Goal: Task Accomplishment & Management: Complete application form

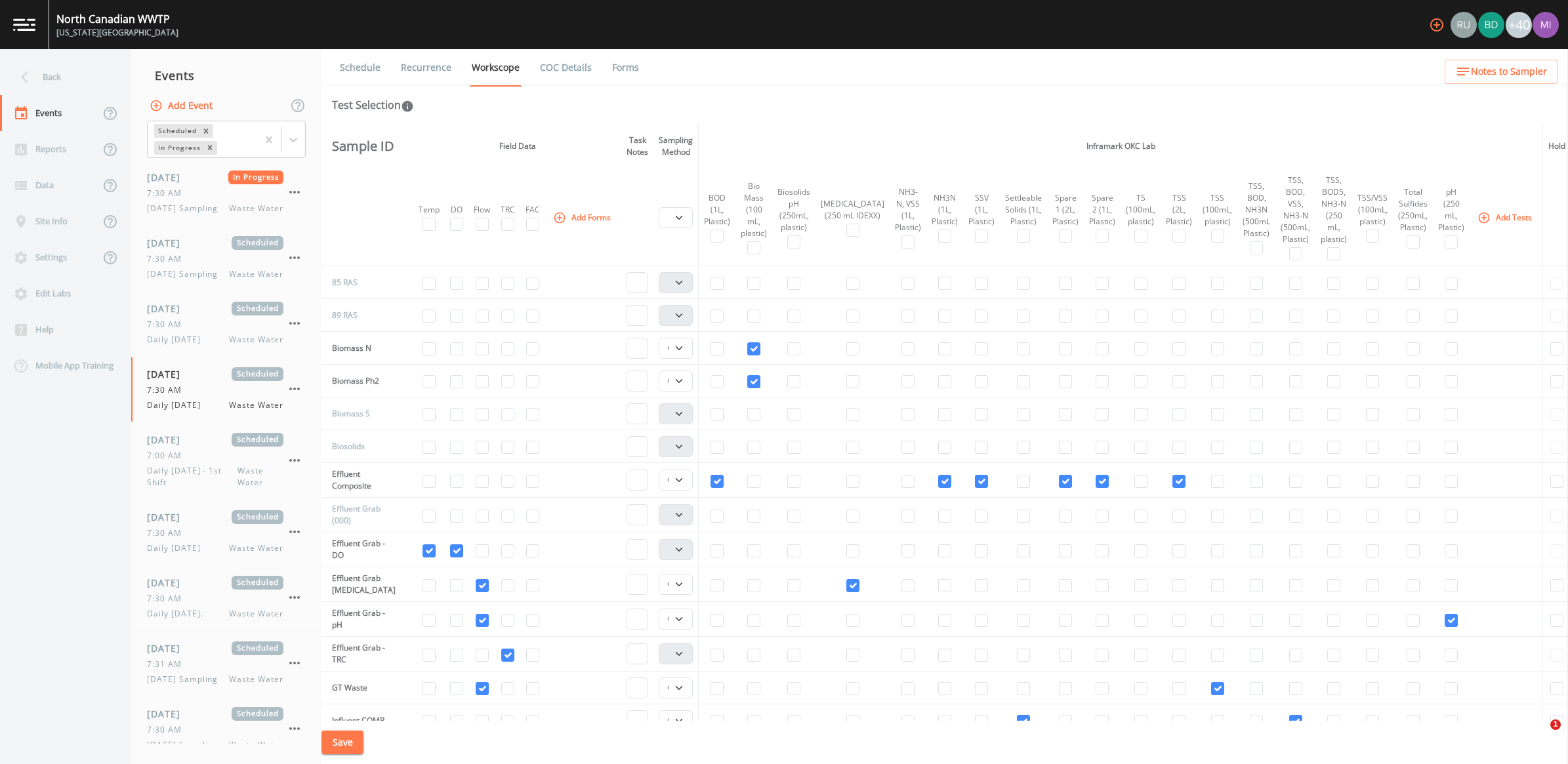
select select "092b3f94-5697-4c94-9891-da161916fdbb"
select select "b6a3c313-748b-4795-a028-792ad310bd60"
select select "092b3f94-5697-4c94-9891-da161916fdbb"
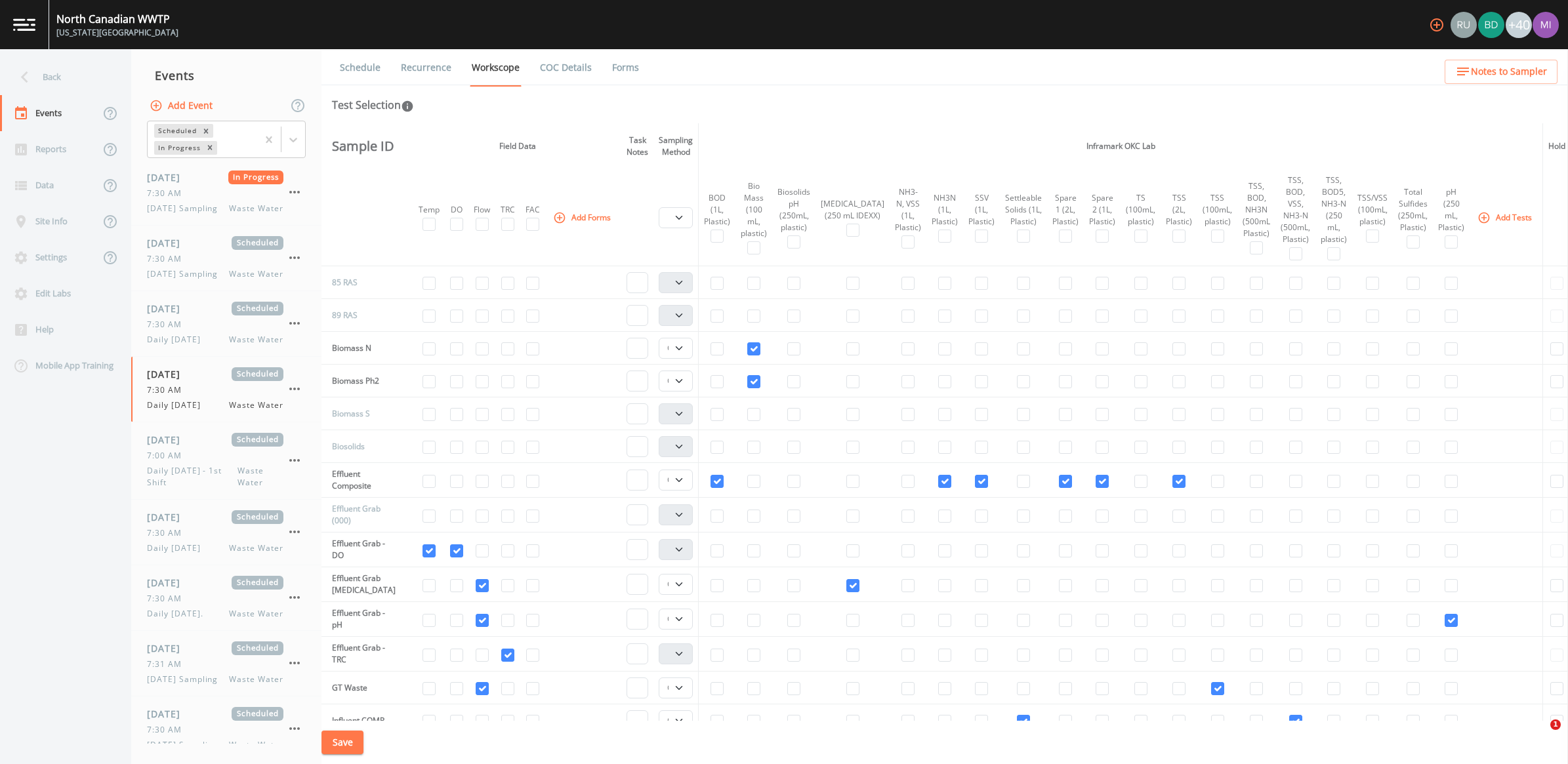
select select "092b3f94-5697-4c94-9891-da161916fdbb"
select select "b6a3c313-748b-4795-a028-792ad310bd60"
select select "092b3f94-5697-4c94-9891-da161916fdbb"
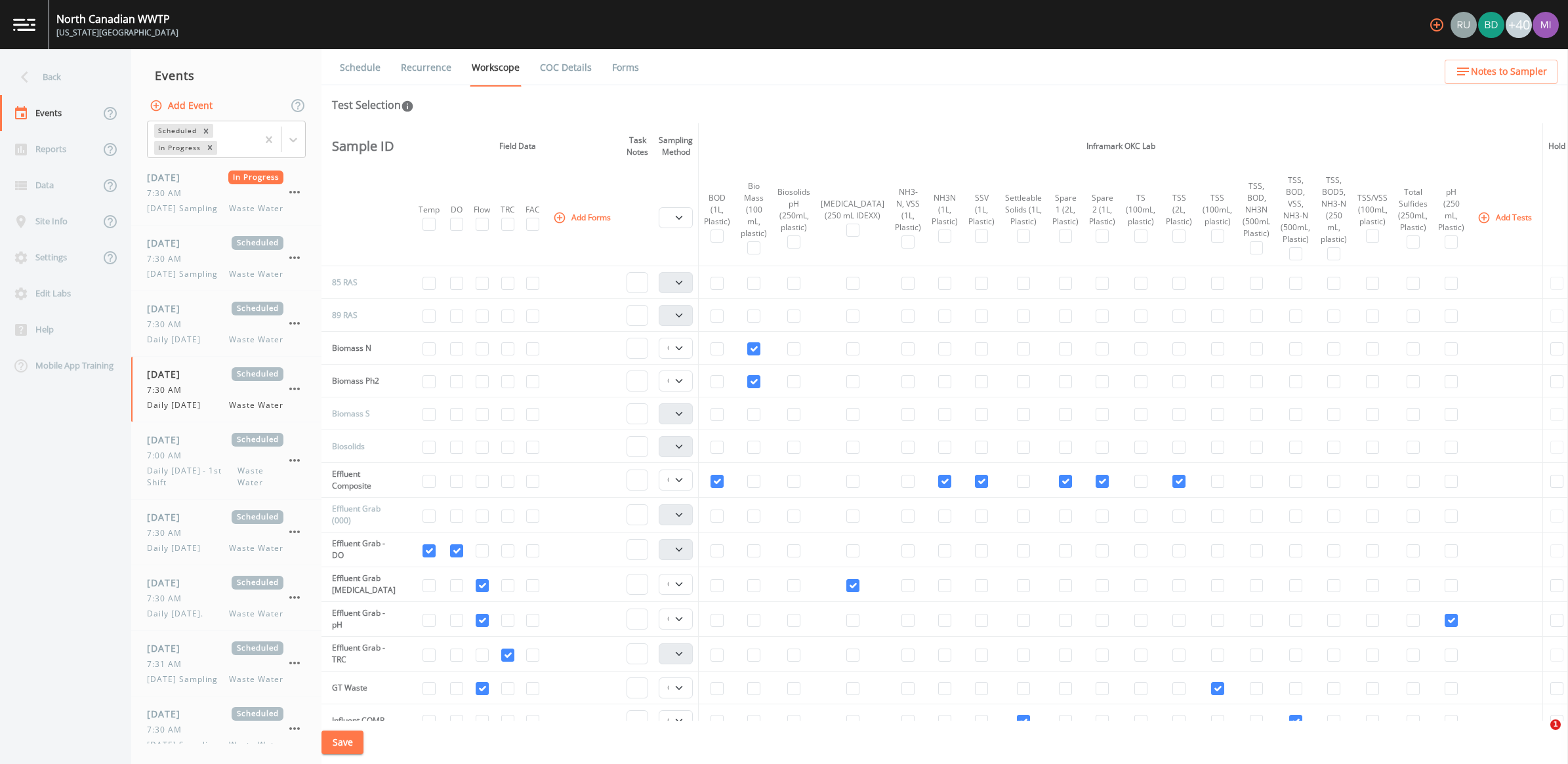
select select "092b3f94-5697-4c94-9891-da161916fdbb"
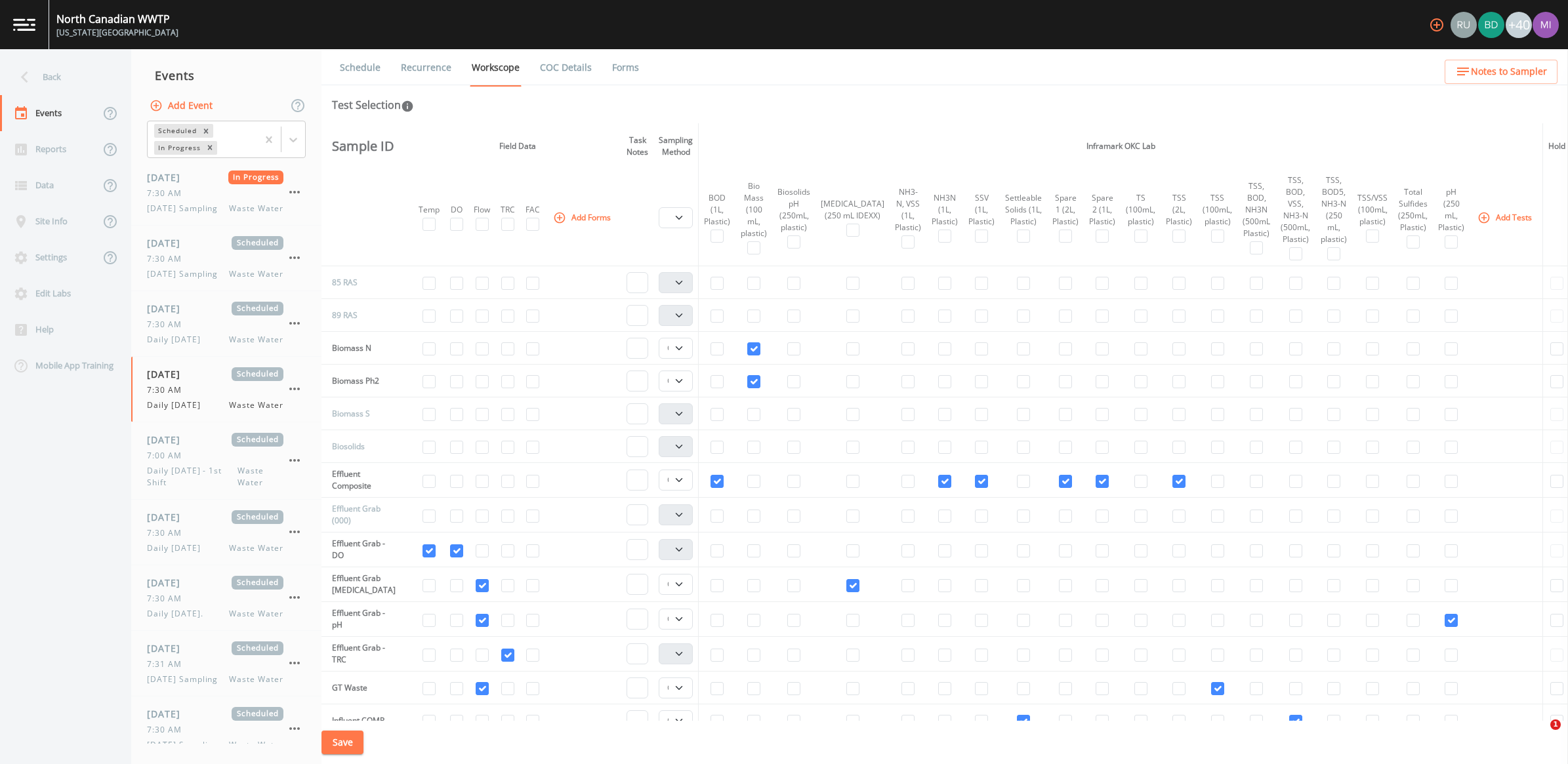
select select "092b3f94-5697-4c94-9891-da161916fdbb"
click at [249, 330] on div "7:30 AM" at bounding box center [215, 324] width 137 height 12
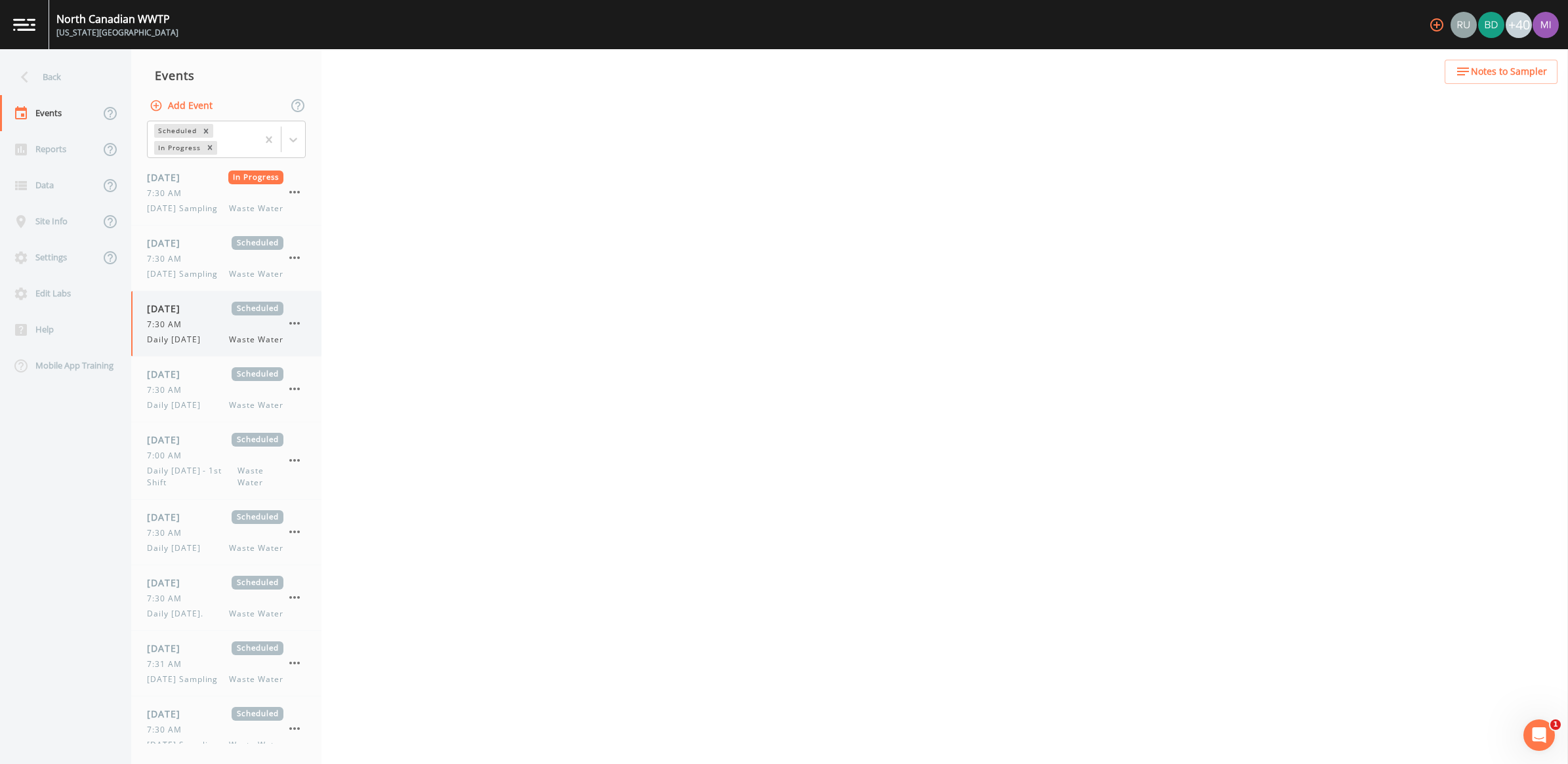
select select "b6a3c313-748b-4795-a028-792ad310bd60"
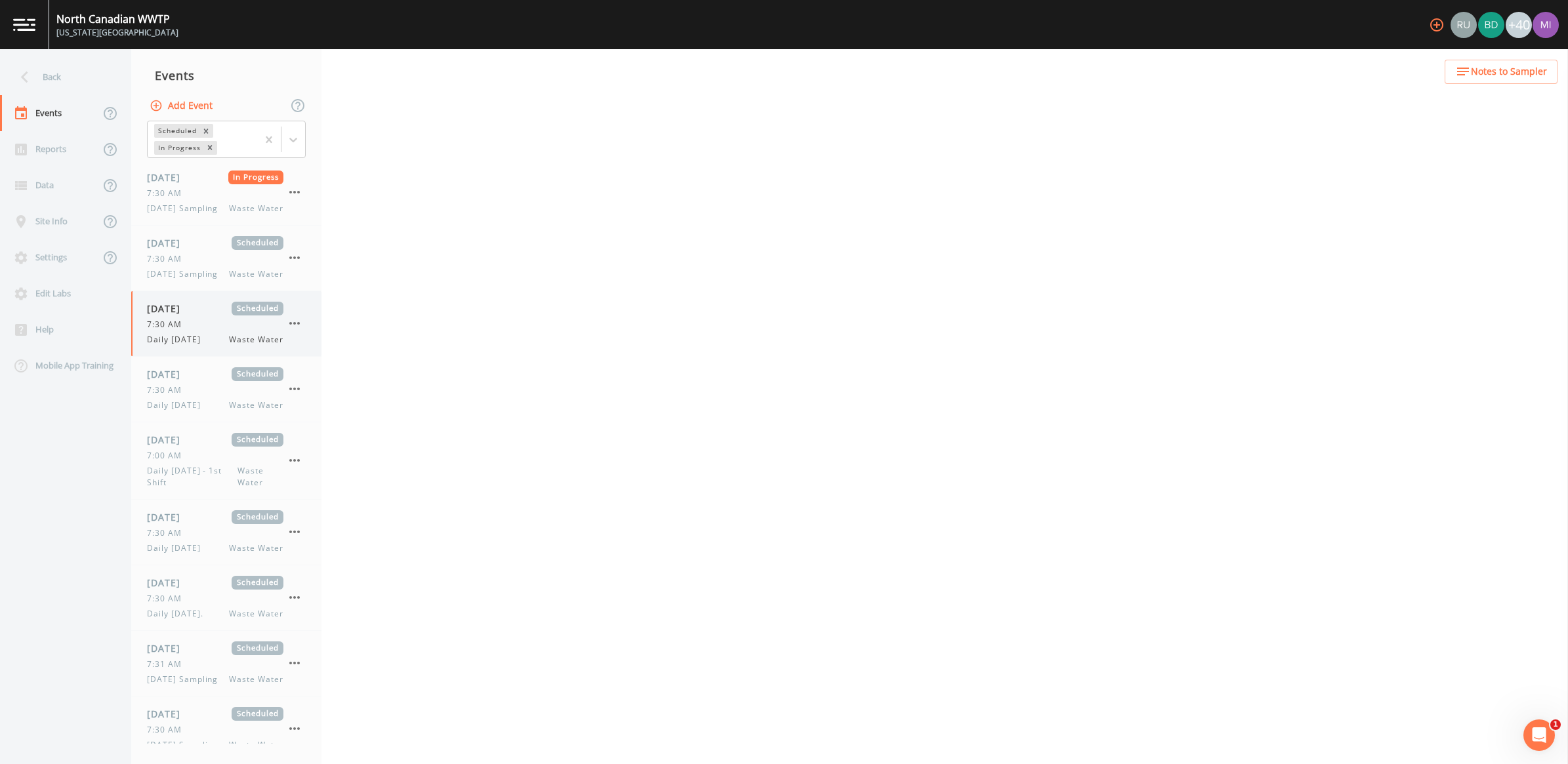
select select "b6a3c313-748b-4795-a028-792ad310bd60"
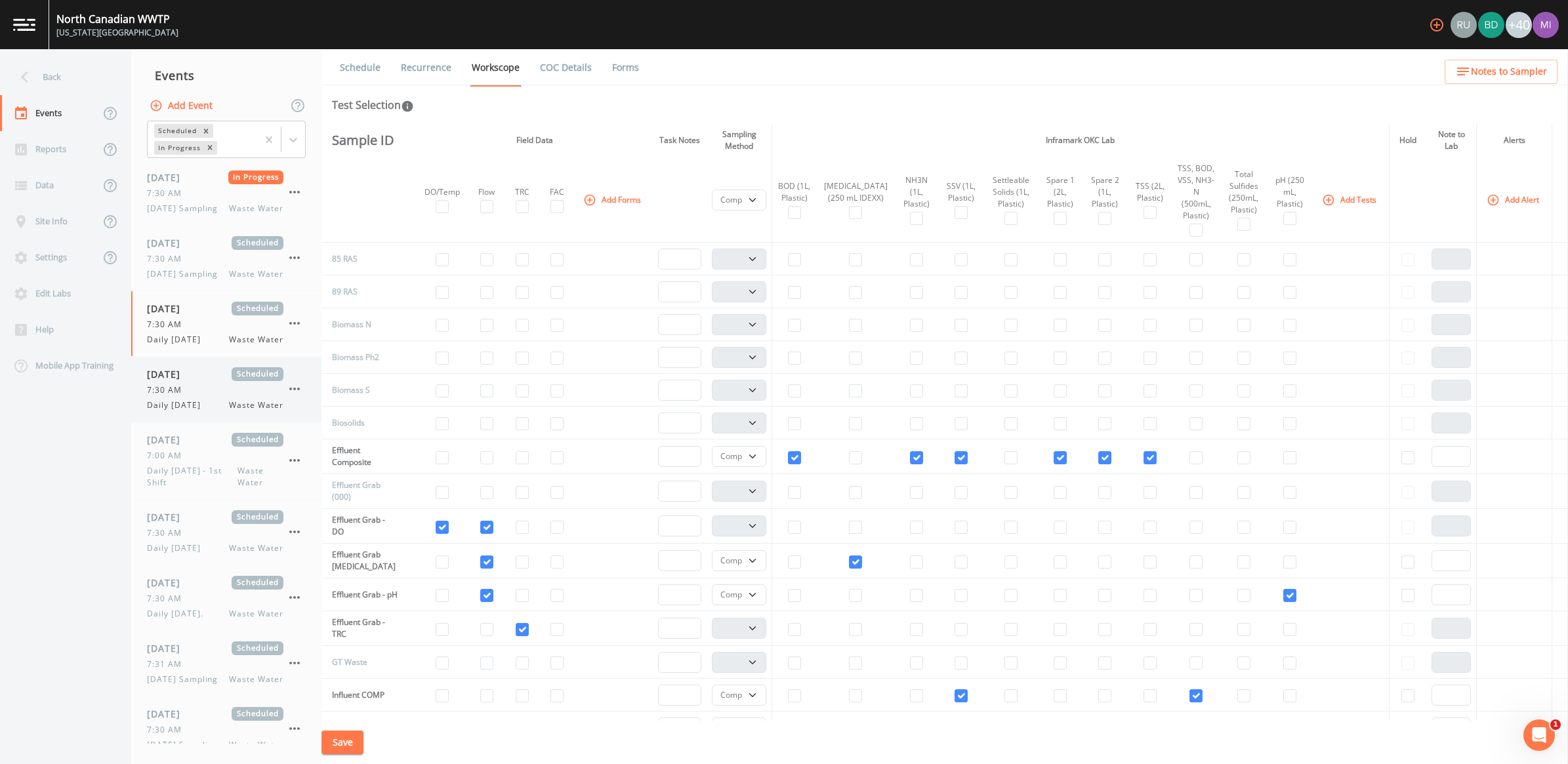
click at [208, 411] on span "Daily [DATE]" at bounding box center [178, 405] width 61 height 12
select select "092b3f94-5697-4c94-9891-da161916fdbb"
select select "b6a3c313-748b-4795-a028-792ad310bd60"
select select "092b3f94-5697-4c94-9891-da161916fdbb"
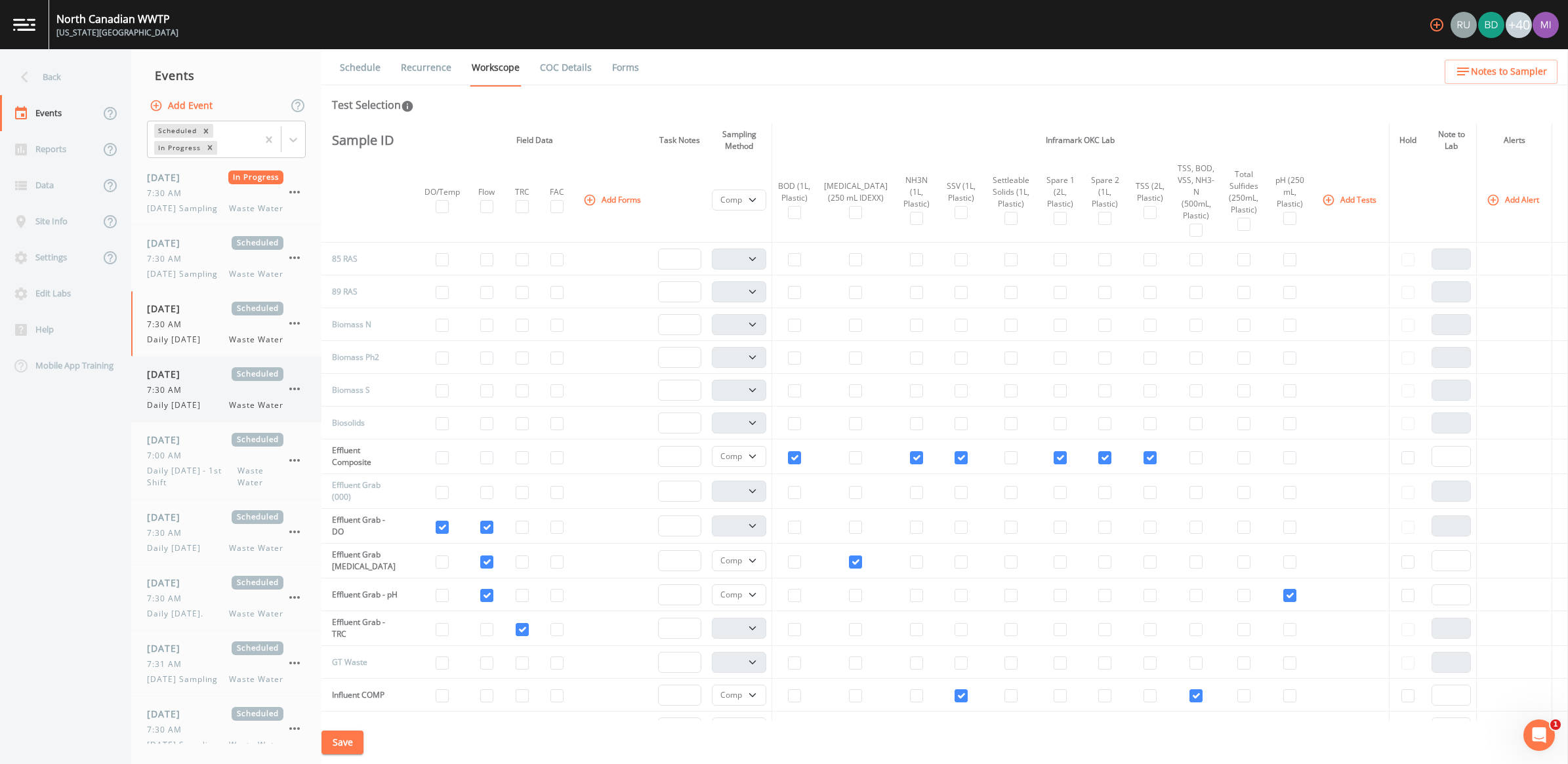
select select "092b3f94-5697-4c94-9891-da161916fdbb"
select select "b6a3c313-748b-4795-a028-792ad310bd60"
select select "092b3f94-5697-4c94-9891-da161916fdbb"
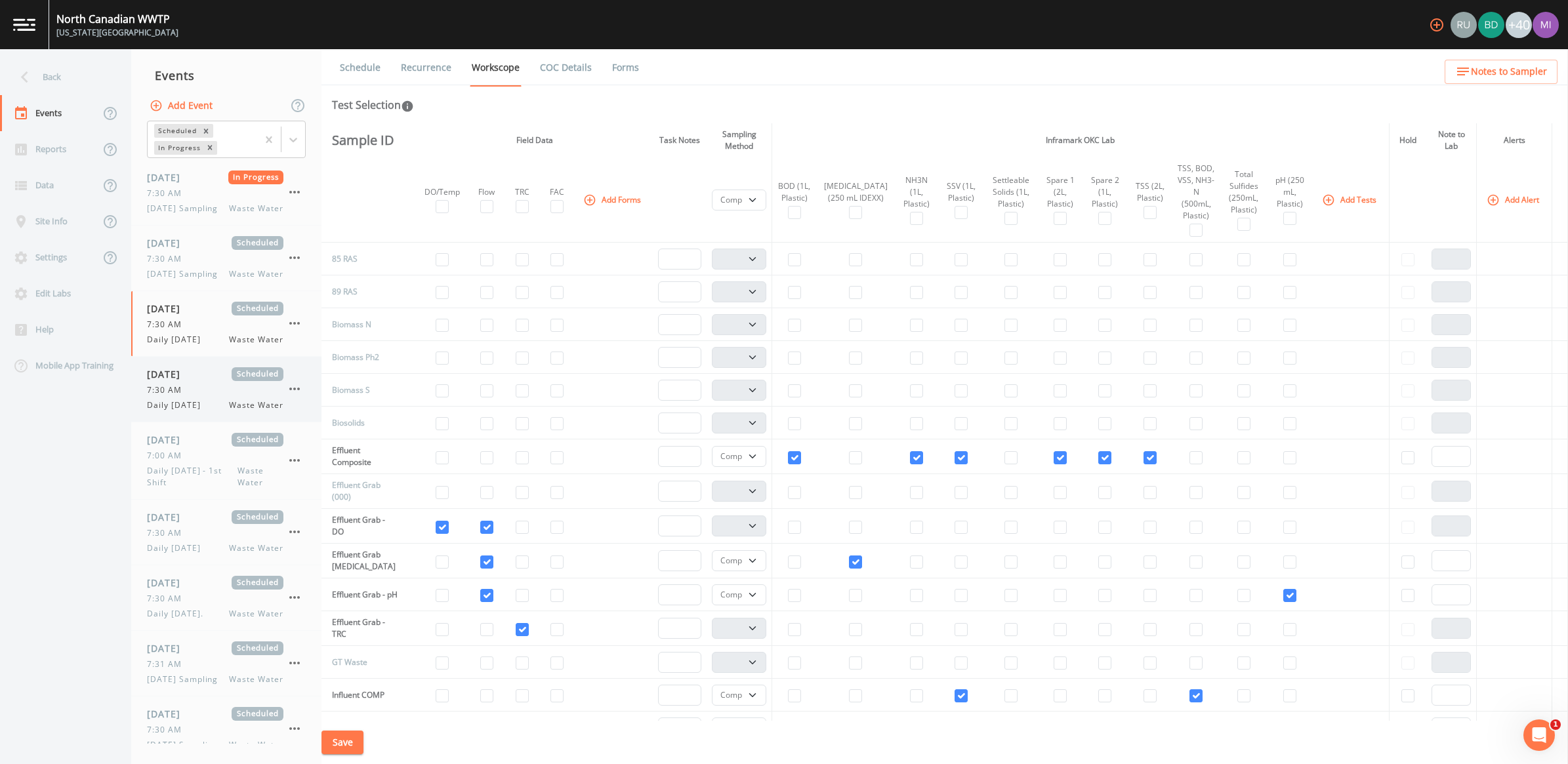
select select "092b3f94-5697-4c94-9891-da161916fdbb"
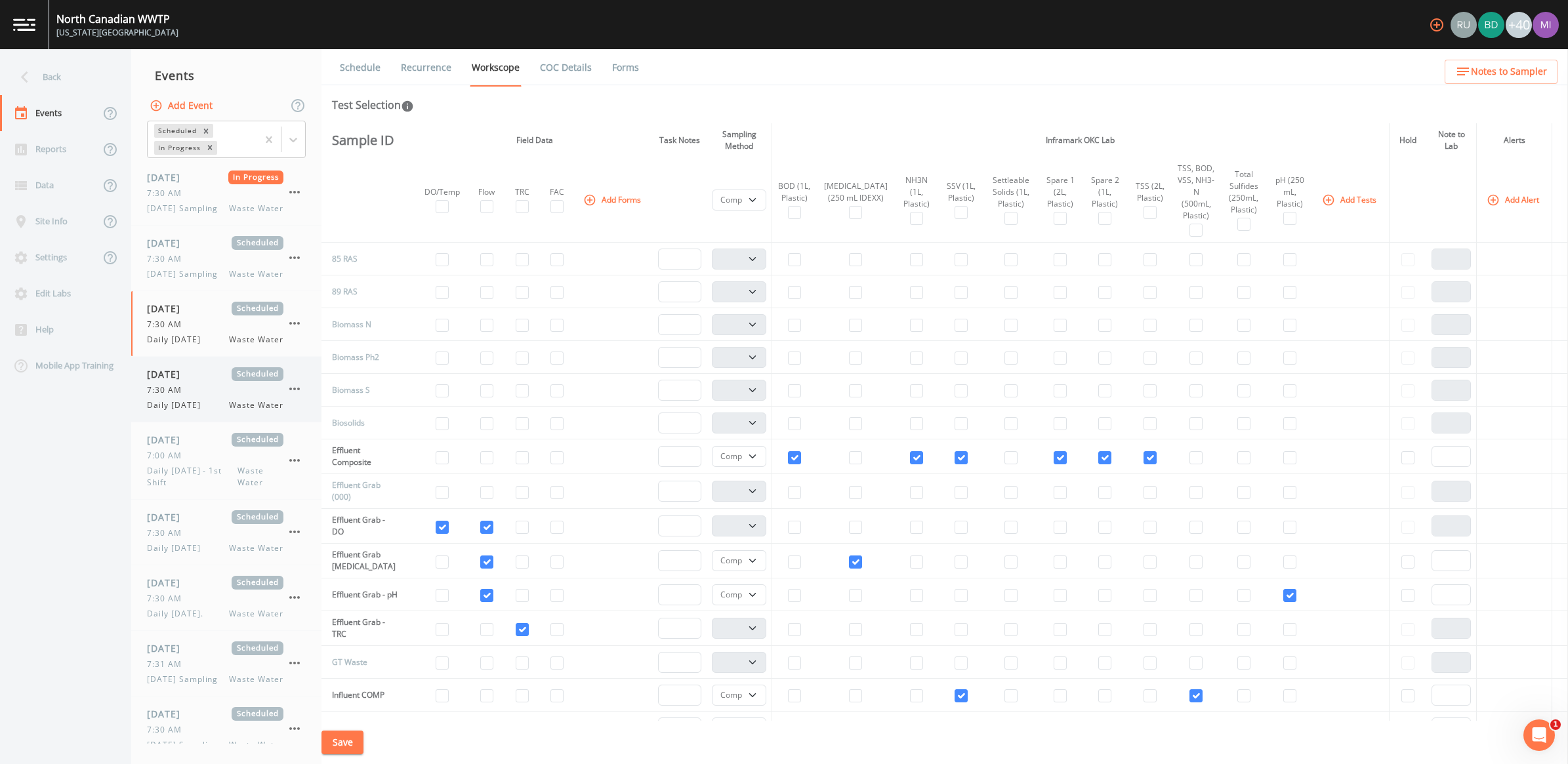
select select "092b3f94-5697-4c94-9891-da161916fdbb"
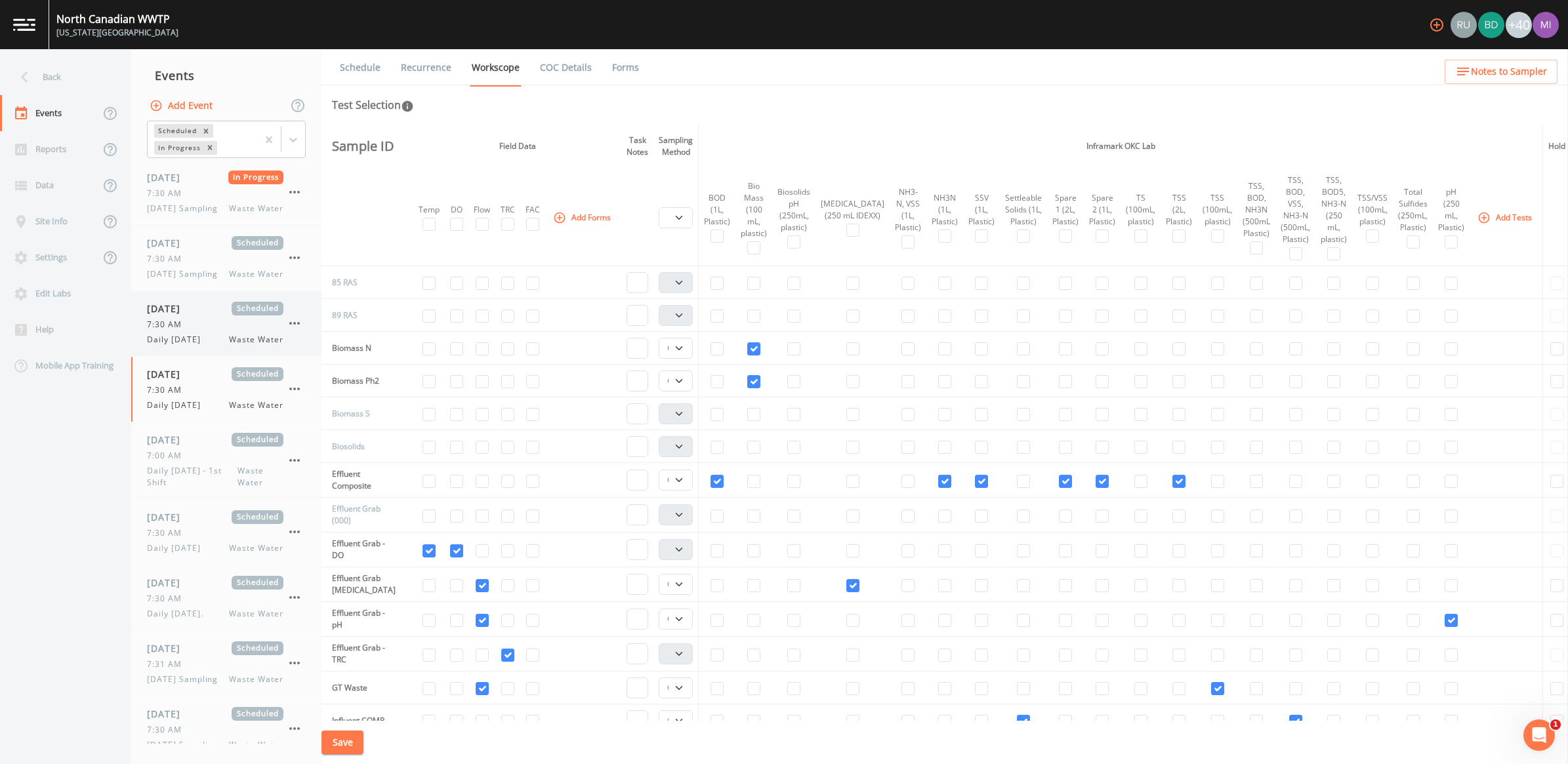
click at [196, 330] on div "7:30 AM" at bounding box center [215, 324] width 137 height 12
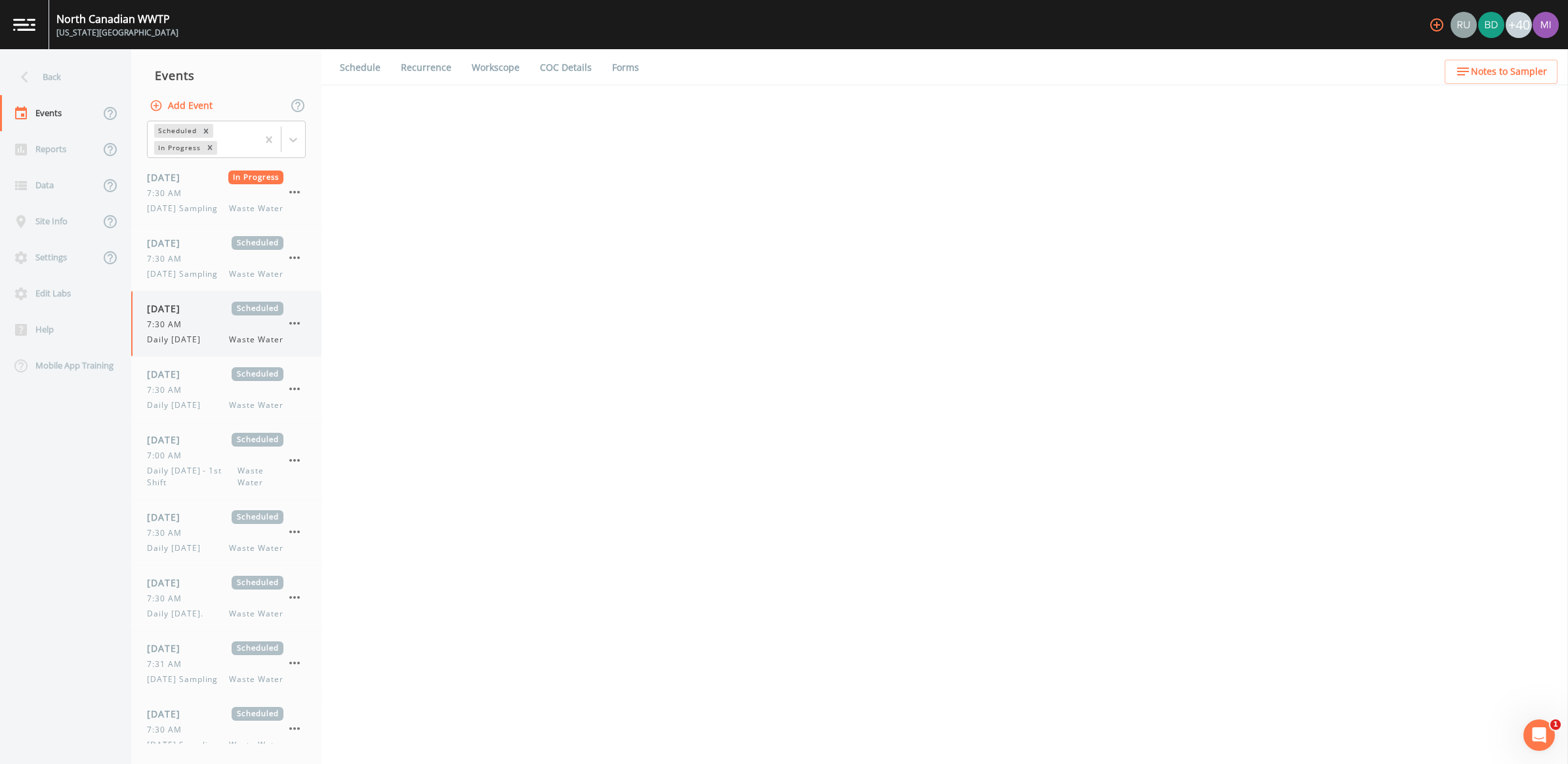
select select "b6a3c313-748b-4795-a028-792ad310bd60"
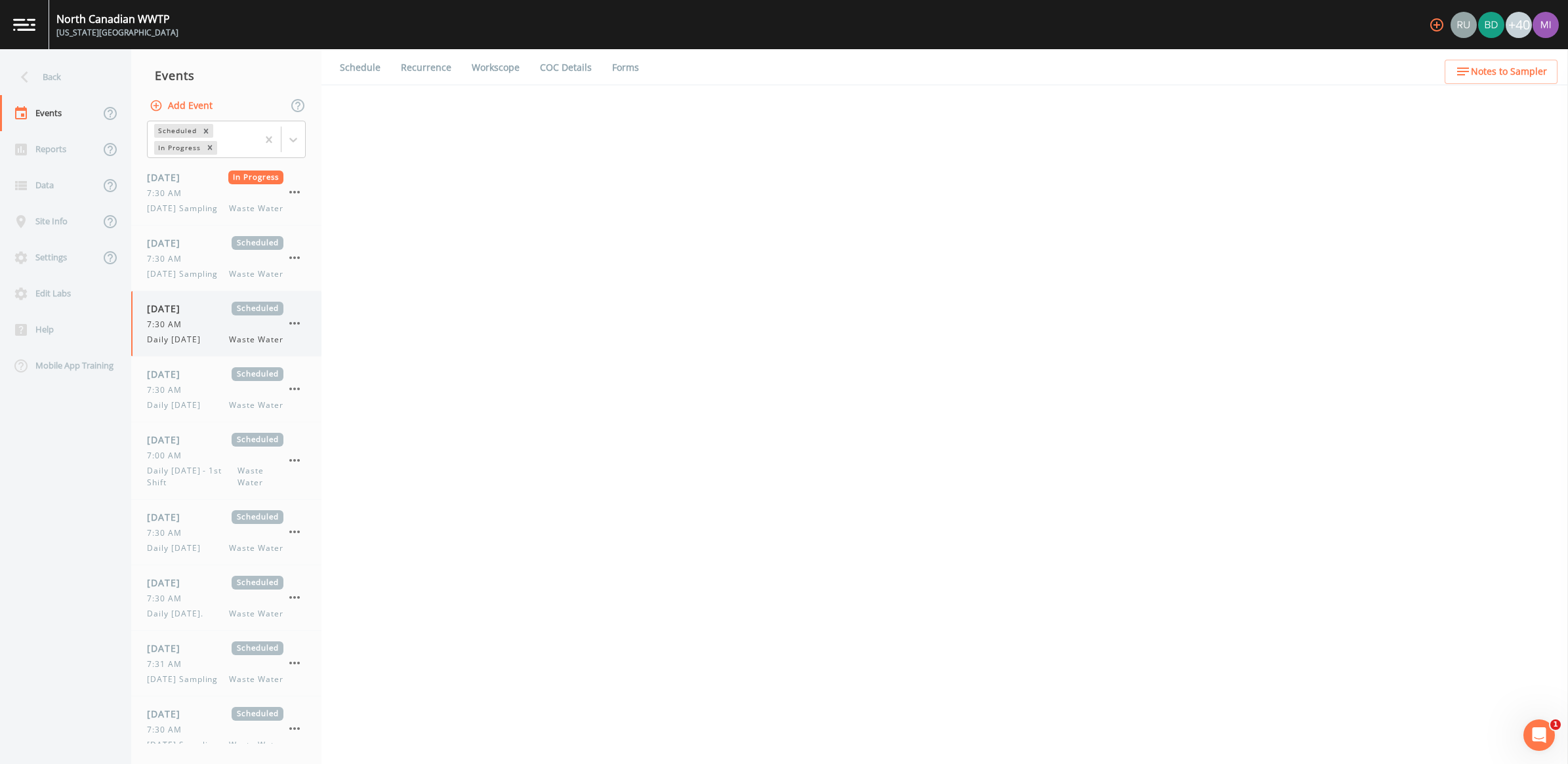
select select "b6a3c313-748b-4795-a028-792ad310bd60"
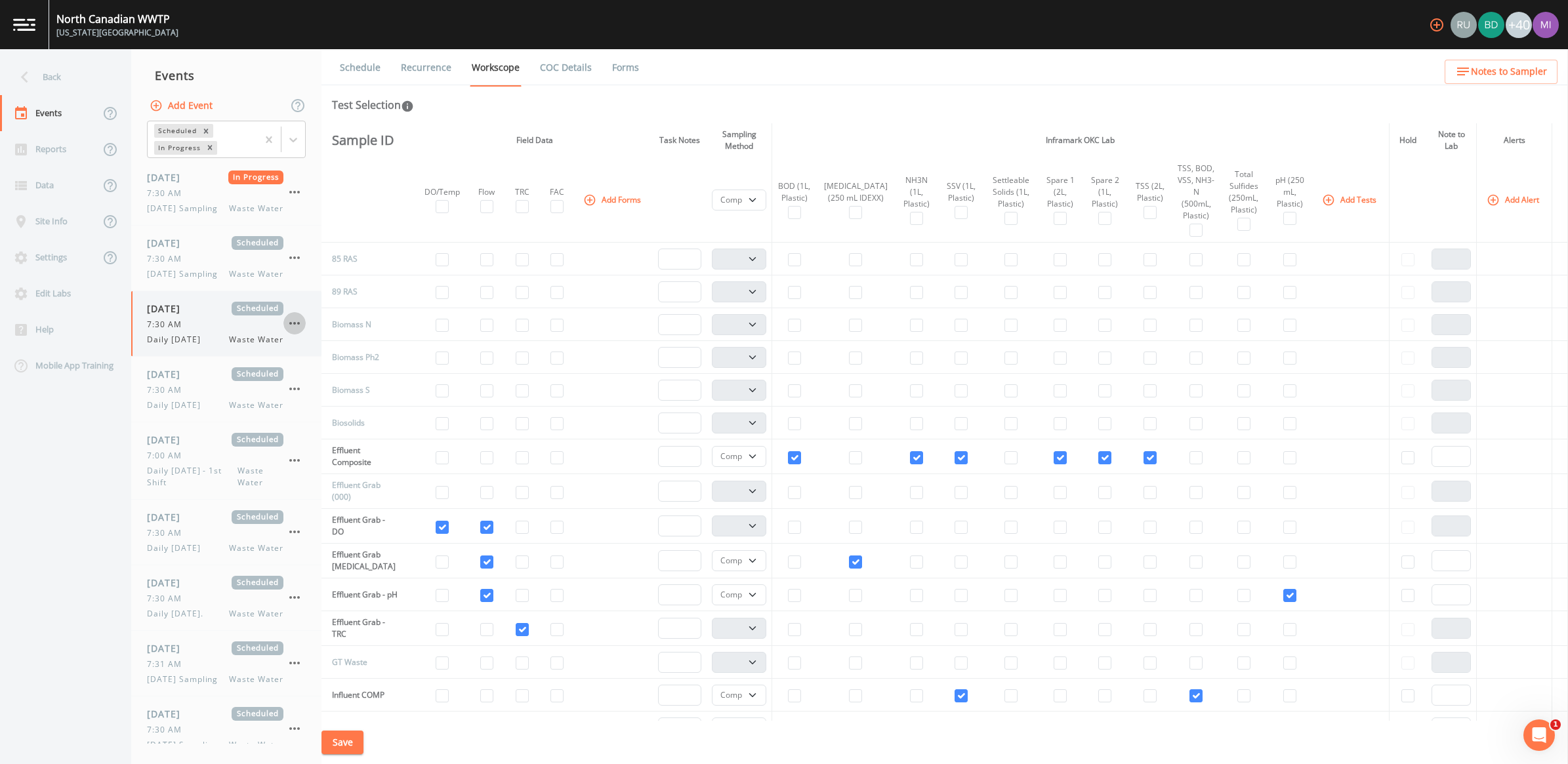
click at [295, 331] on icon "button" at bounding box center [295, 324] width 15 height 15
click at [336, 427] on p "Delete" at bounding box center [360, 424] width 85 height 15
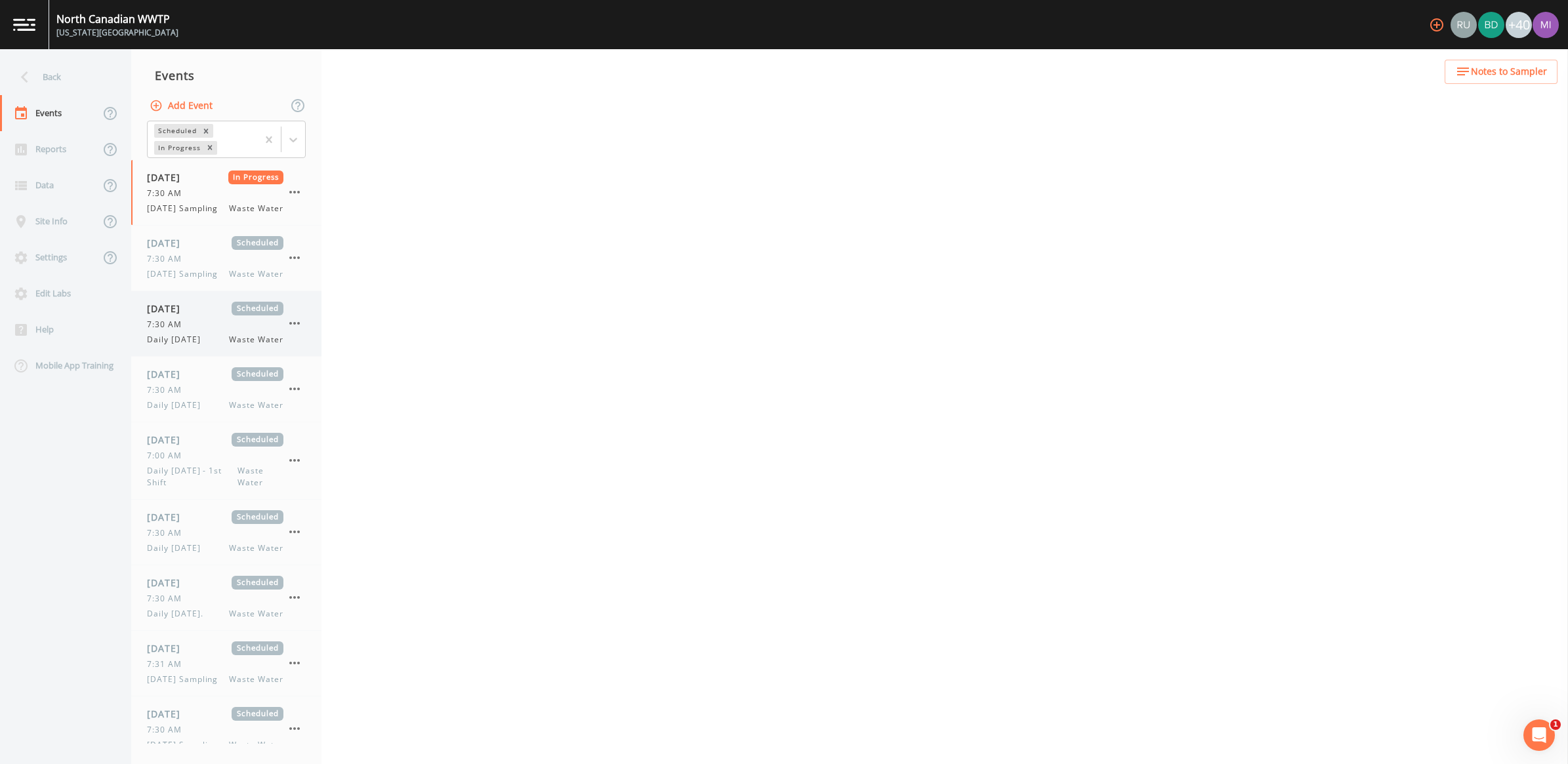
select select "092b3f94-5697-4c94-9891-da161916fdbb"
select select "b6a3c313-748b-4795-a028-792ad310bd60"
select select "092b3f94-5697-4c94-9891-da161916fdbb"
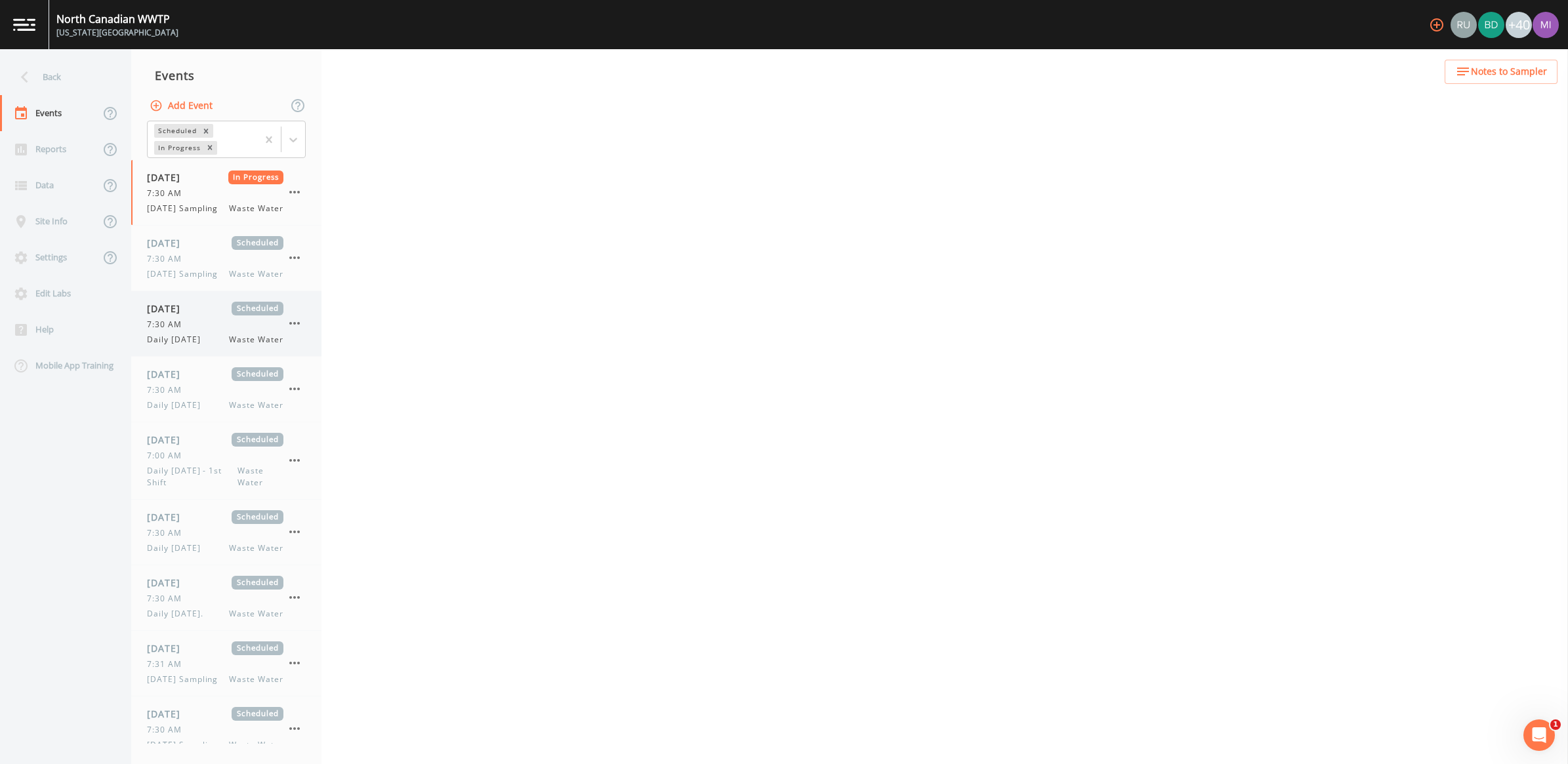
select select "b6a3c313-748b-4795-a028-792ad310bd60"
select select "092b3f94-5697-4c94-9891-da161916fdbb"
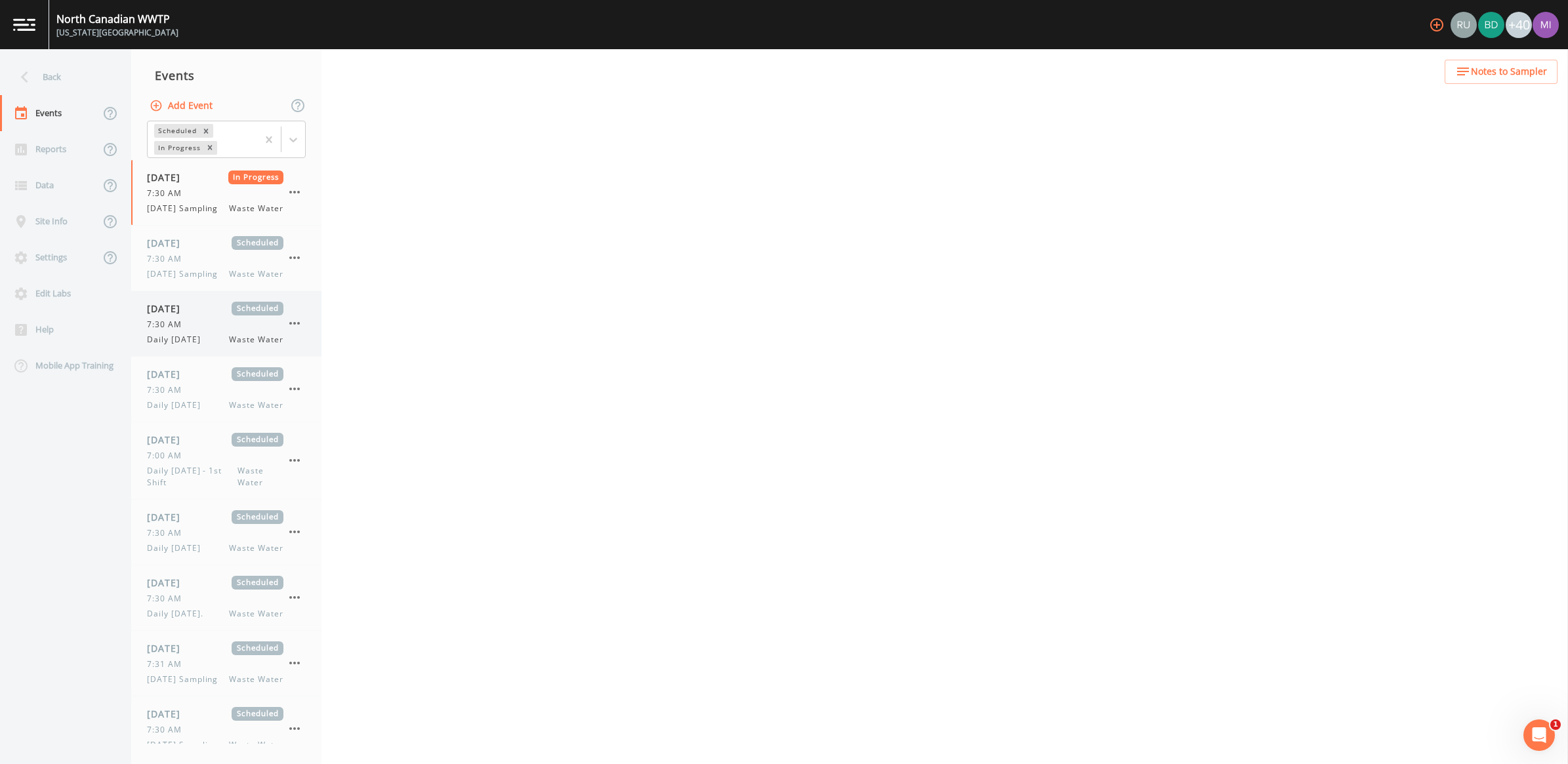
select select "092b3f94-5697-4c94-9891-da161916fdbb"
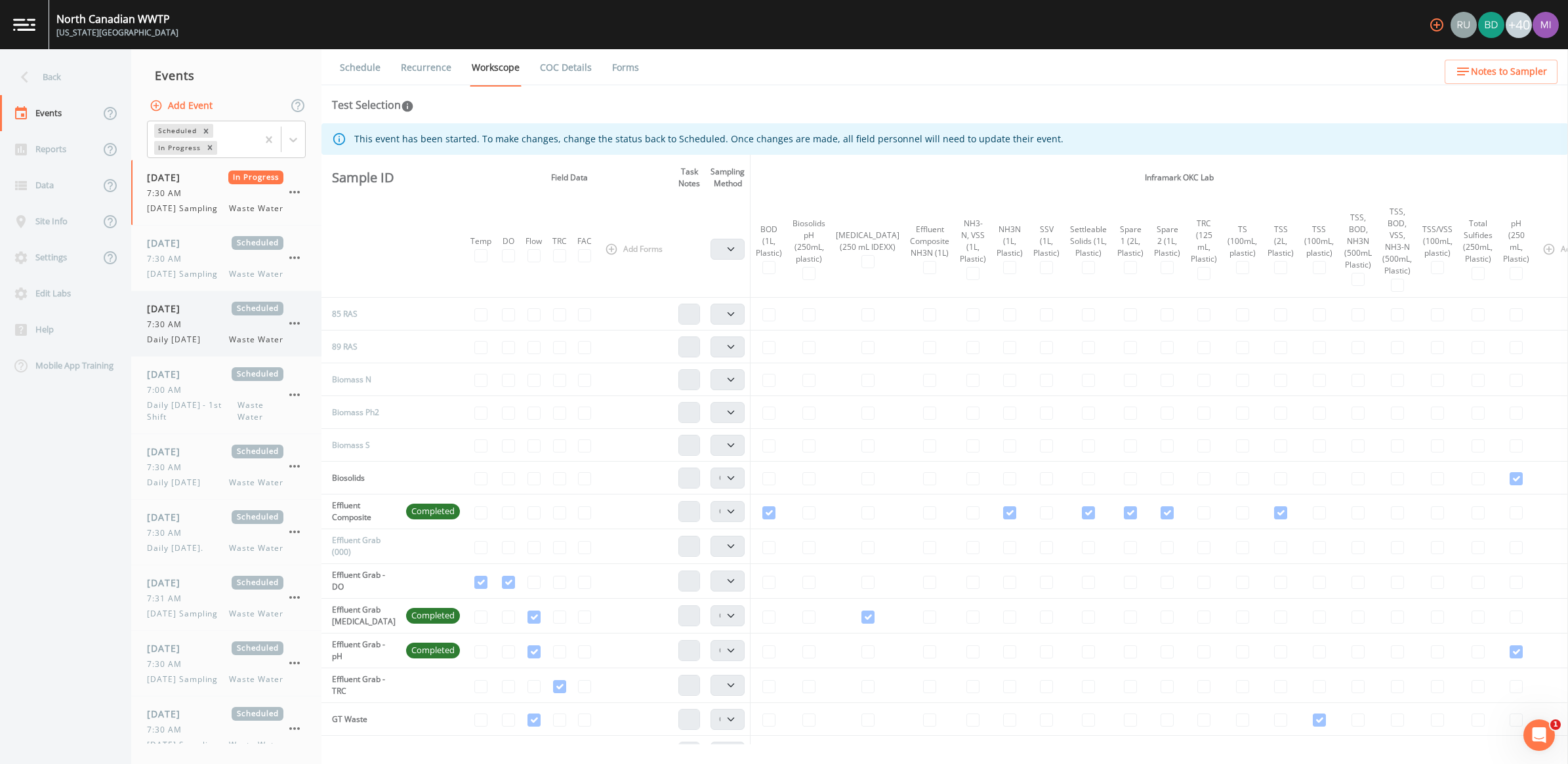
click at [202, 346] on span "Daily [DATE]" at bounding box center [178, 340] width 61 height 12
select select "092b3f94-5697-4c94-9891-da161916fdbb"
select select "b6a3c313-748b-4795-a028-792ad310bd60"
select select "092b3f94-5697-4c94-9891-da161916fdbb"
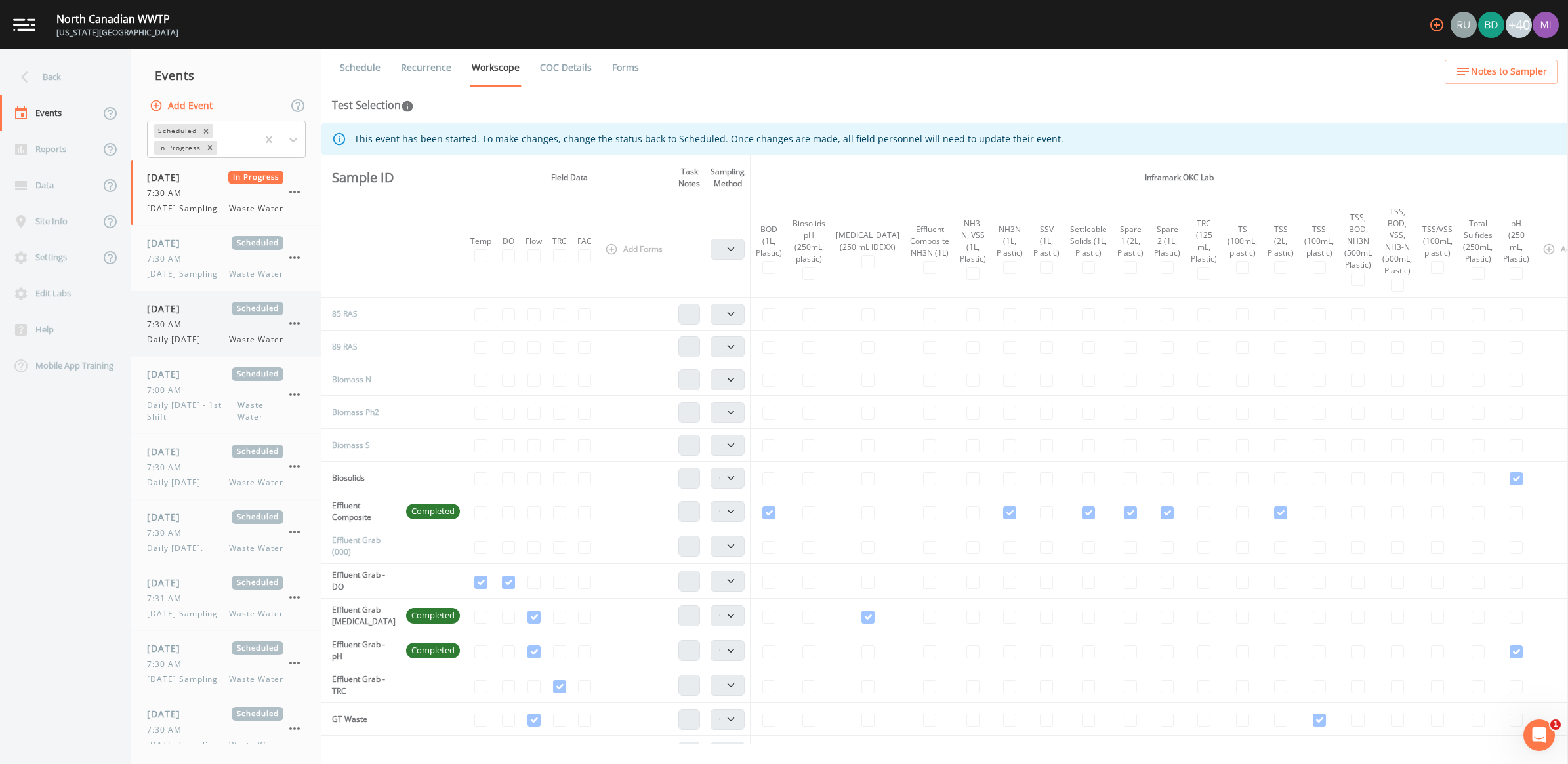
select select "092b3f94-5697-4c94-9891-da161916fdbb"
select select "b6a3c313-748b-4795-a028-792ad310bd60"
select select "092b3f94-5697-4c94-9891-da161916fdbb"
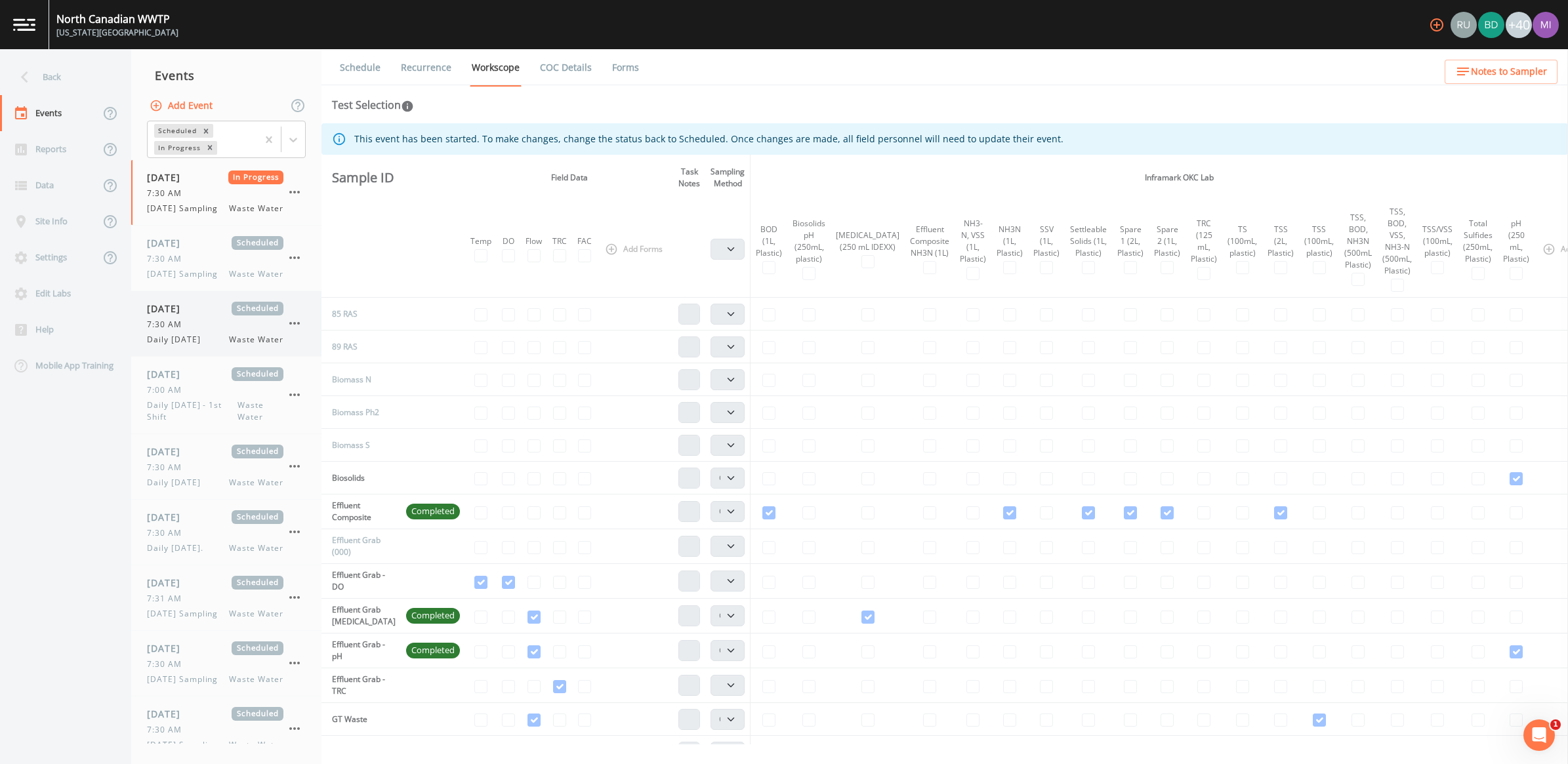
select select "092b3f94-5697-4c94-9891-da161916fdbb"
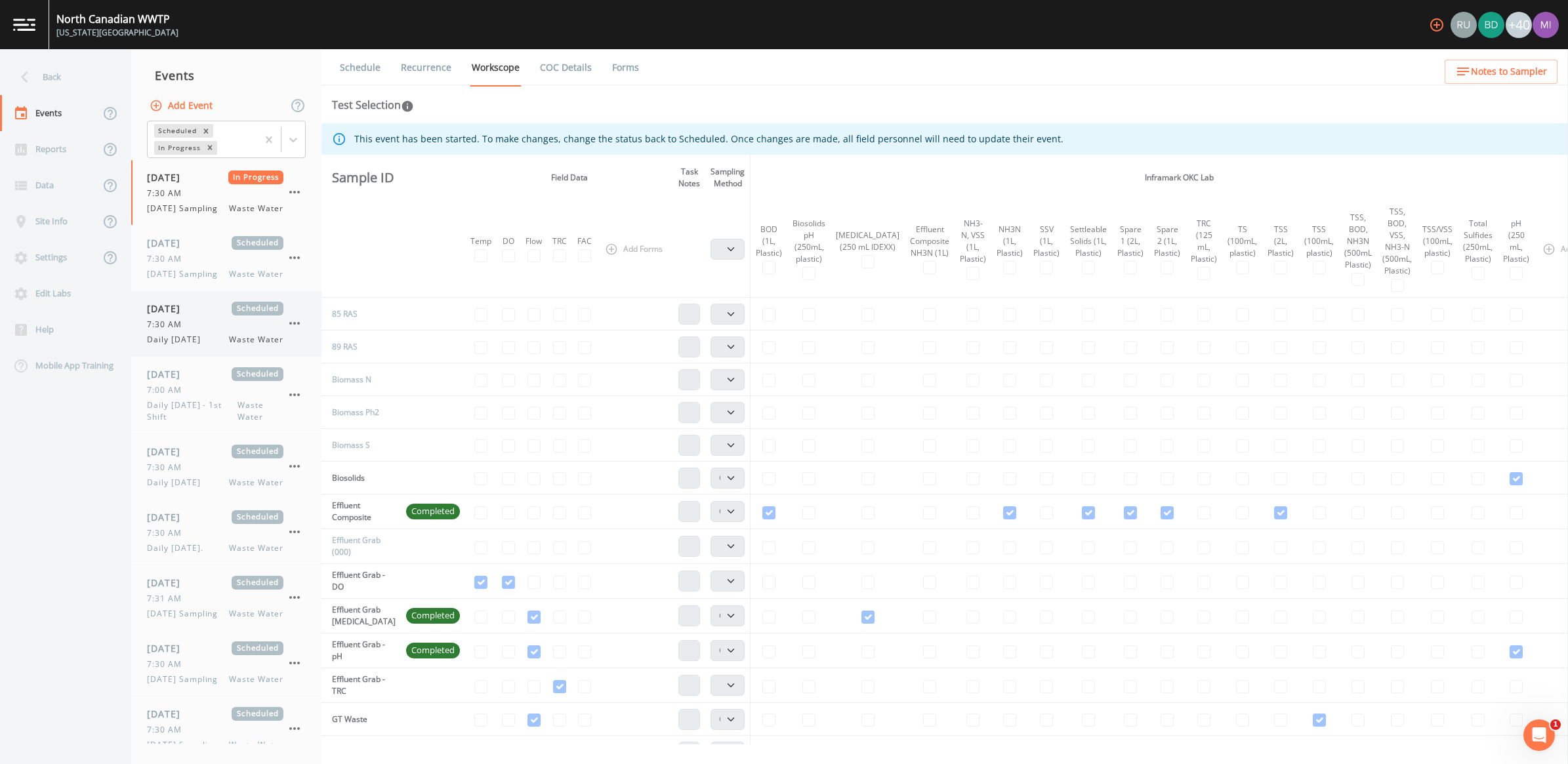
select select "092b3f94-5697-4c94-9891-da161916fdbb"
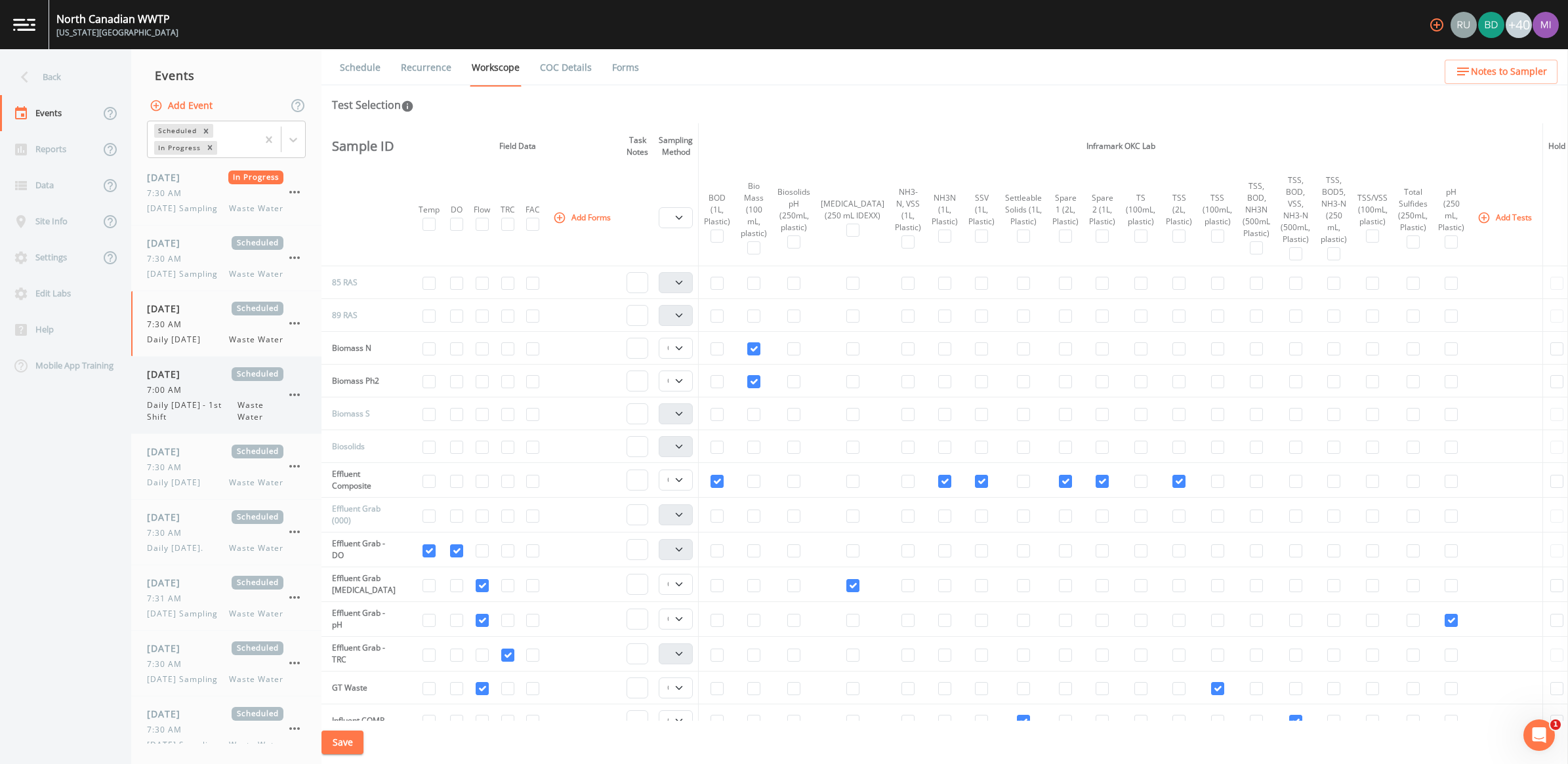
click at [173, 423] on span "Daily [DATE] - 1st Shift" at bounding box center [192, 411] width 91 height 24
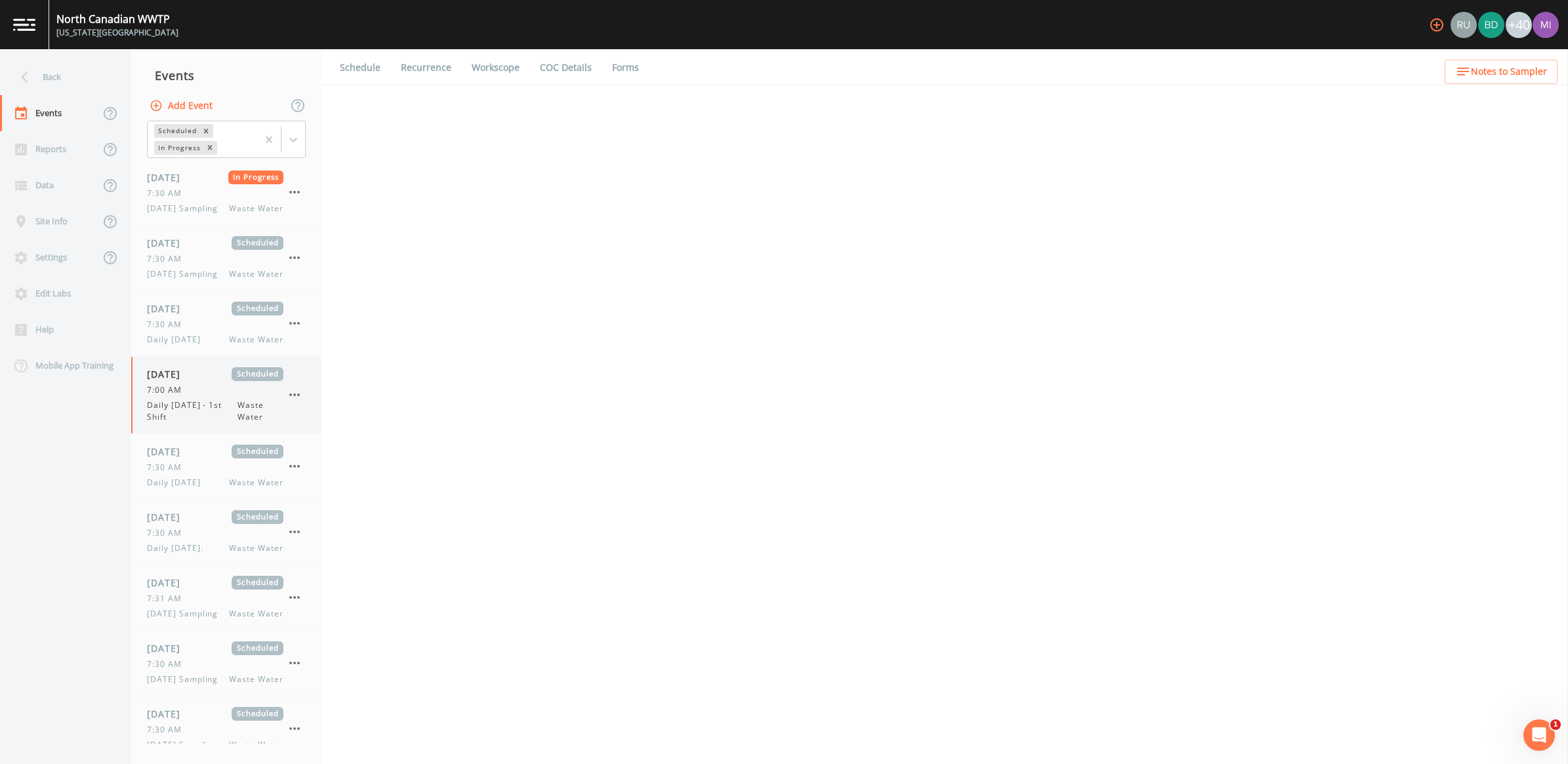
select select "092b3f94-5697-4c94-9891-da161916fdbb"
select select "b6a3c313-748b-4795-a028-792ad310bd60"
select select "092b3f94-5697-4c94-9891-da161916fdbb"
select select "b6a3c313-748b-4795-a028-792ad310bd60"
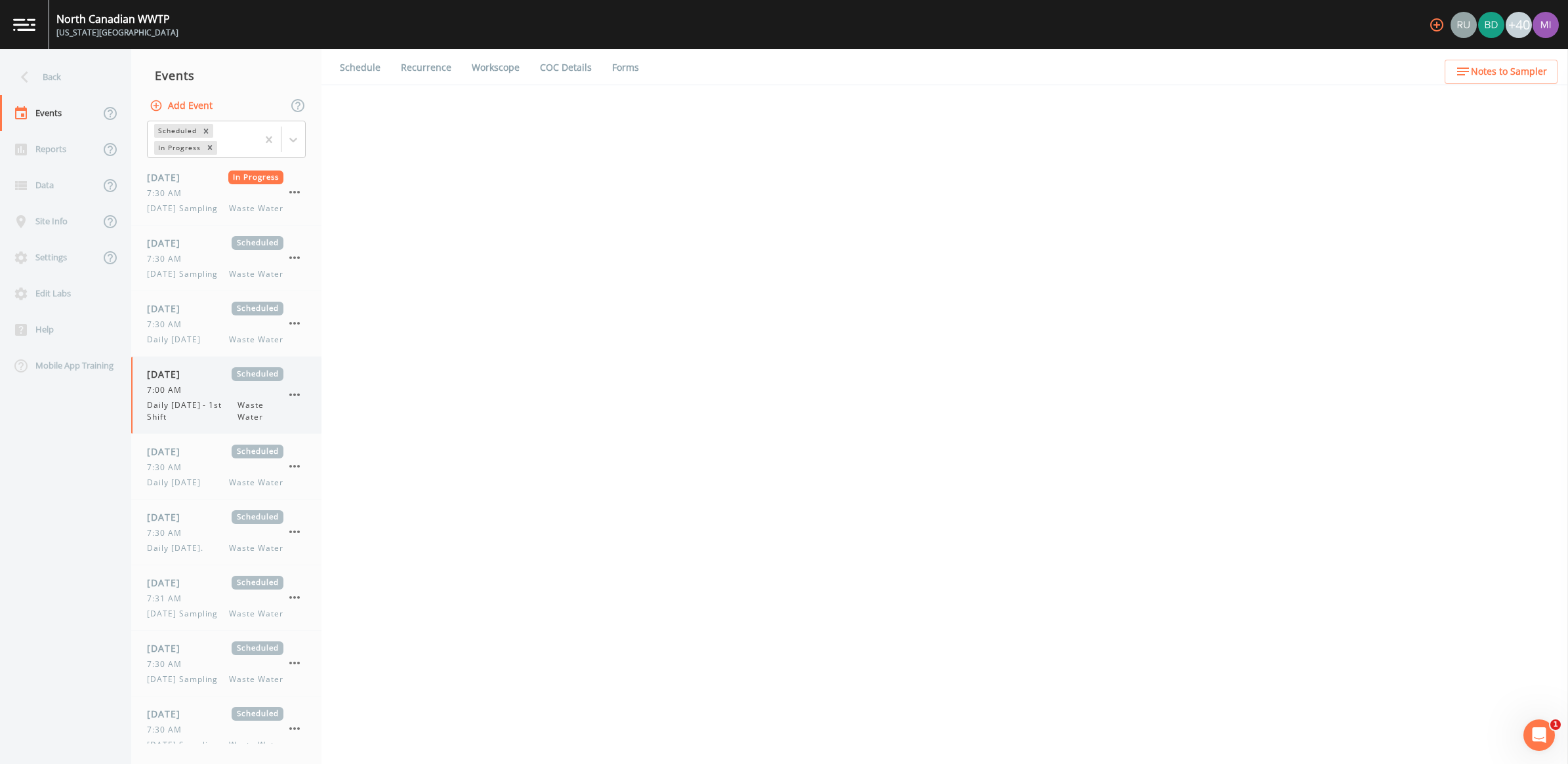
select select "092b3f94-5697-4c94-9891-da161916fdbb"
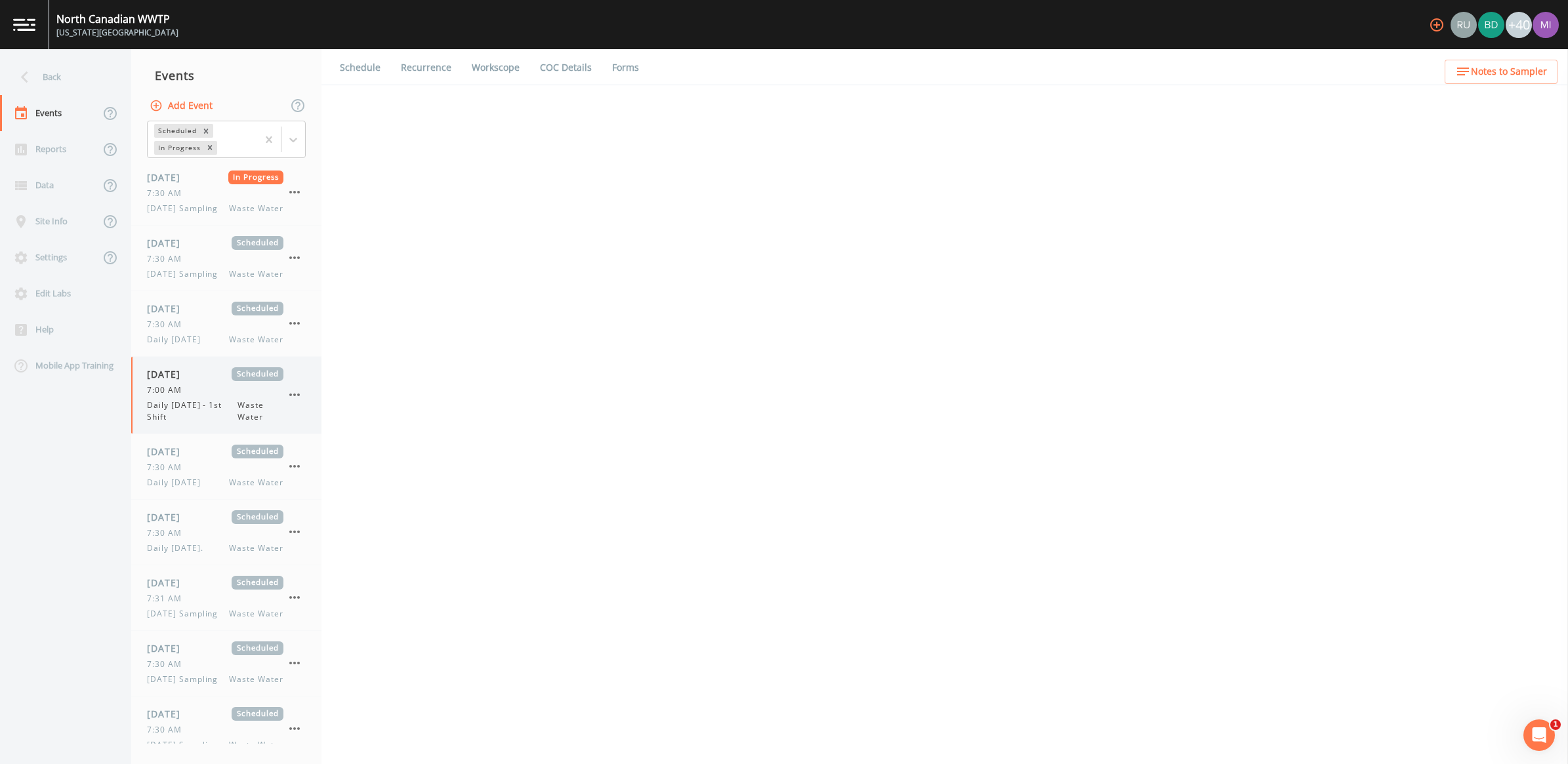
select select "092b3f94-5697-4c94-9891-da161916fdbb"
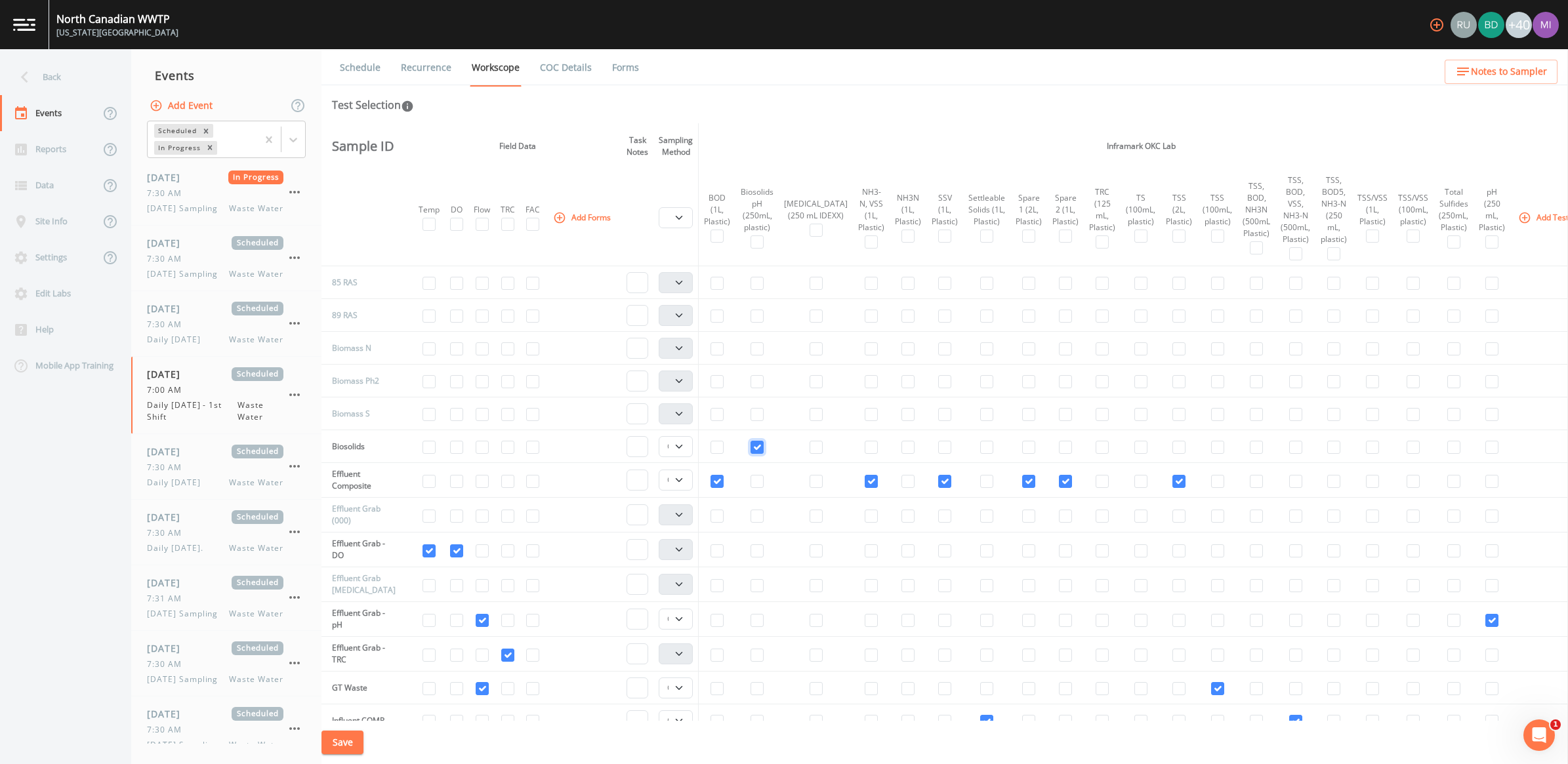
click at [757, 444] on input "checkbox" at bounding box center [757, 446] width 13 height 13
checkbox input "false"
select select
click at [358, 743] on button "Save" at bounding box center [342, 743] width 42 height 24
click at [187, 474] on span "7:30 AM" at bounding box center [168, 468] width 43 height 12
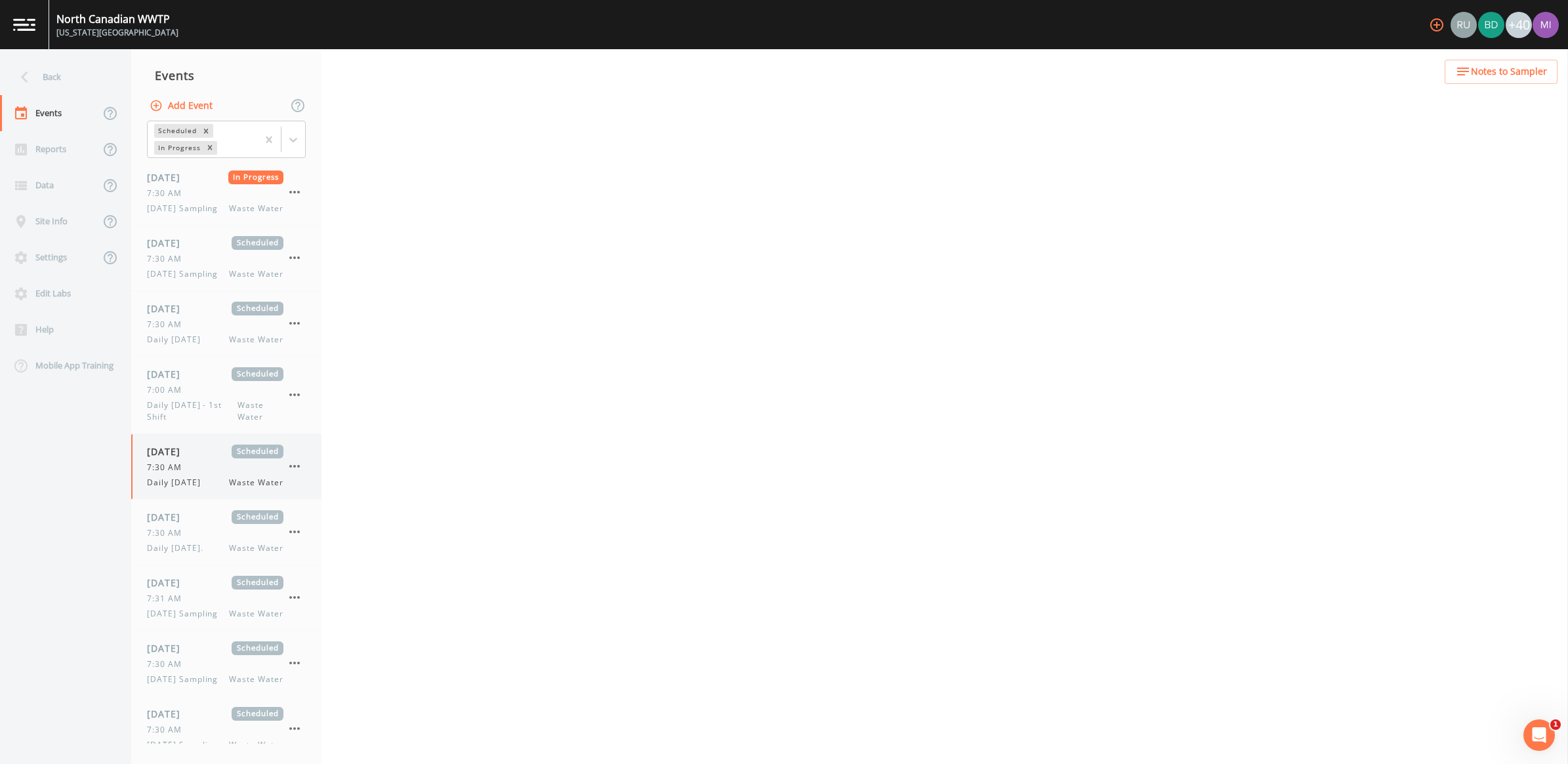
select select "092b3f94-5697-4c94-9891-da161916fdbb"
select select "b6a3c313-748b-4795-a028-792ad310bd60"
select select "092b3f94-5697-4c94-9891-da161916fdbb"
select select "b6a3c313-748b-4795-a028-792ad310bd60"
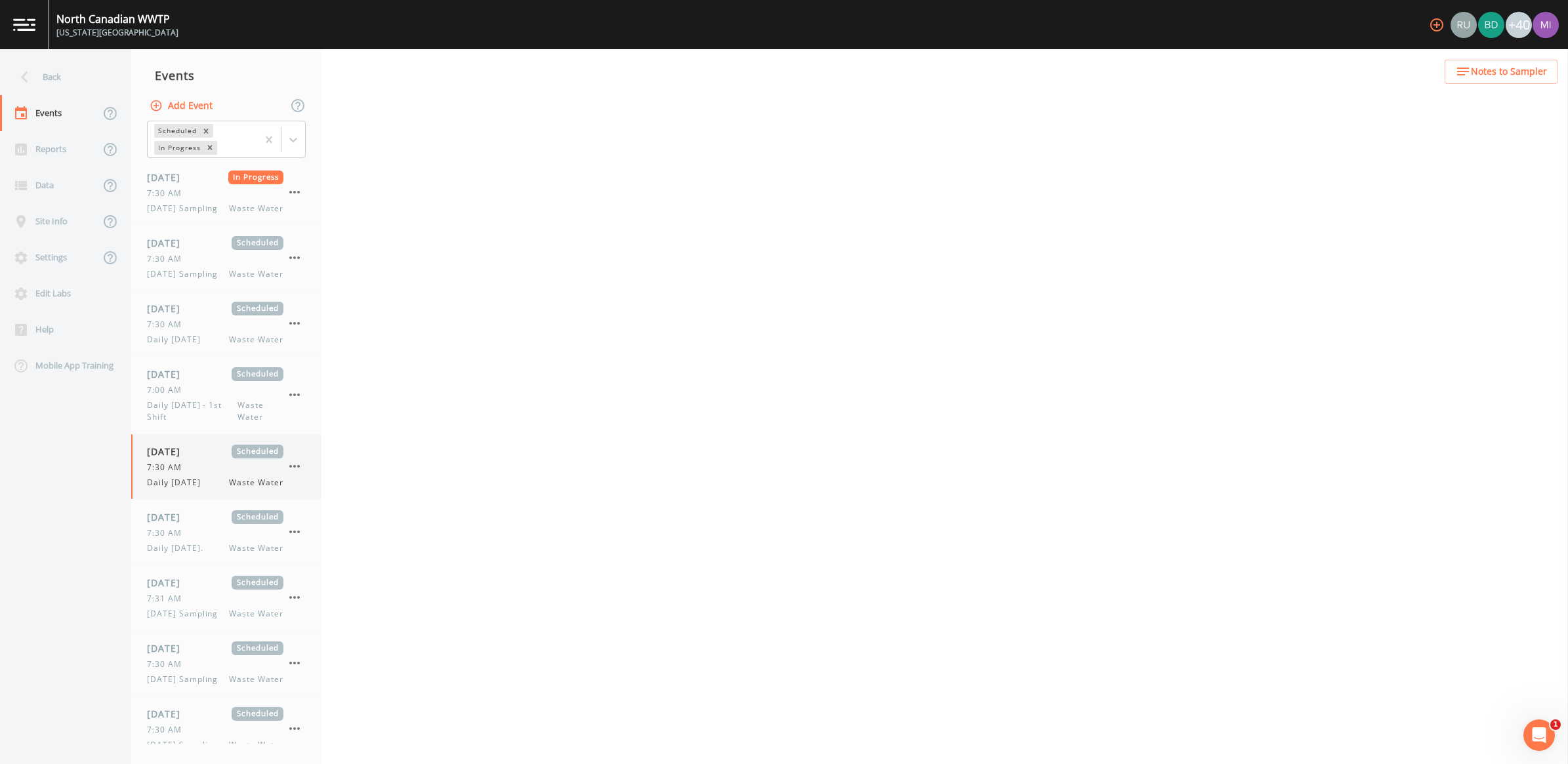
select select "092b3f94-5697-4c94-9891-da161916fdbb"
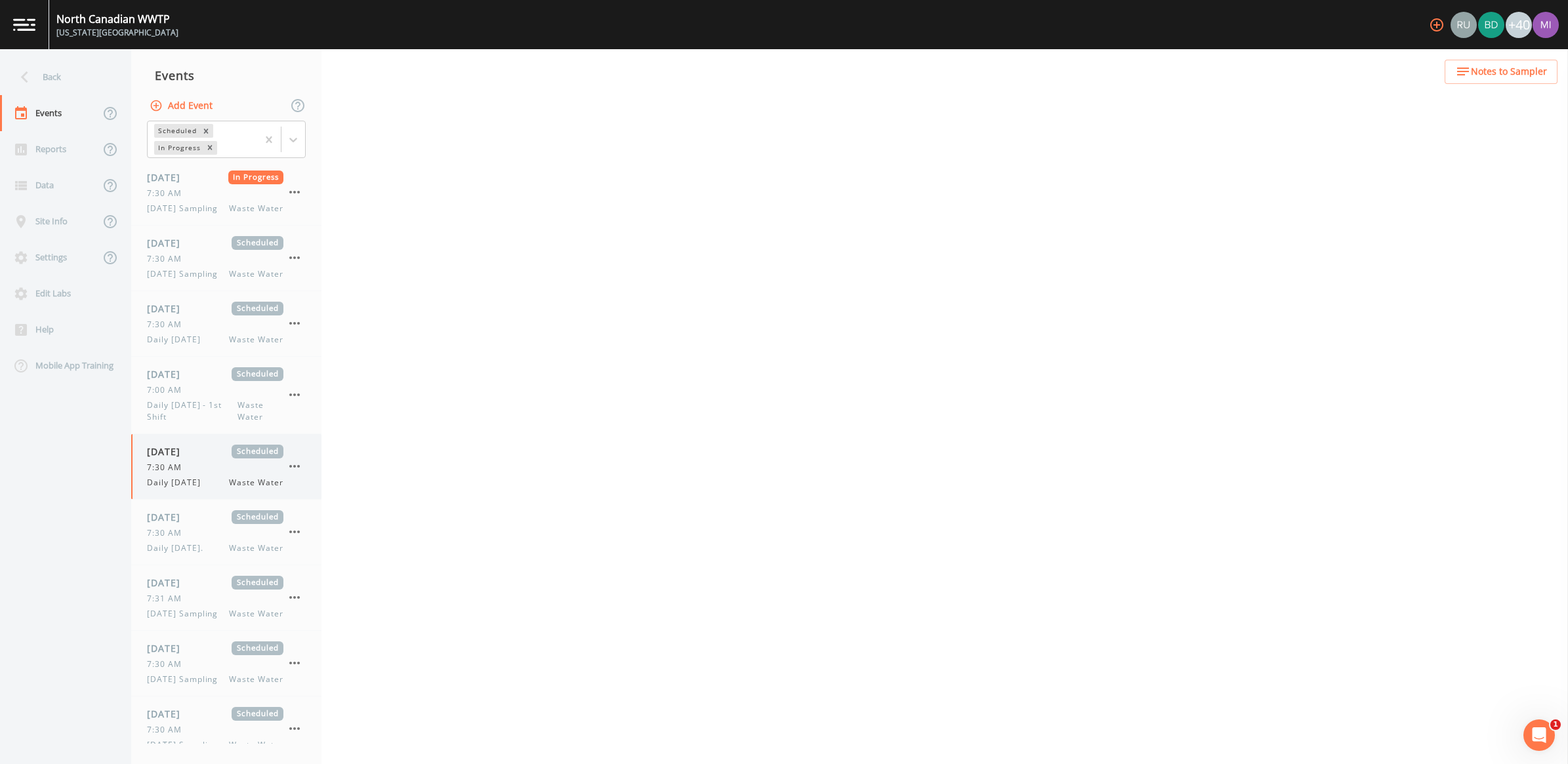
select select "092b3f94-5697-4c94-9891-da161916fdbb"
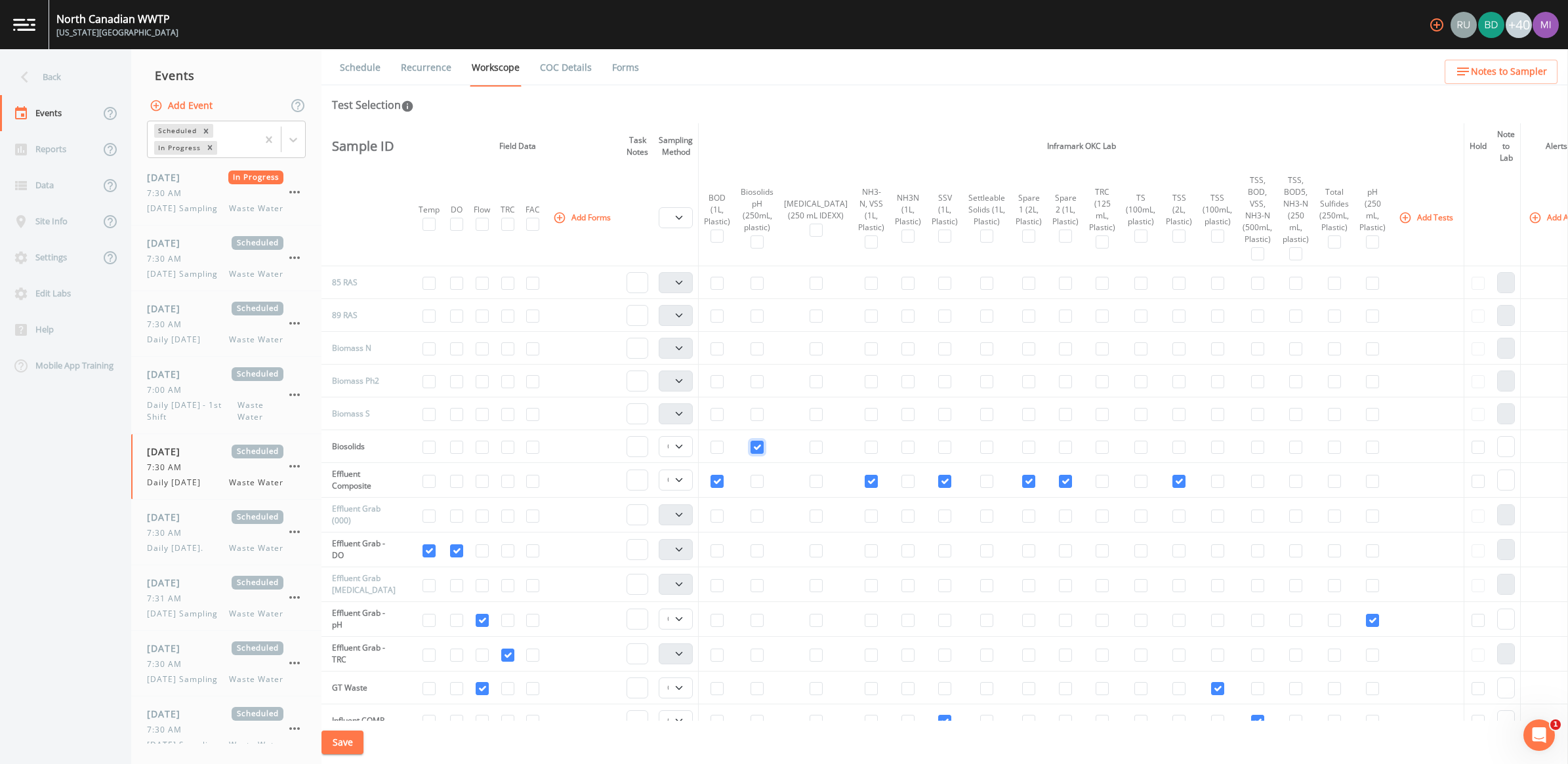
drag, startPoint x: 762, startPoint y: 449, endPoint x: 752, endPoint y: 453, distance: 10.8
click at [762, 448] on input "checkbox" at bounding box center [757, 446] width 13 height 13
checkbox input "false"
select select
click at [342, 744] on button "Save" at bounding box center [342, 743] width 42 height 24
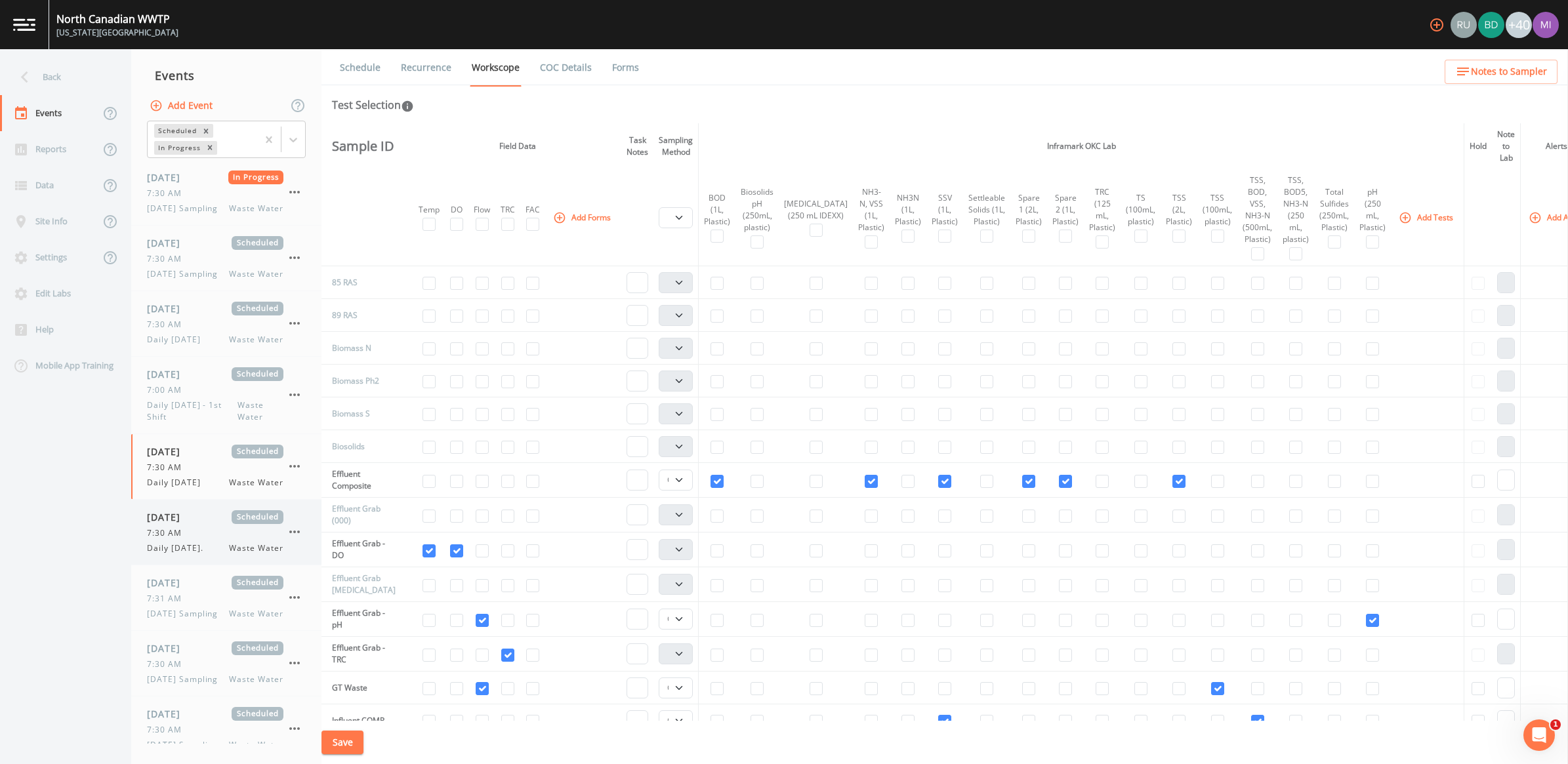
click at [222, 554] on div "Daily [DATE]. Waste Water" at bounding box center [215, 548] width 137 height 12
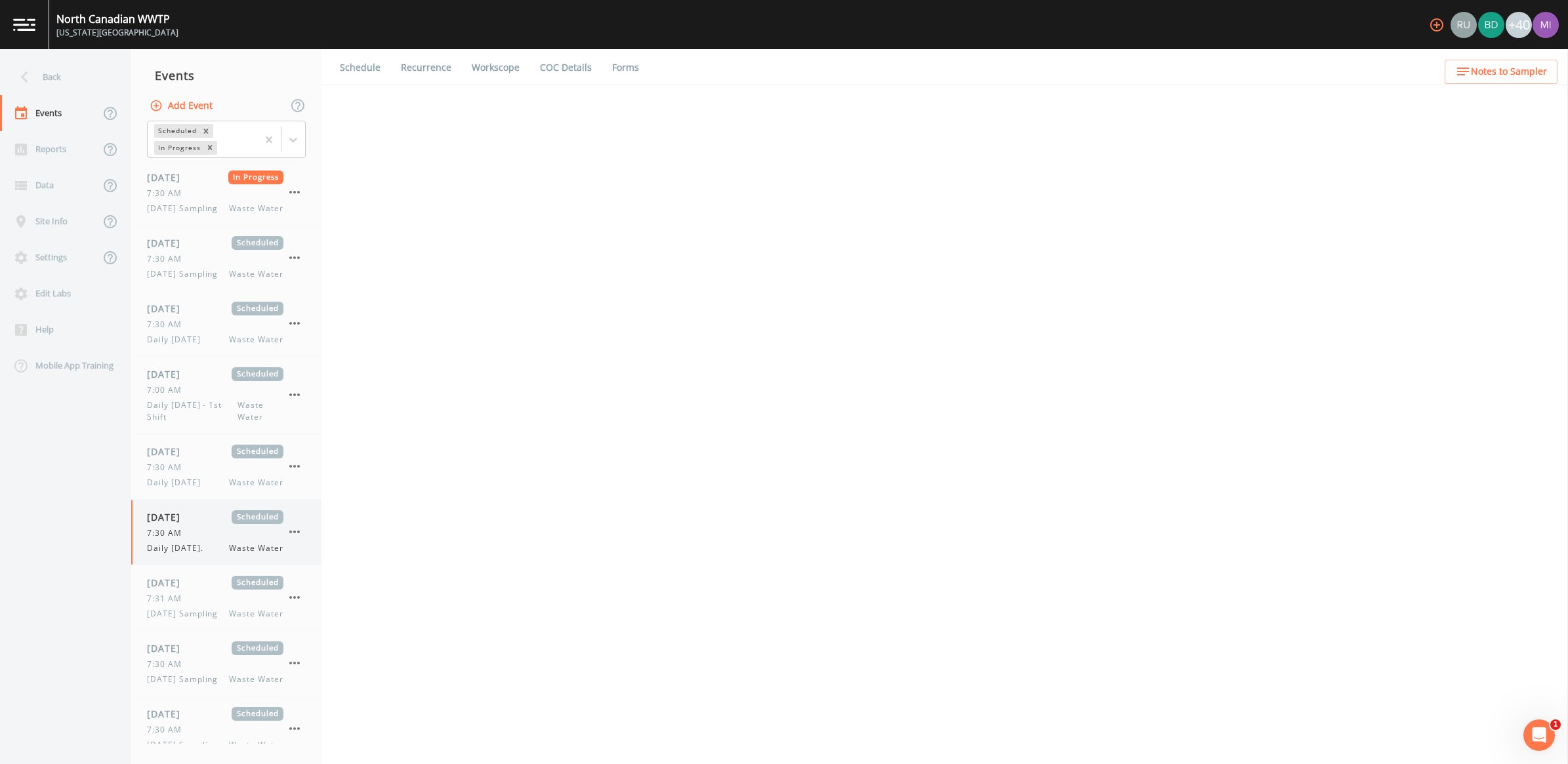
select select "092b3f94-5697-4c94-9891-da161916fdbb"
select select "b6a3c313-748b-4795-a028-792ad310bd60"
select select "092b3f94-5697-4c94-9891-da161916fdbb"
select select "b6a3c313-748b-4795-a028-792ad310bd60"
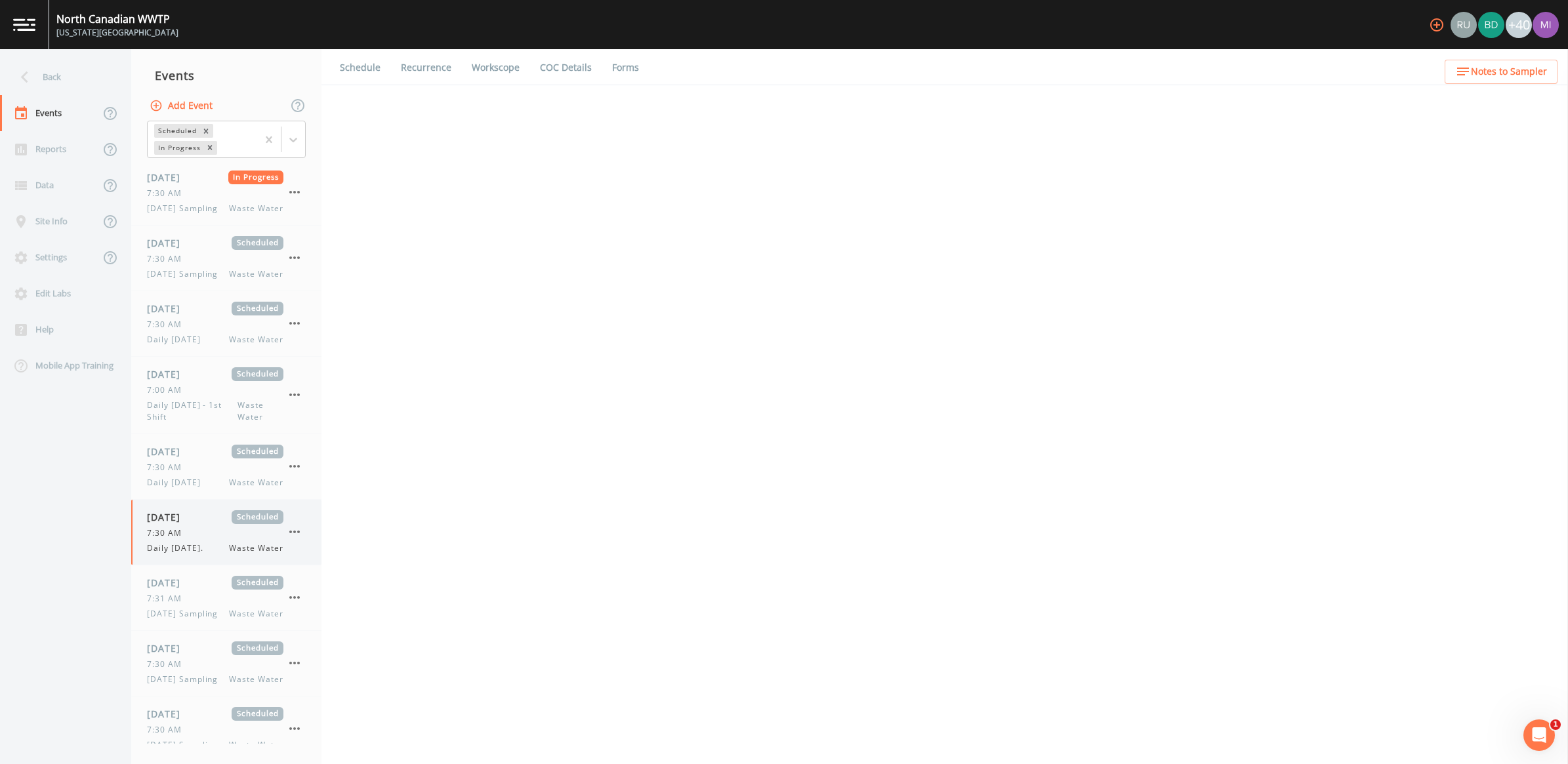
select select "092b3f94-5697-4c94-9891-da161916fdbb"
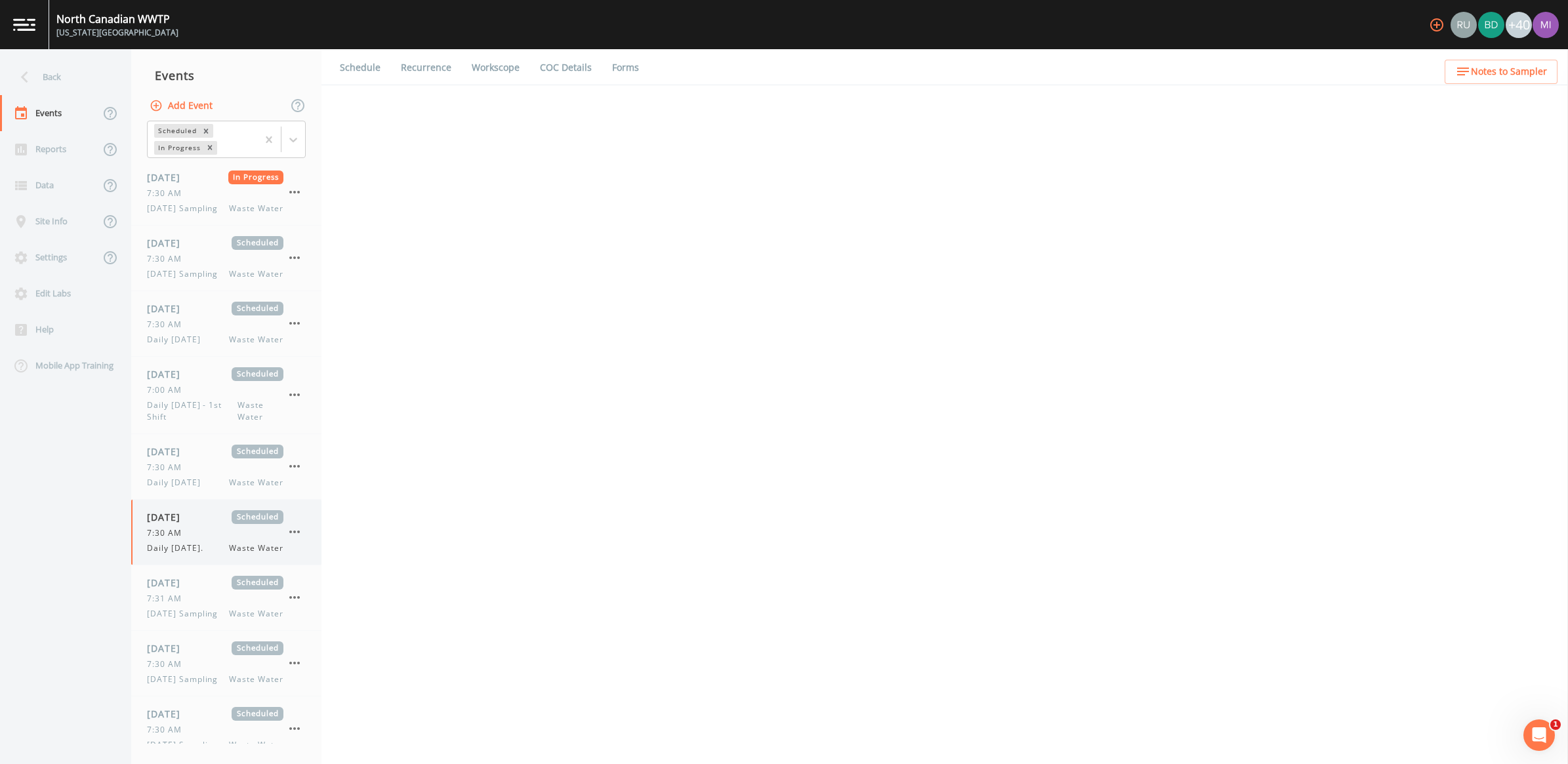
select select "092b3f94-5697-4c94-9891-da161916fdbb"
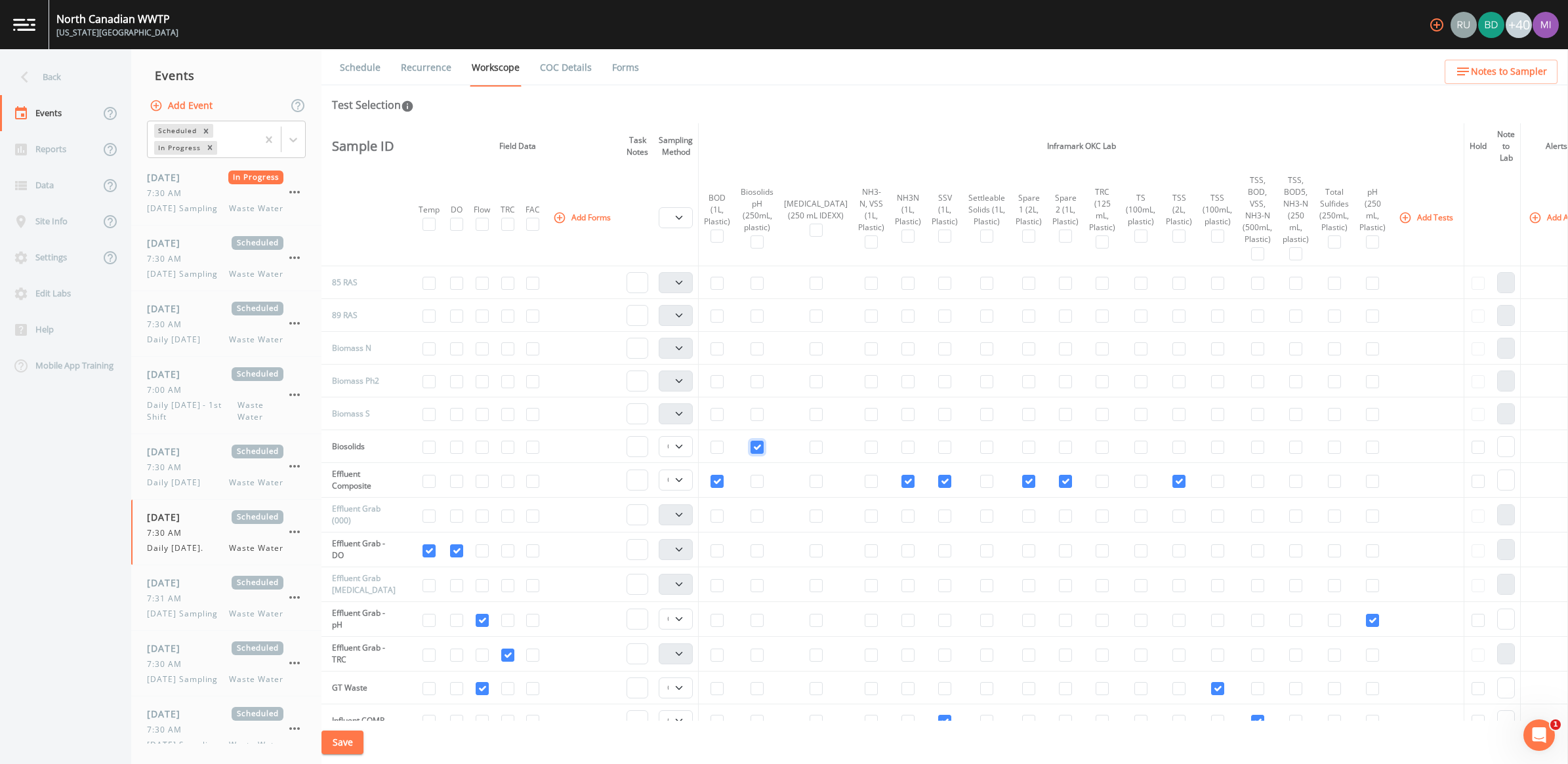
click at [761, 450] on input "checkbox" at bounding box center [757, 446] width 13 height 13
checkbox input "false"
select select
click at [354, 742] on button "Save" at bounding box center [342, 743] width 42 height 24
click at [191, 604] on div "7:31 AM" at bounding box center [215, 598] width 137 height 12
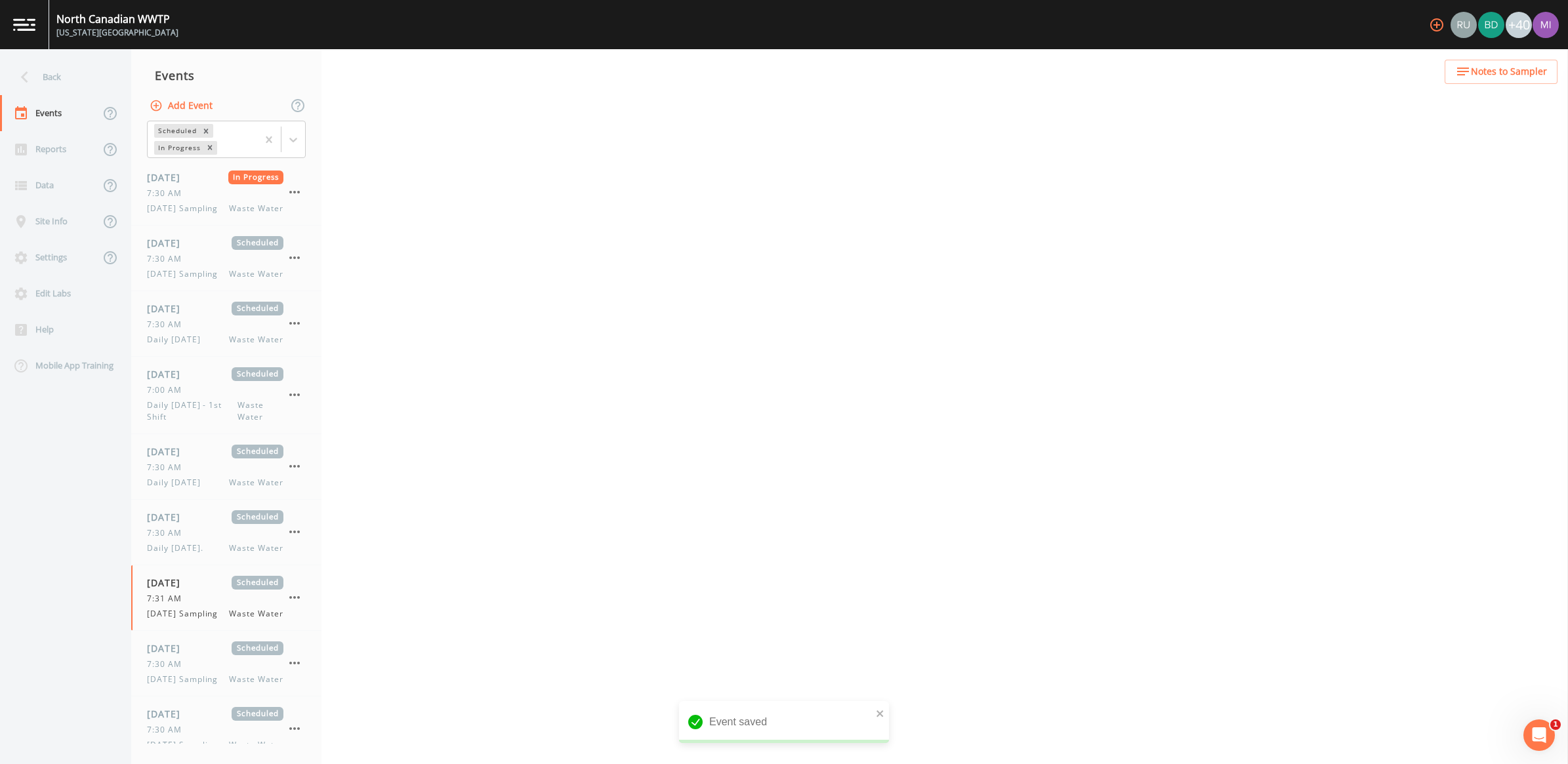
select select "092b3f94-5697-4c94-9891-da161916fdbb"
select select "b6a3c313-748b-4795-a028-792ad310bd60"
select select "092b3f94-5697-4c94-9891-da161916fdbb"
select select "b6a3c313-748b-4795-a028-792ad310bd60"
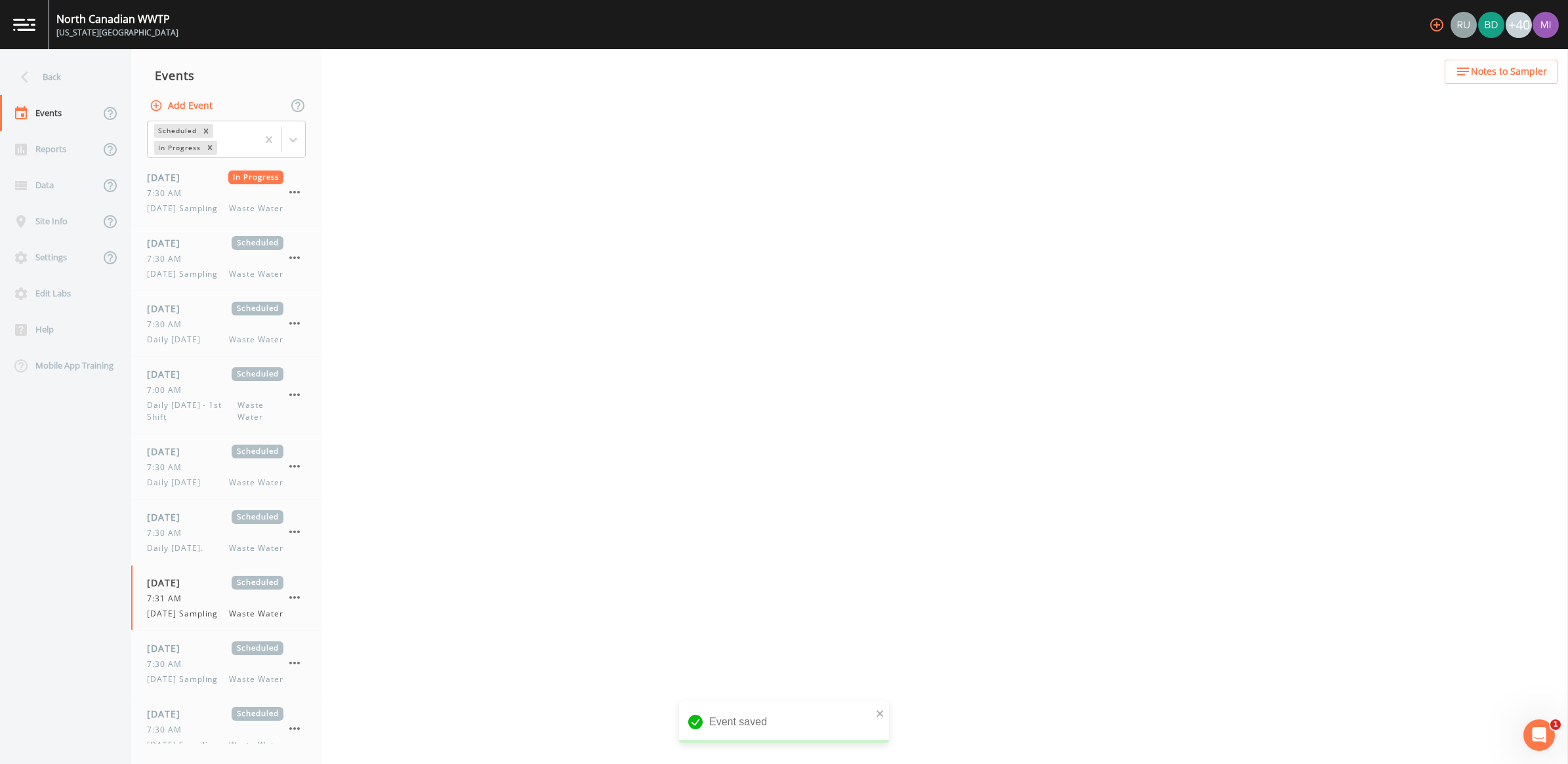
select select "092b3f94-5697-4c94-9891-da161916fdbb"
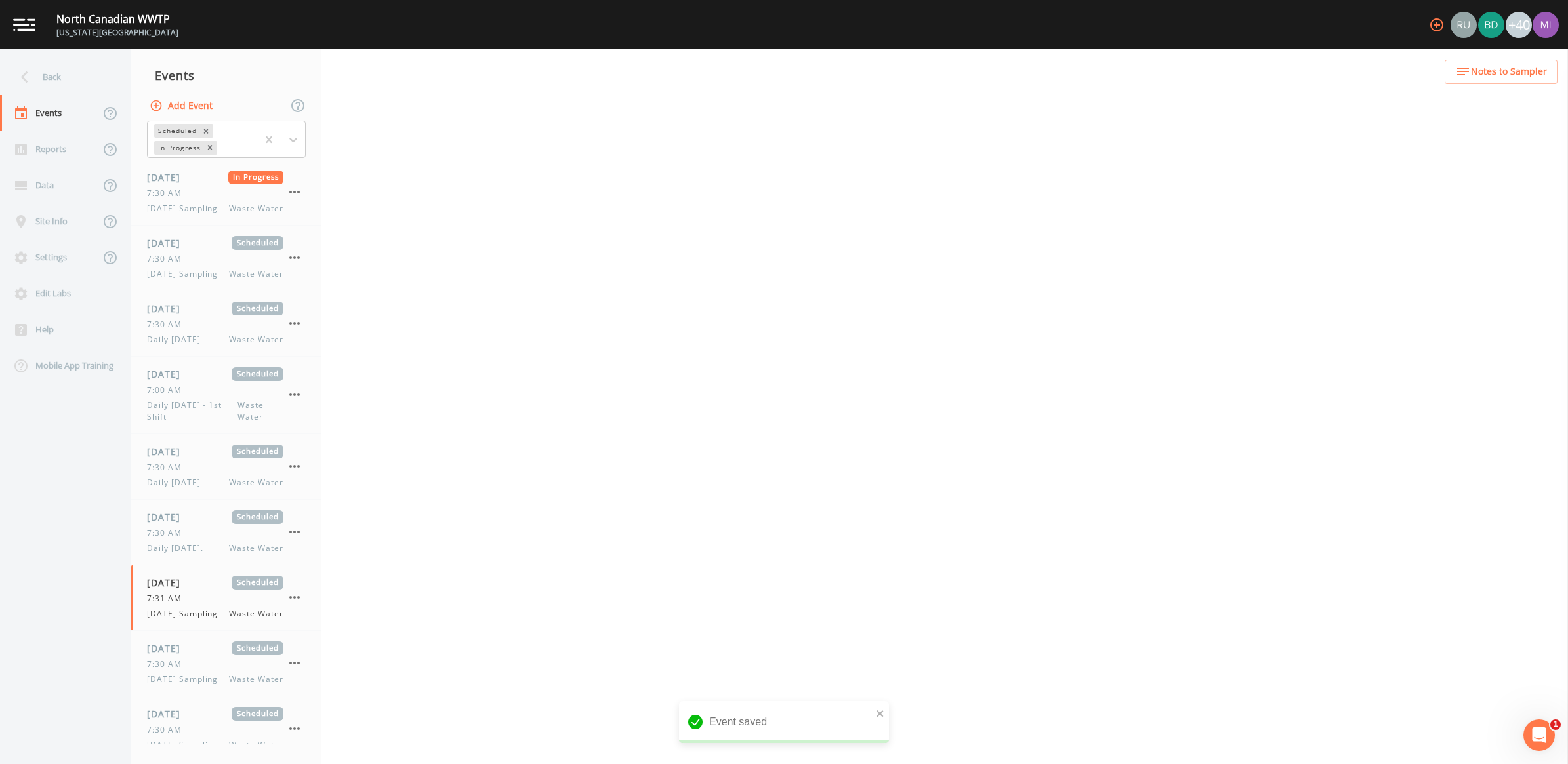
select select "092b3f94-5697-4c94-9891-da161916fdbb"
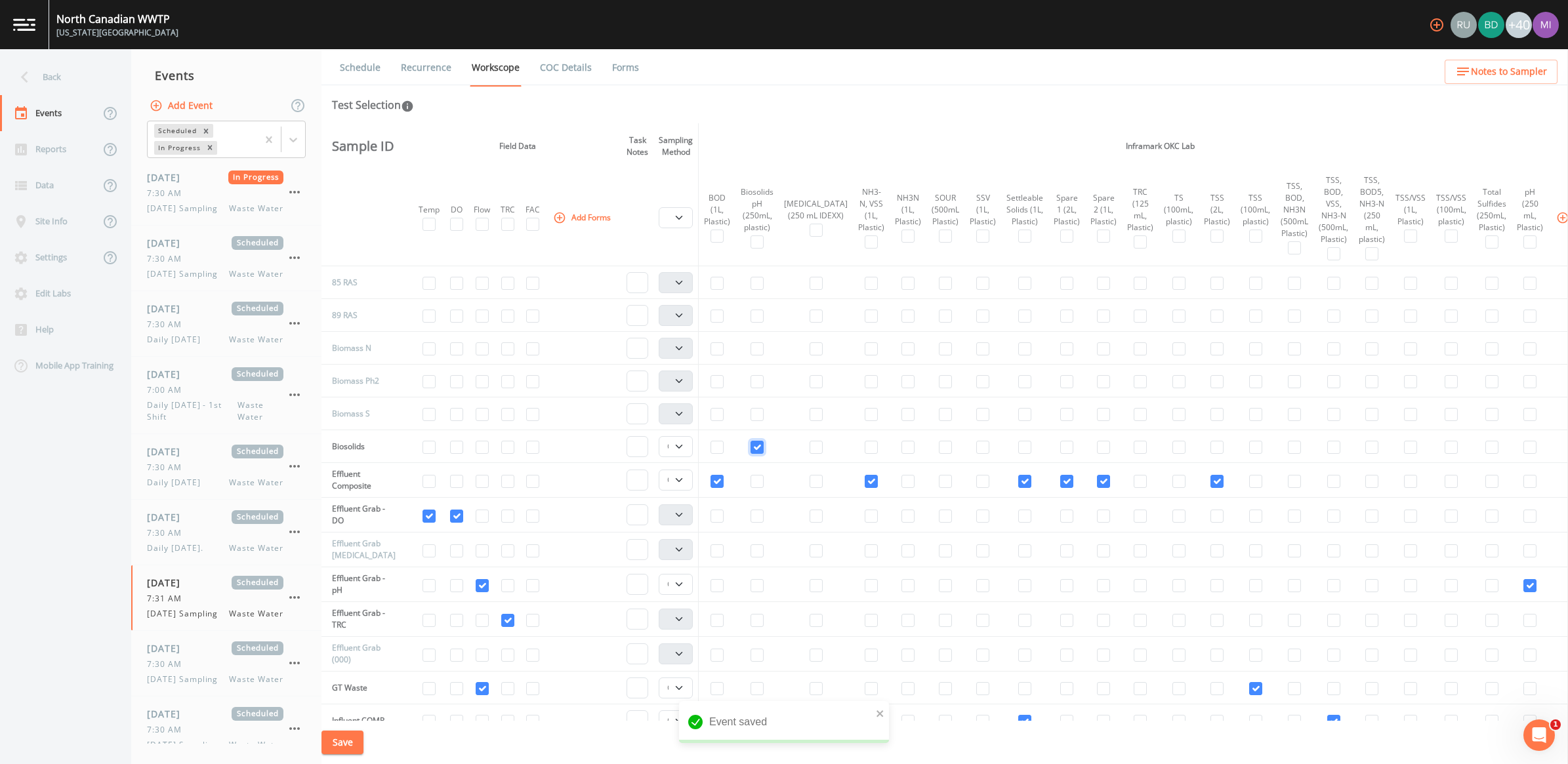
click at [754, 445] on input "checkbox" at bounding box center [757, 446] width 13 height 13
checkbox input "false"
select select
click at [349, 743] on button "Save" at bounding box center [342, 743] width 42 height 24
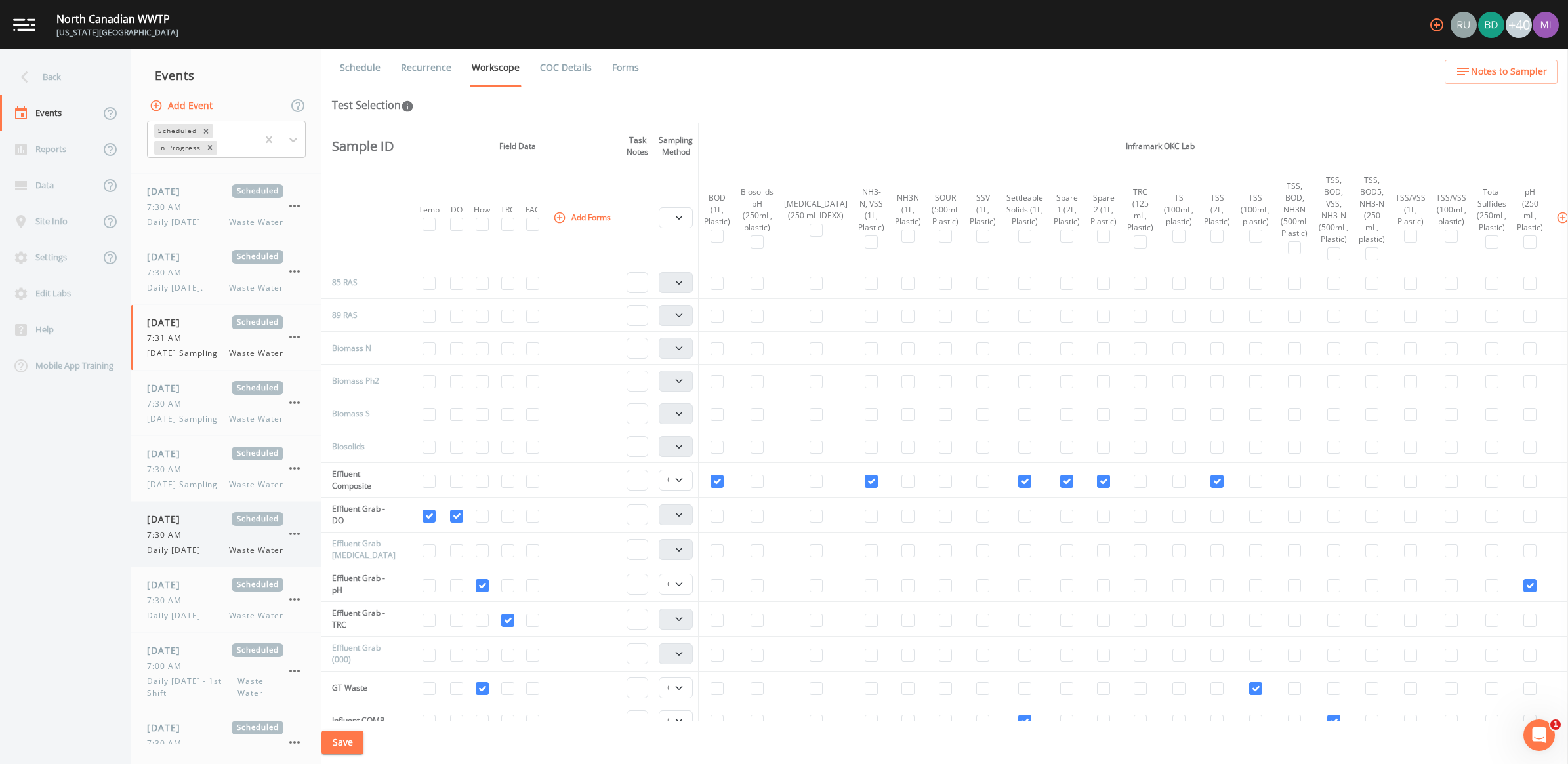
scroll to position [328, 0]
click at [179, 358] on span "[DATE] Sampling" at bounding box center [186, 352] width 79 height 12
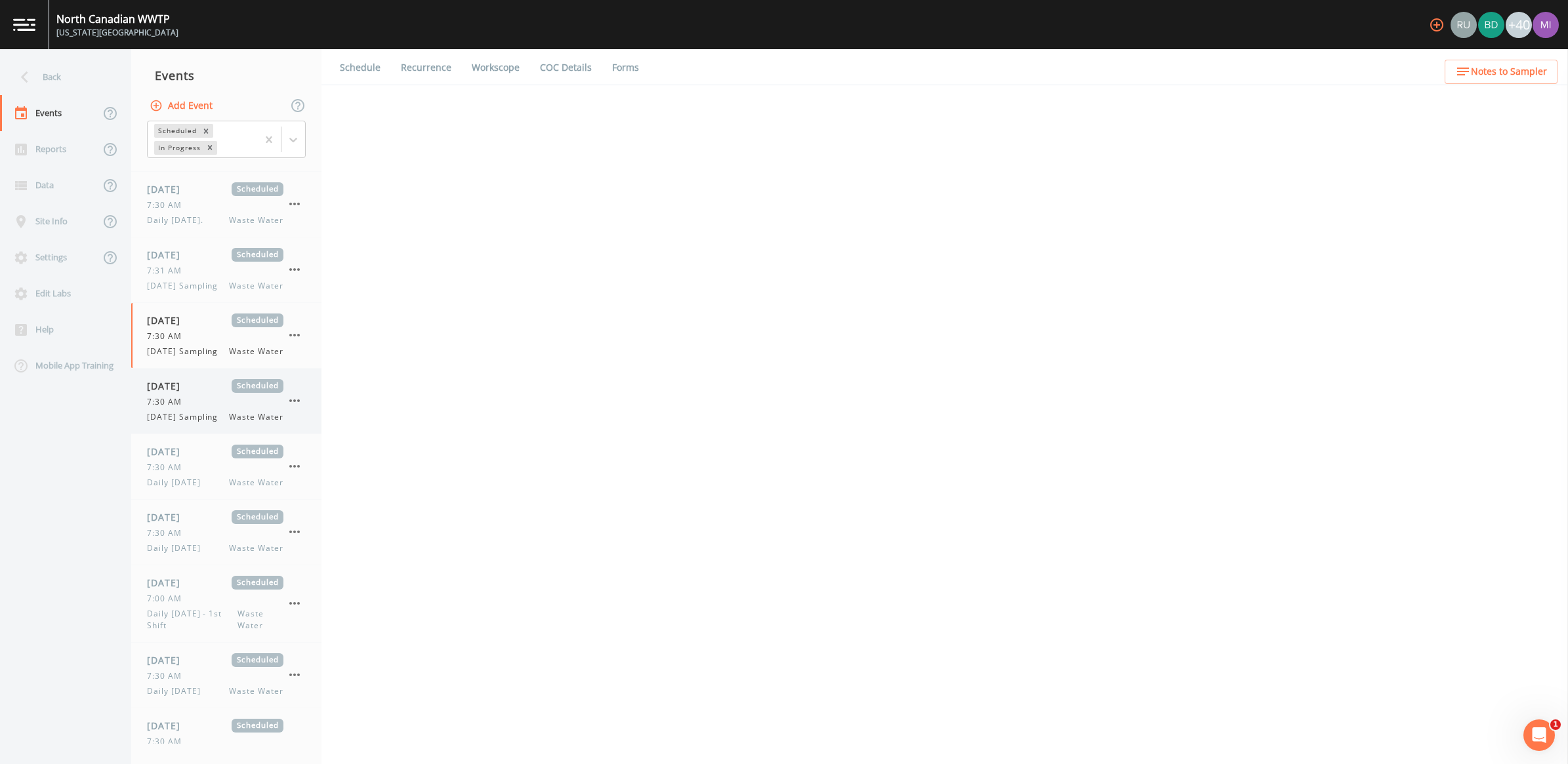
select select "b6a3c313-748b-4795-a028-792ad310bd60"
select select "092b3f94-5697-4c94-9891-da161916fdbb"
select select "b6a3c313-748b-4795-a028-792ad310bd60"
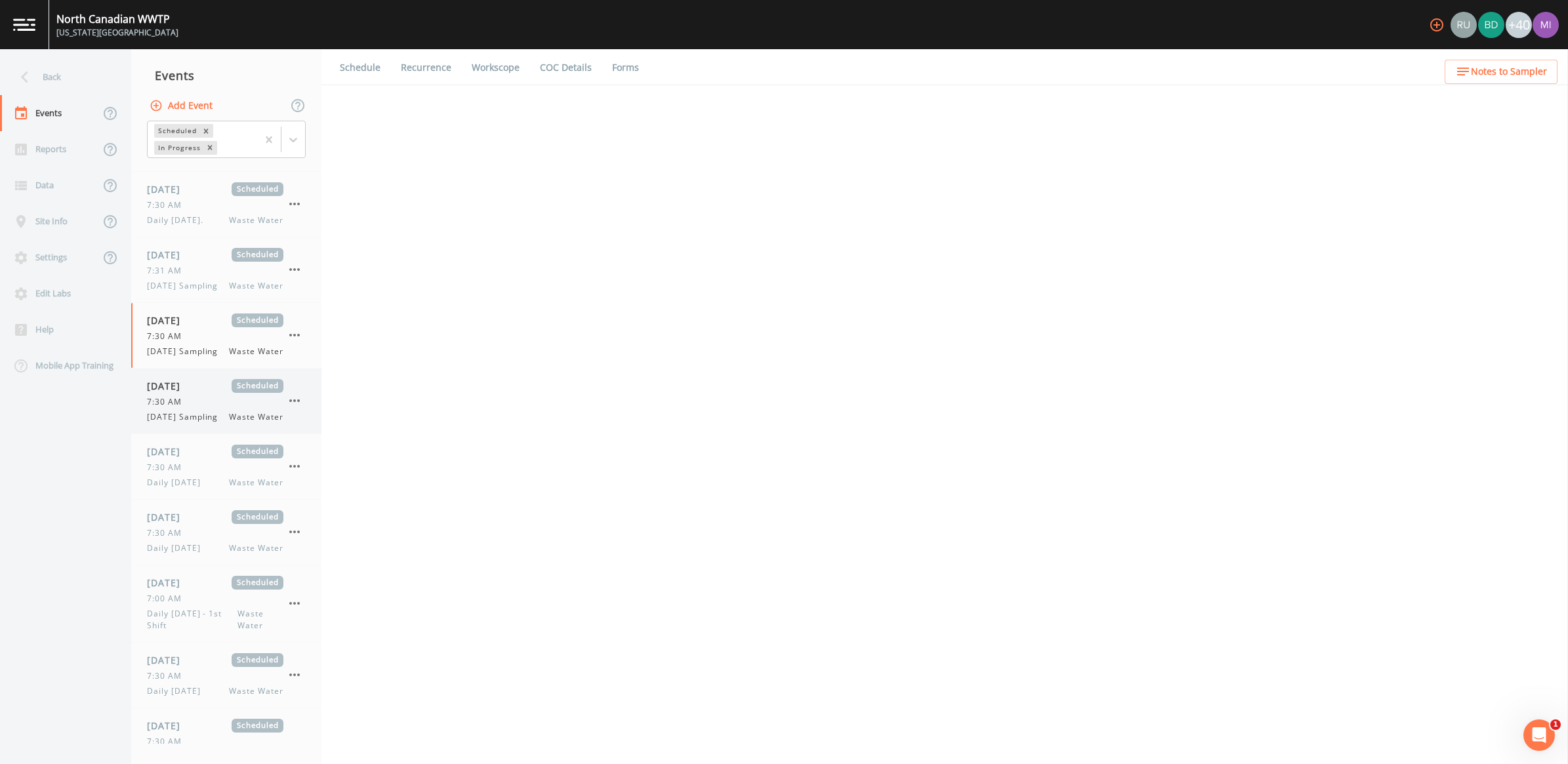
select select "092b3f94-5697-4c94-9891-da161916fdbb"
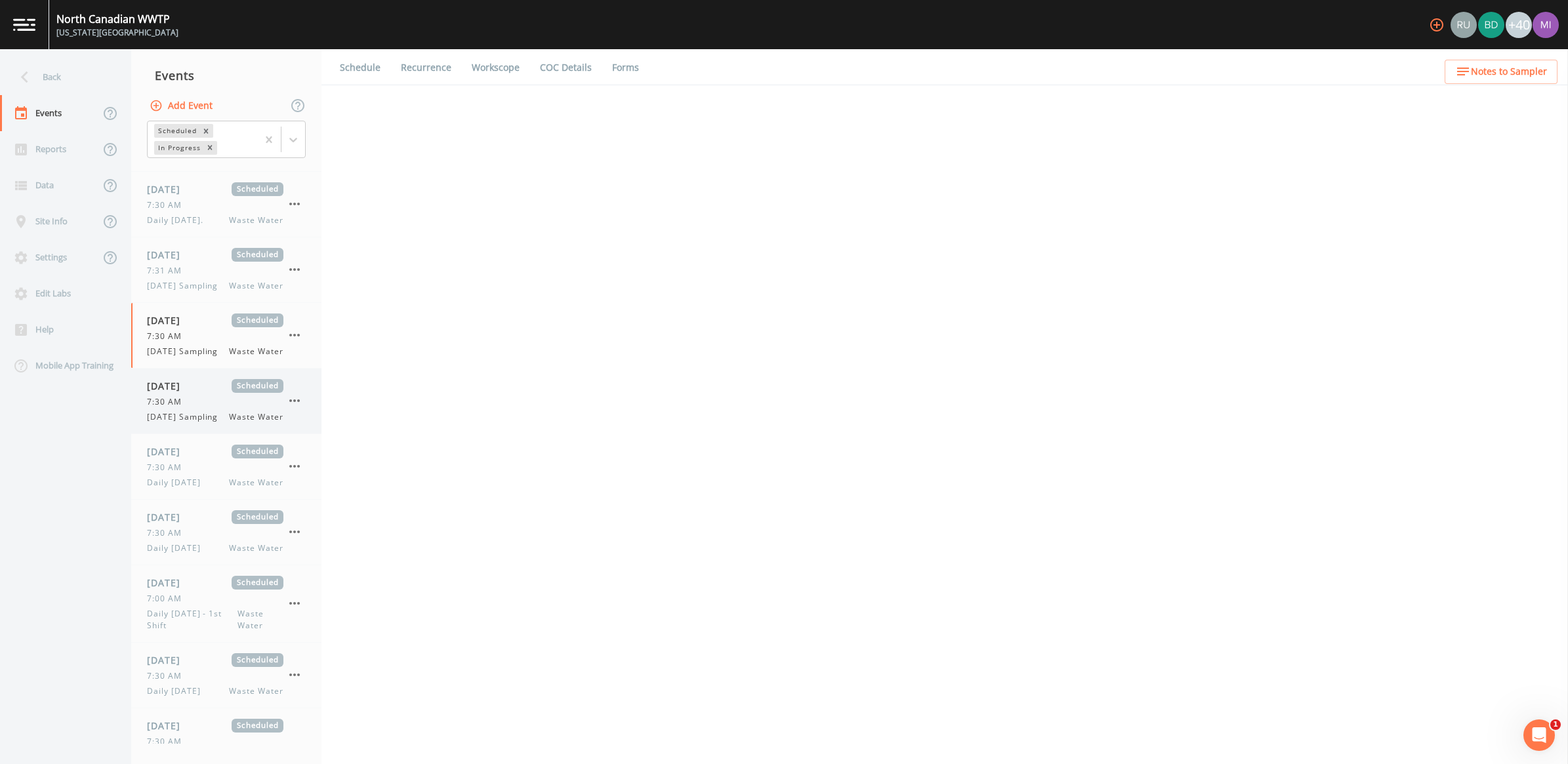
select select "092b3f94-5697-4c94-9891-da161916fdbb"
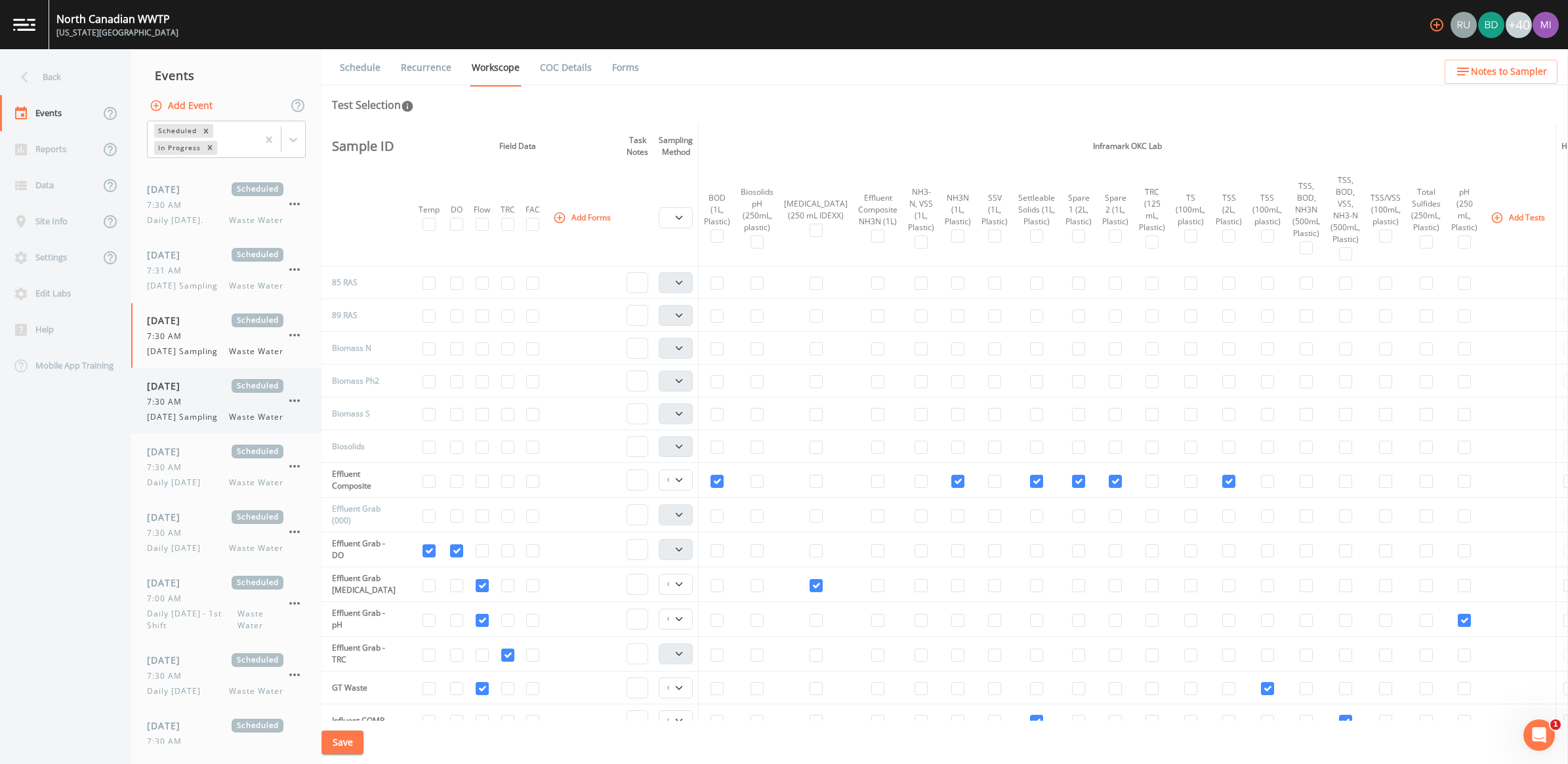
click at [208, 423] on span "[DATE] Sampling" at bounding box center [186, 417] width 79 height 12
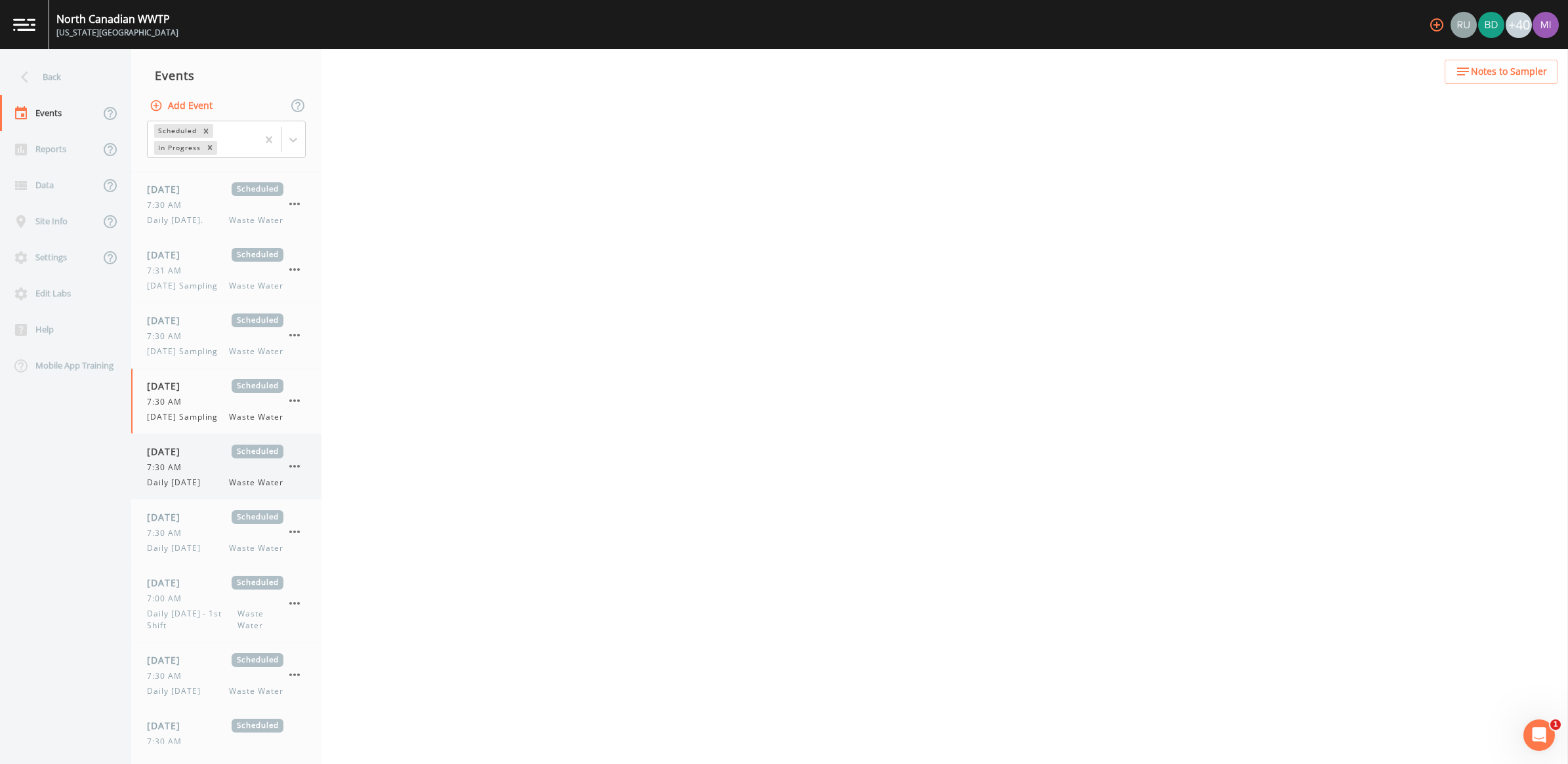
select select "092b3f94-5697-4c94-9891-da161916fdbb"
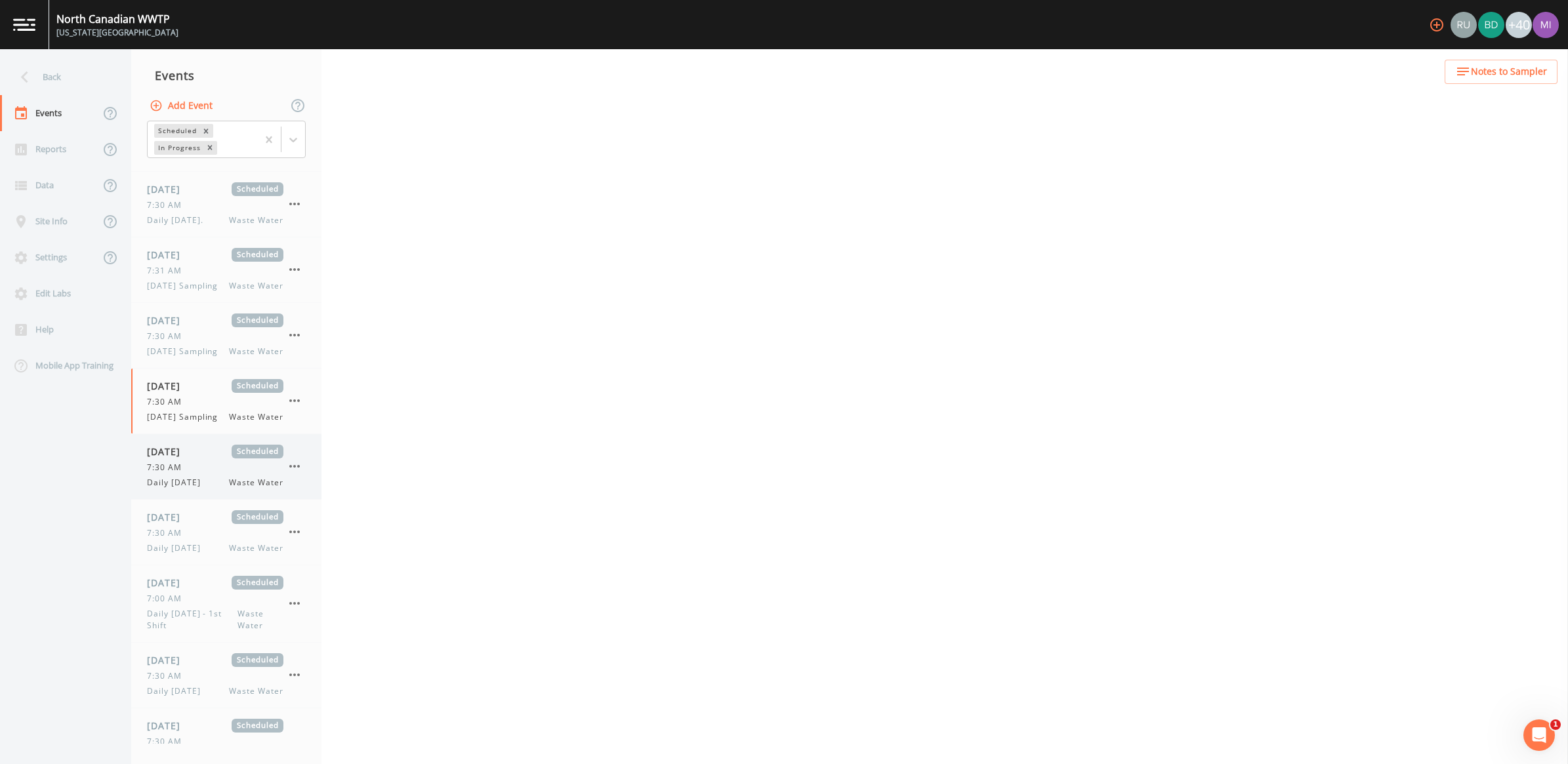
select select "b6a3c313-748b-4795-a028-792ad310bd60"
select select "092b3f94-5697-4c94-9891-da161916fdbb"
select select "b6a3c313-748b-4795-a028-792ad310bd60"
select select "092b3f94-5697-4c94-9891-da161916fdbb"
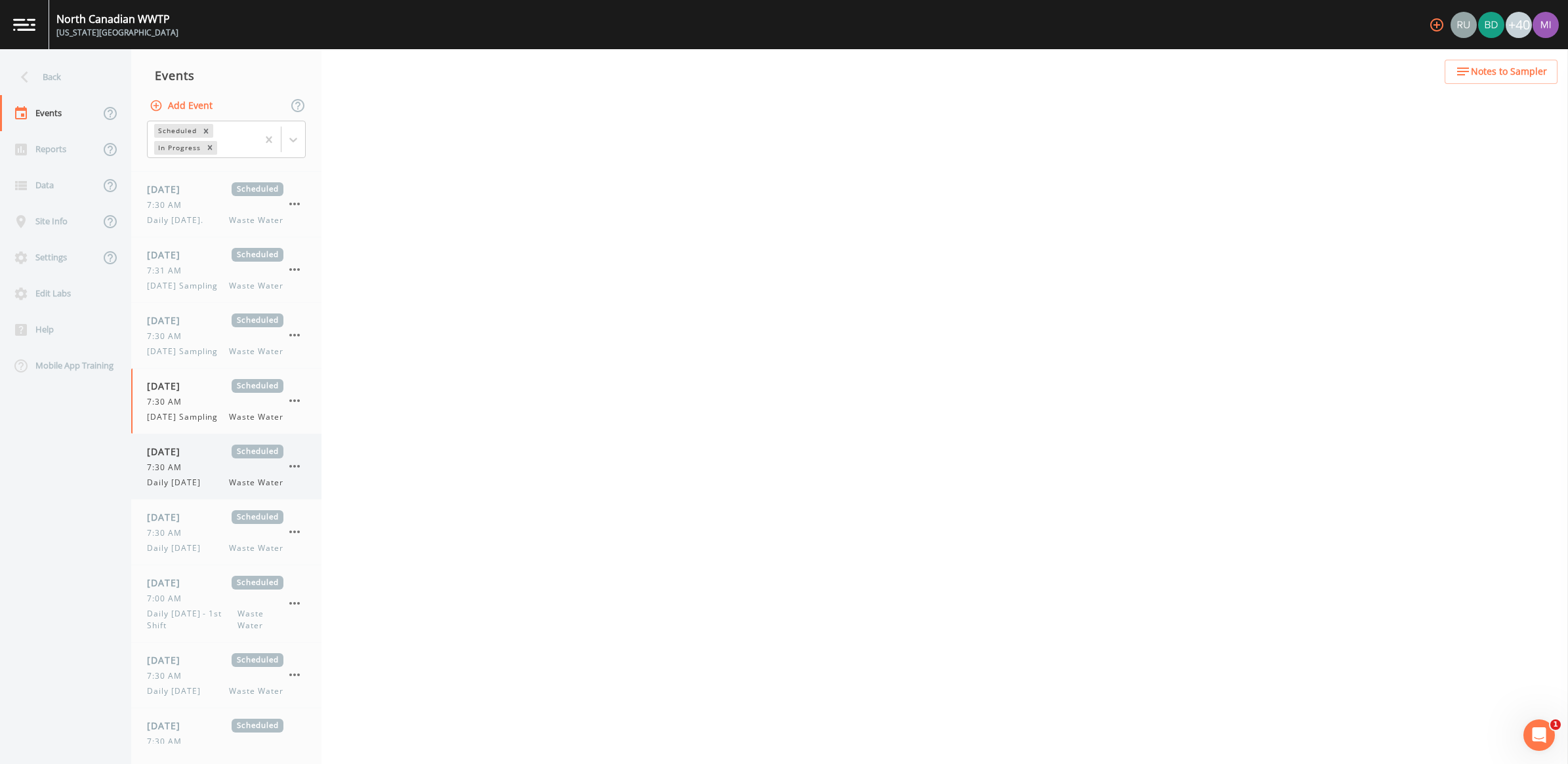
select select "092b3f94-5697-4c94-9891-da161916fdbb"
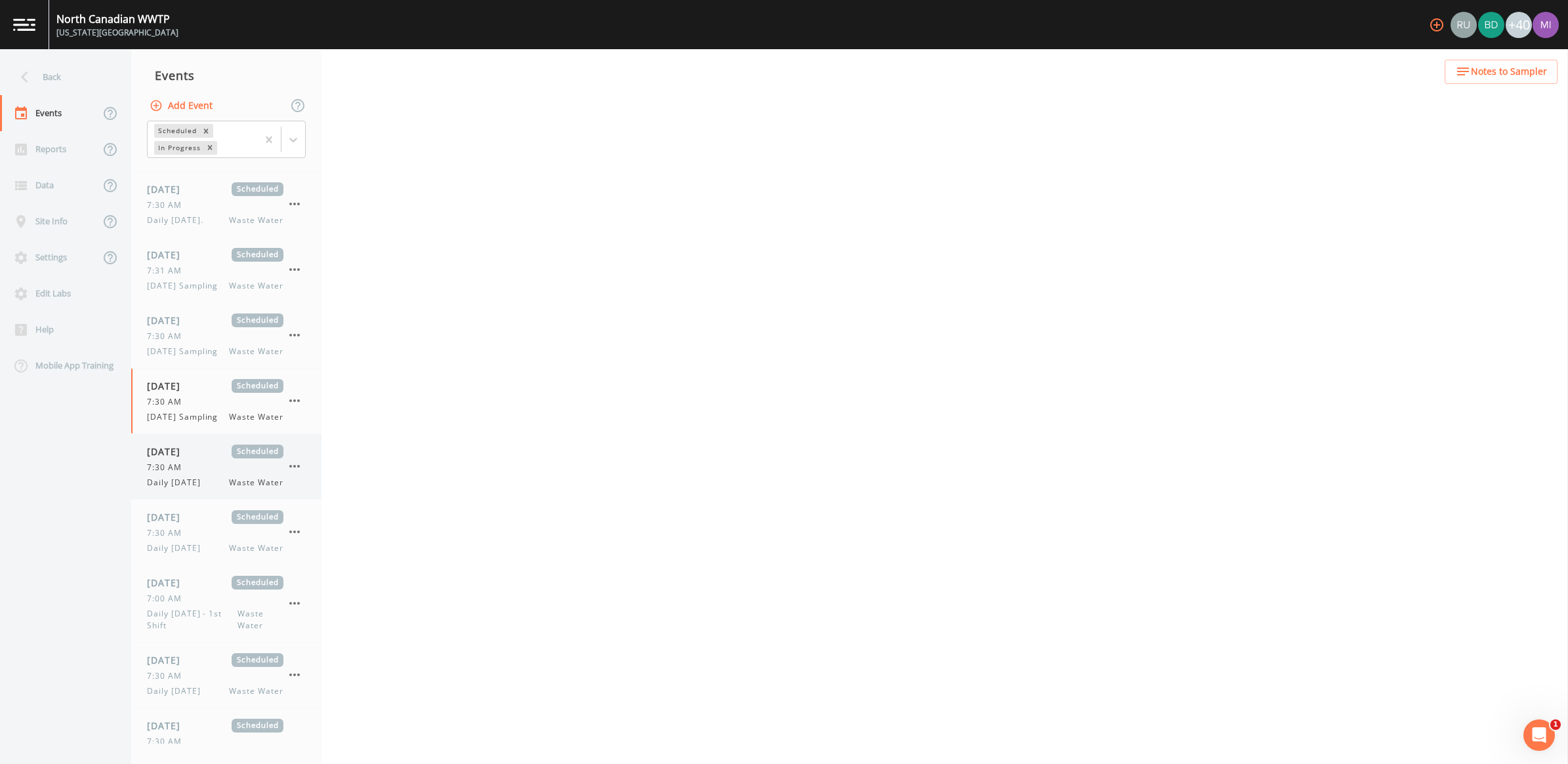
select select "092b3f94-5697-4c94-9891-da161916fdbb"
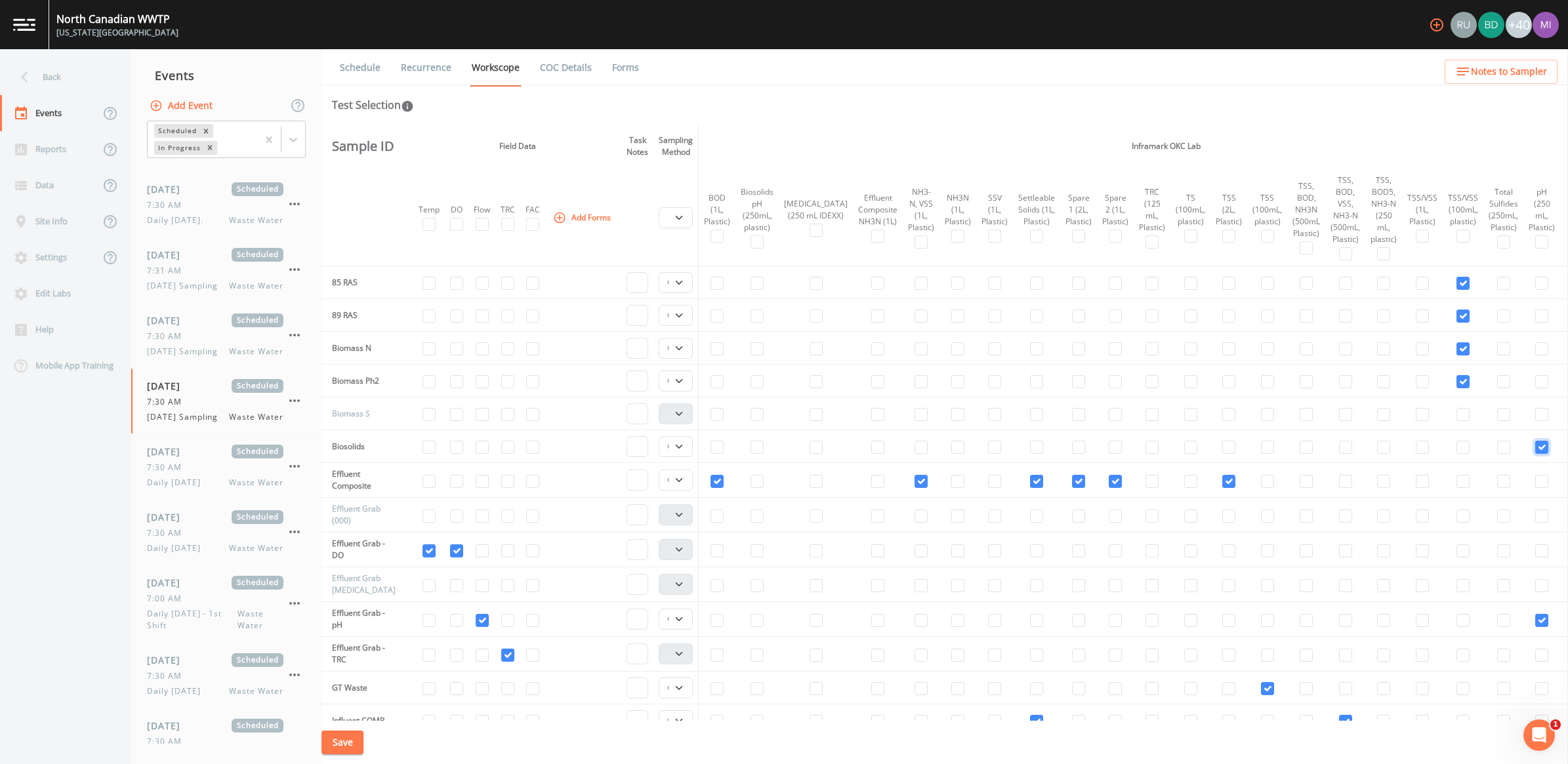
click at [1536, 448] on input "checkbox" at bounding box center [1542, 446] width 13 height 13
checkbox input "false"
select select
click at [348, 738] on button "Save" at bounding box center [342, 743] width 42 height 24
click at [184, 358] on span "[DATE] Sampling" at bounding box center [186, 352] width 79 height 12
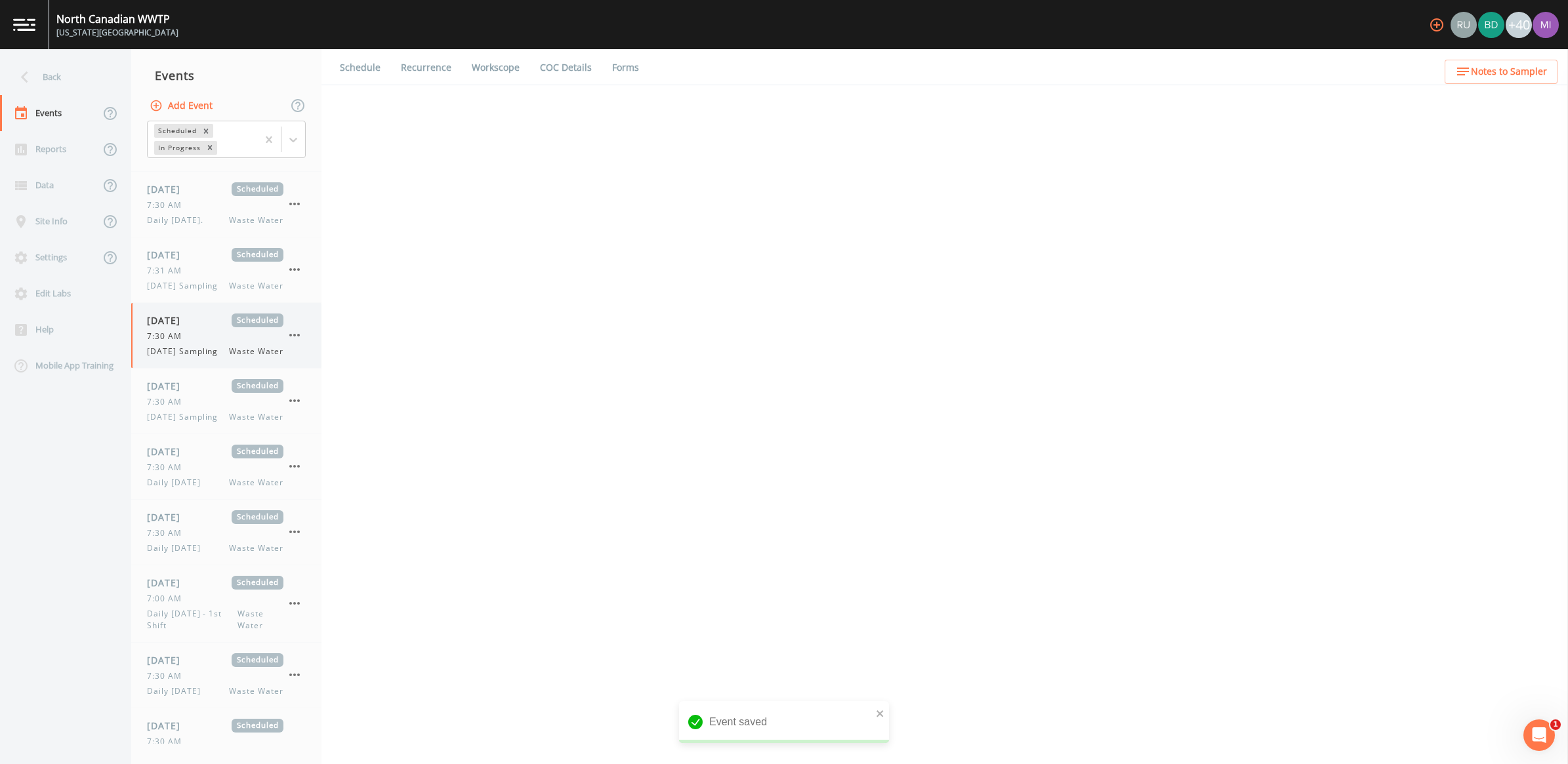
select select "b6a3c313-748b-4795-a028-792ad310bd60"
select select "092b3f94-5697-4c94-9891-da161916fdbb"
select select "b6a3c313-748b-4795-a028-792ad310bd60"
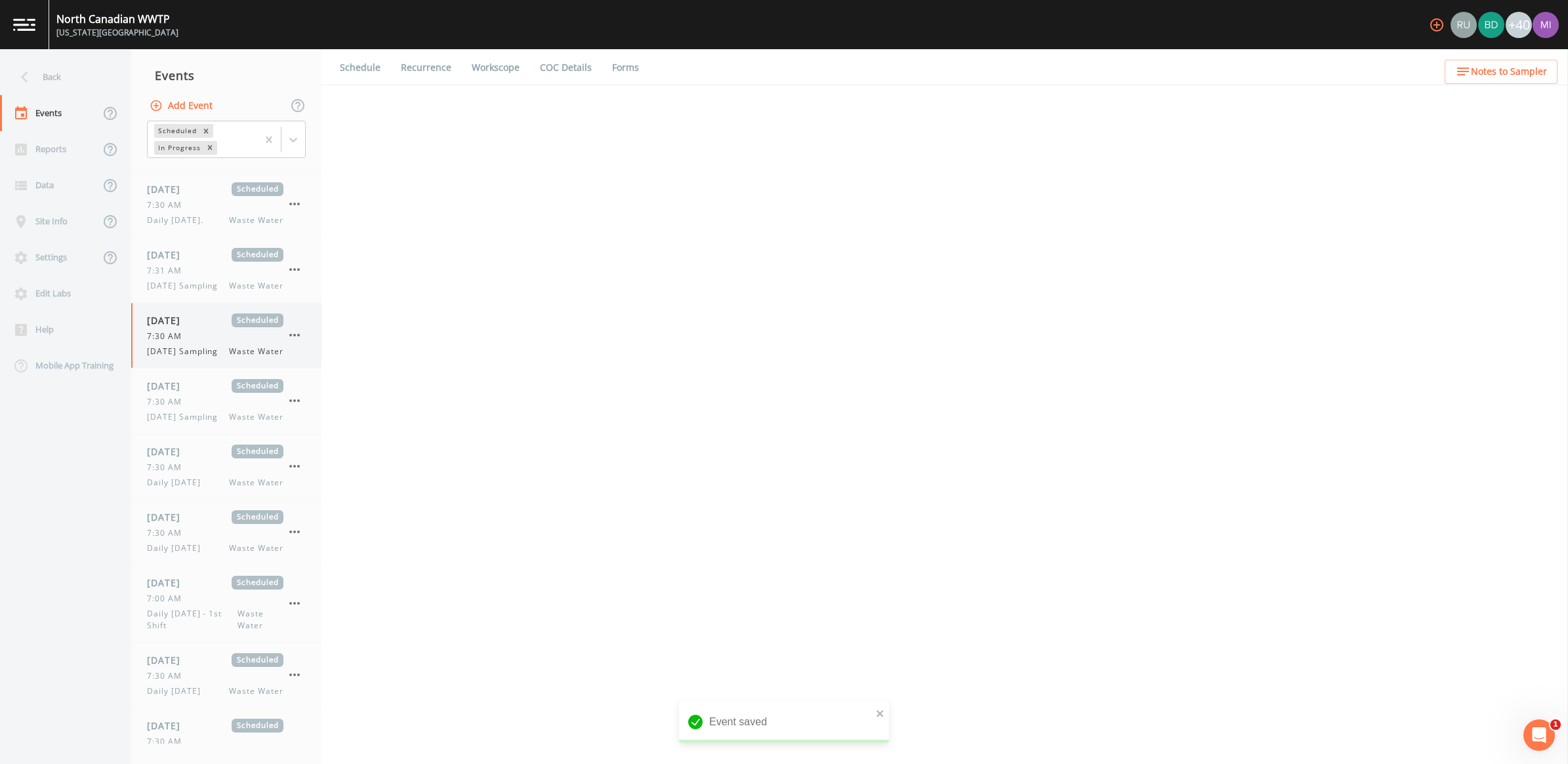
select select "092b3f94-5697-4c94-9891-da161916fdbb"
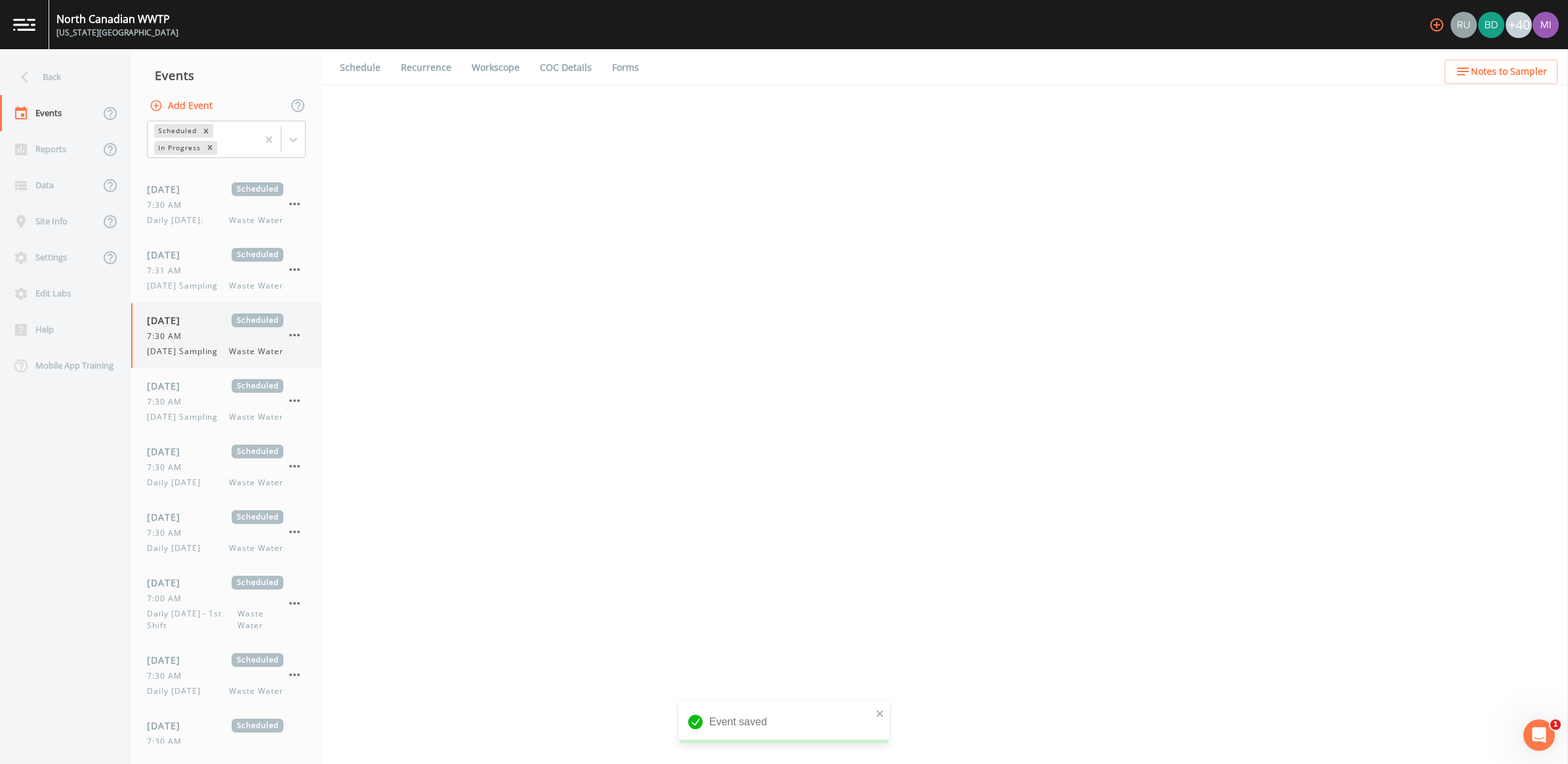
select select "092b3f94-5697-4c94-9891-da161916fdbb"
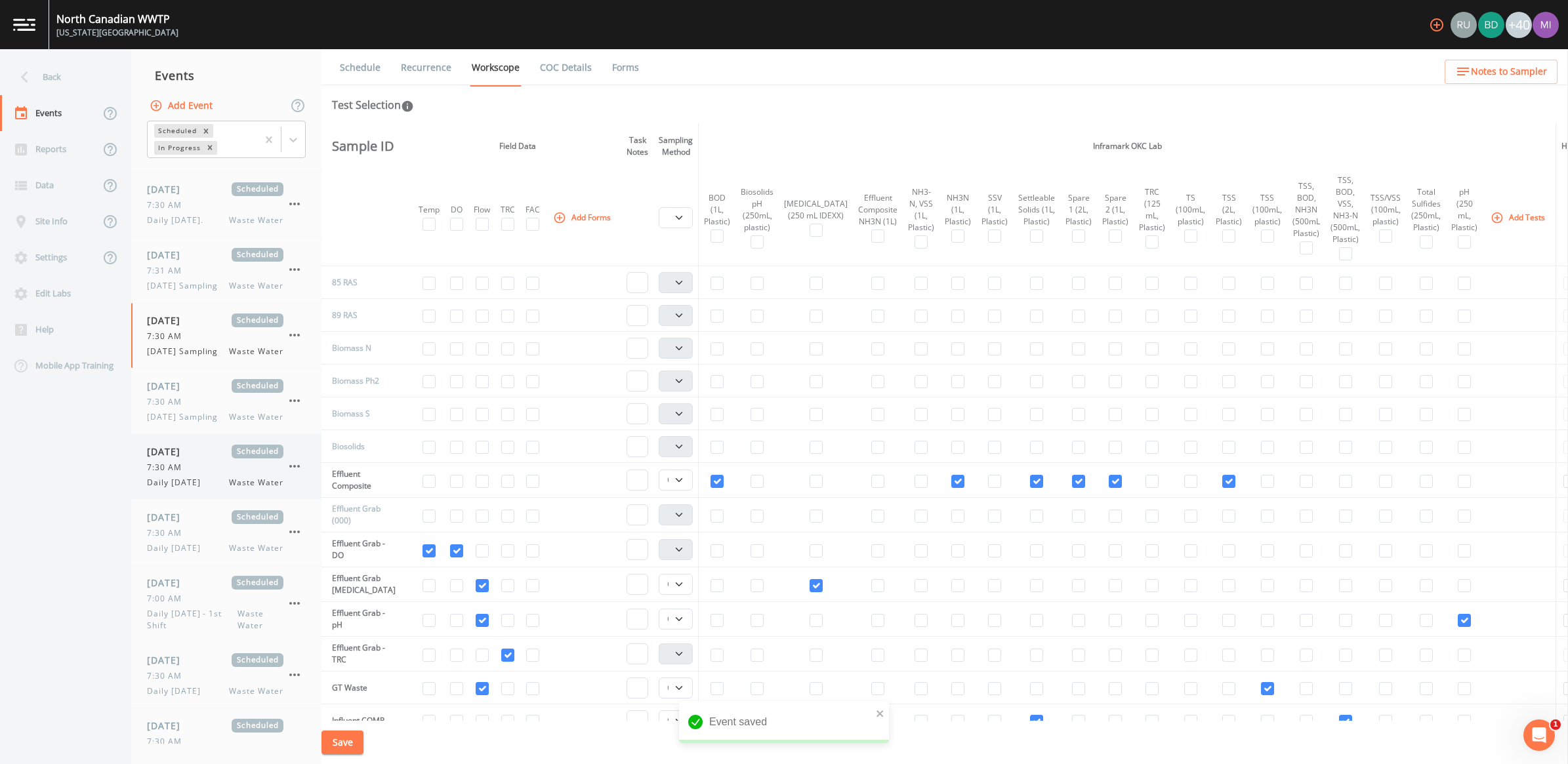
click at [197, 488] on span "Daily [DATE]" at bounding box center [178, 483] width 61 height 12
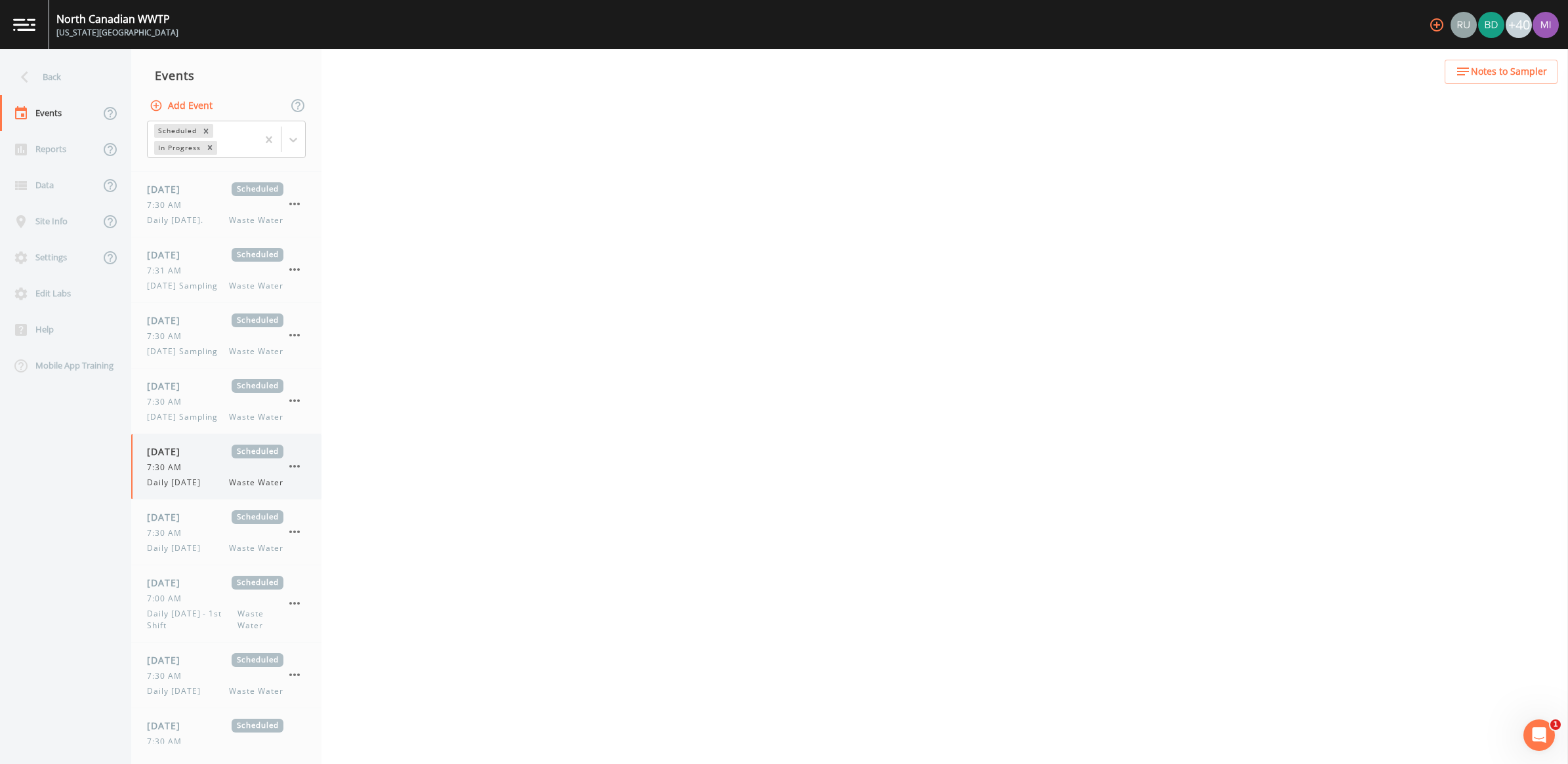
select select "b6a3c313-748b-4795-a028-792ad310bd60"
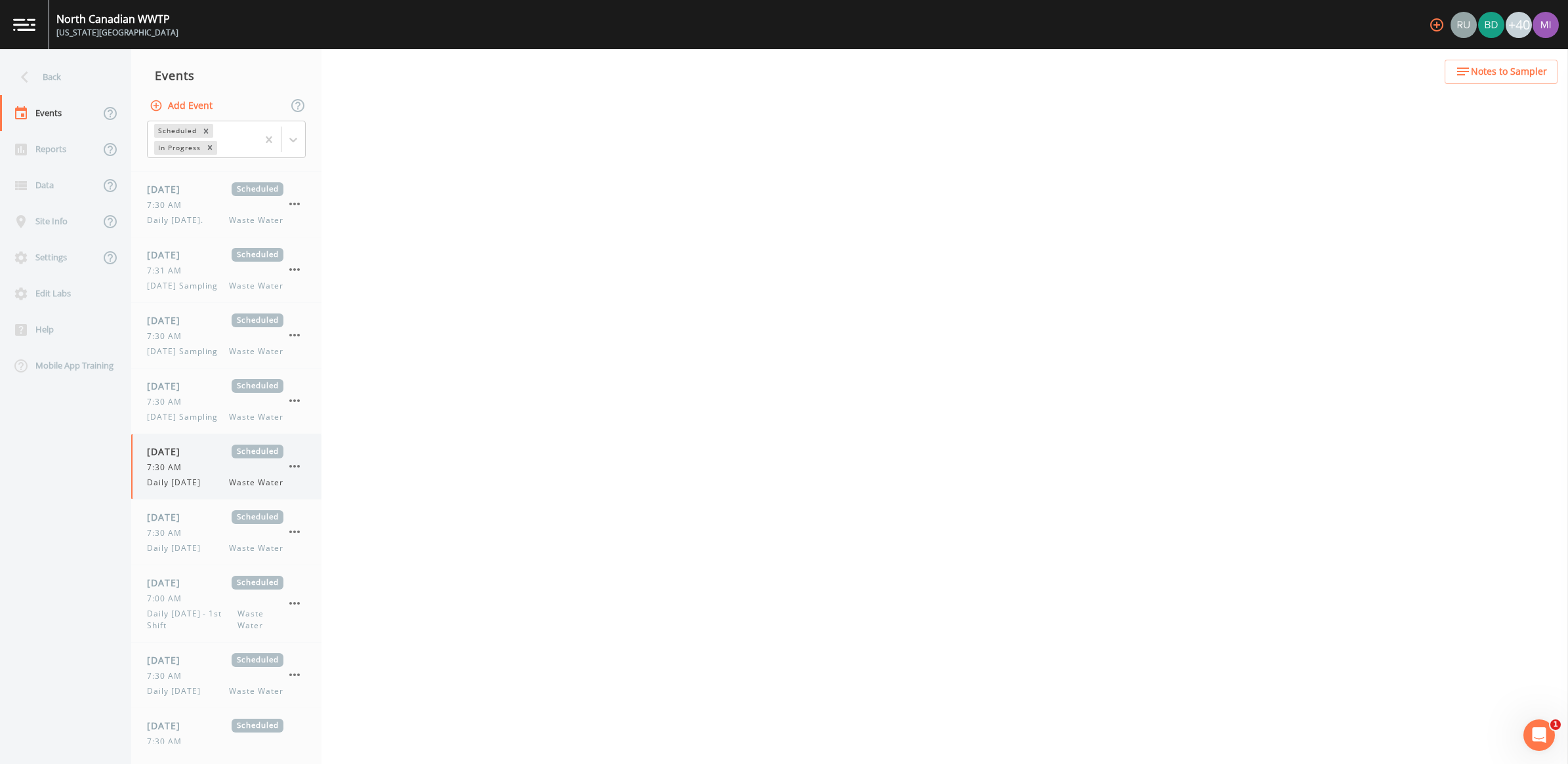
select select "b6a3c313-748b-4795-a028-792ad310bd60"
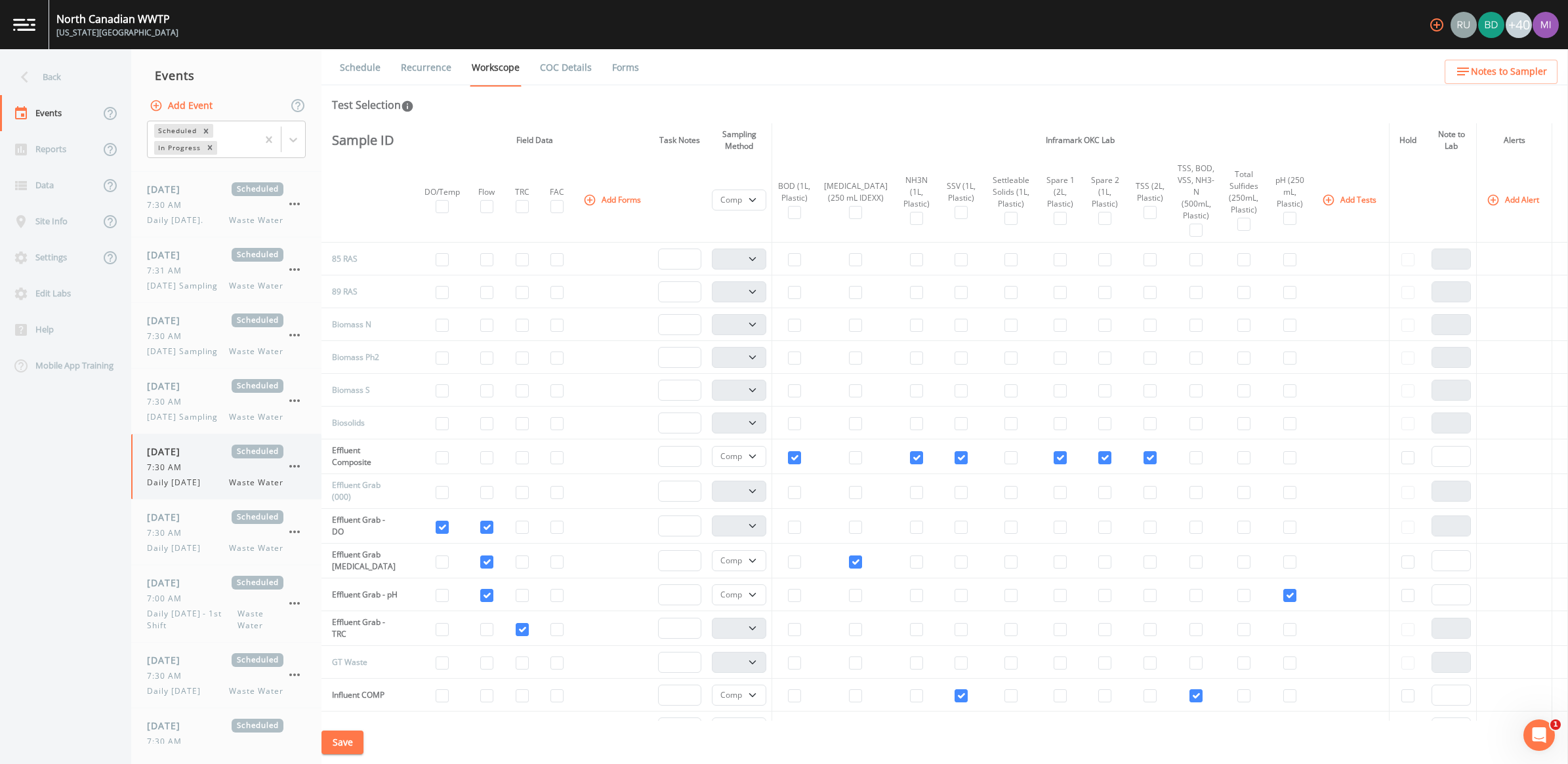
click at [208, 488] on span "Daily [DATE]" at bounding box center [178, 483] width 61 height 12
select select "b6a3c313-748b-4795-a028-792ad310bd60"
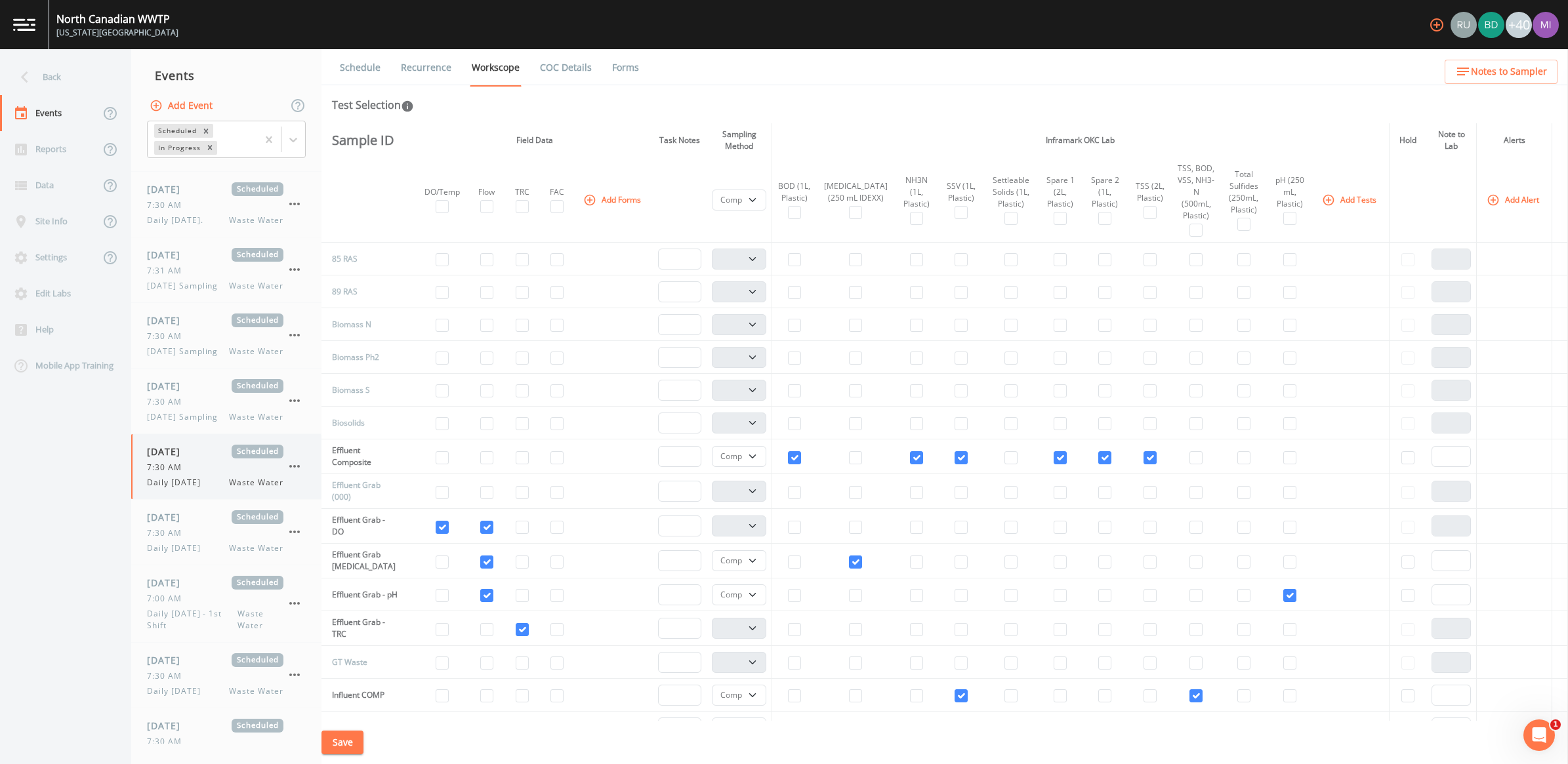
select select "b6a3c313-748b-4795-a028-792ad310bd60"
click at [296, 474] on icon "button" at bounding box center [295, 466] width 15 height 15
click at [322, 591] on p "Delete" at bounding box center [360, 592] width 85 height 15
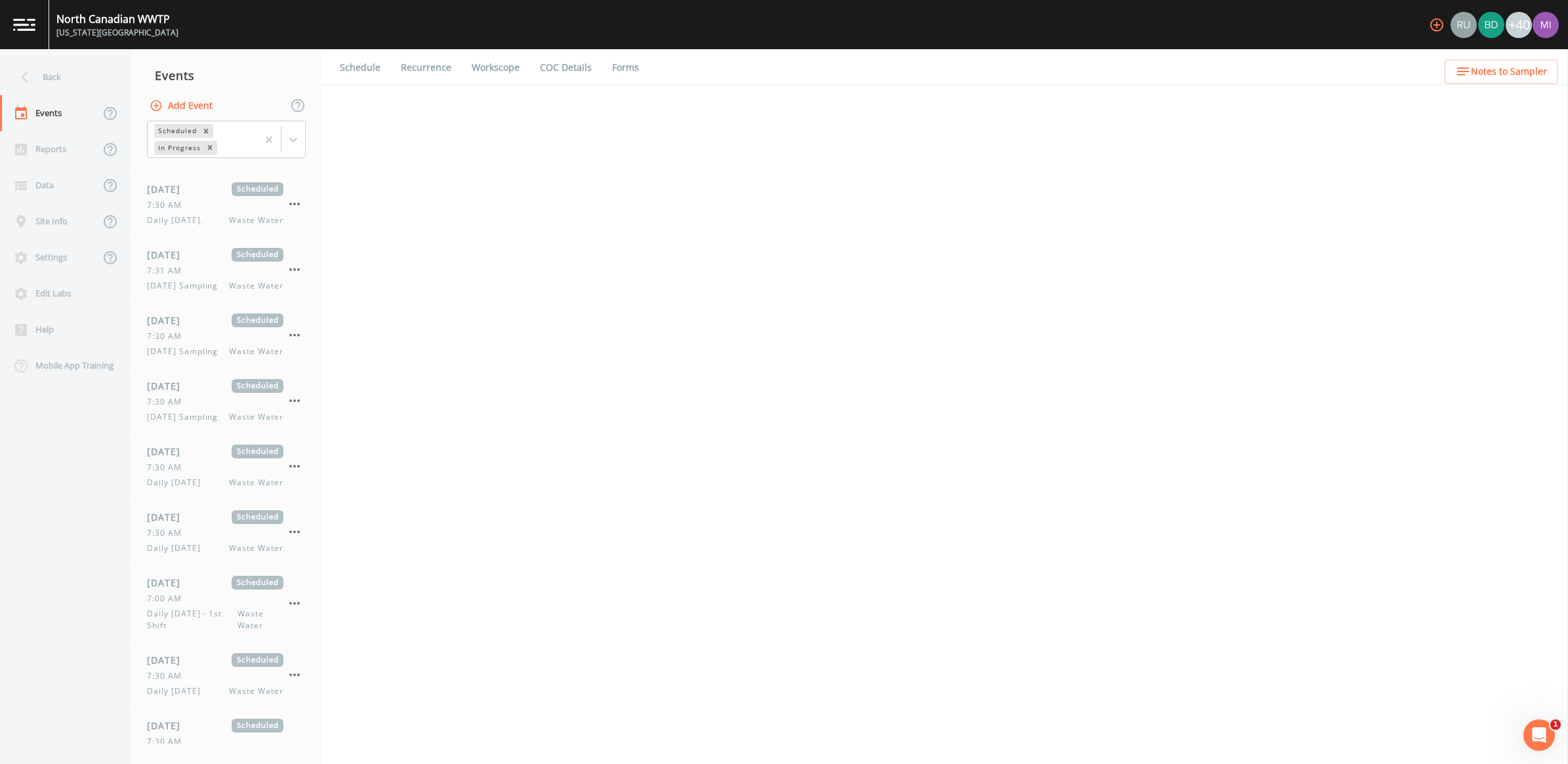
scroll to position [316, 0]
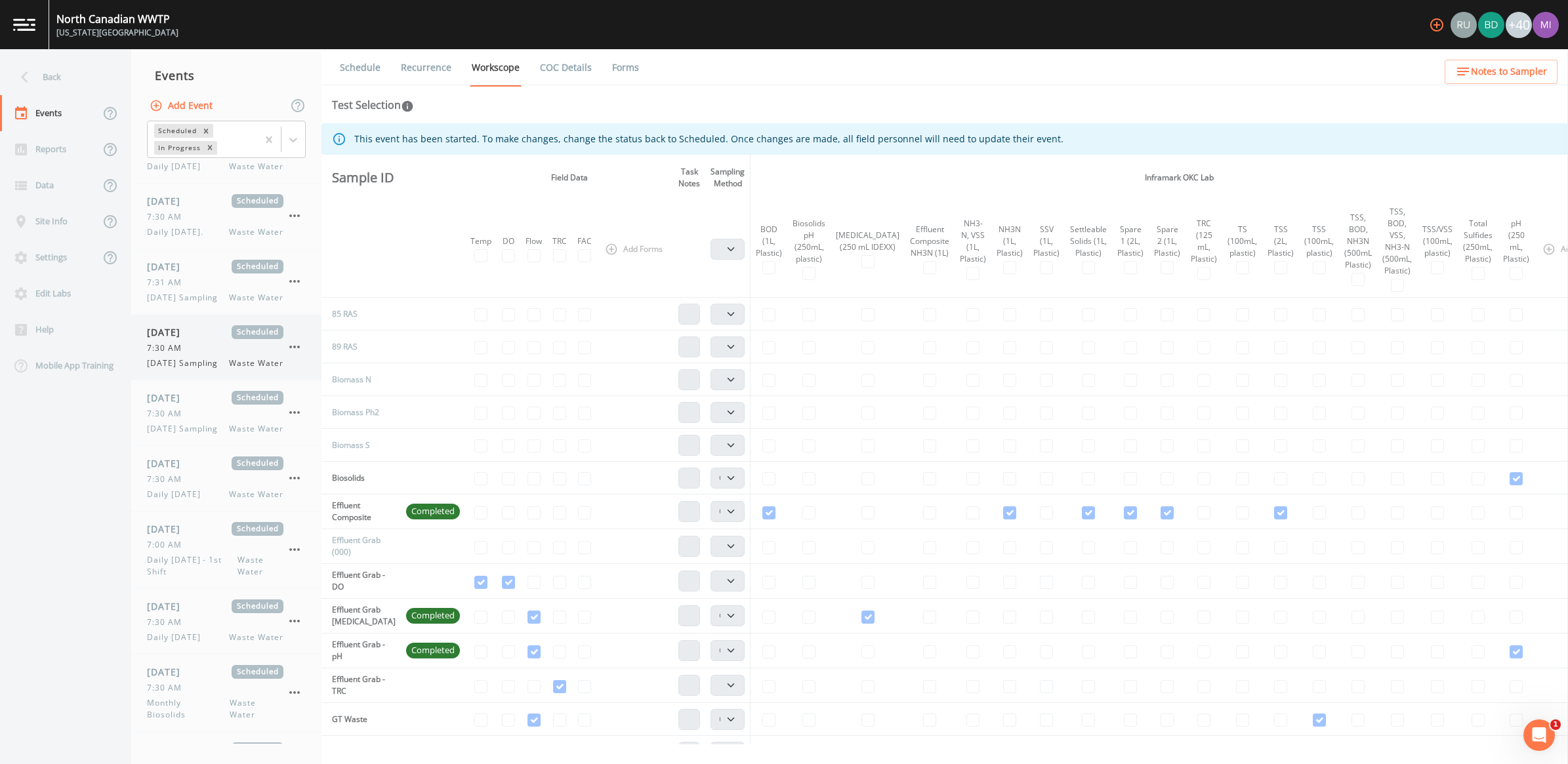
click at [185, 370] on span "[DATE] Sampling" at bounding box center [186, 364] width 79 height 12
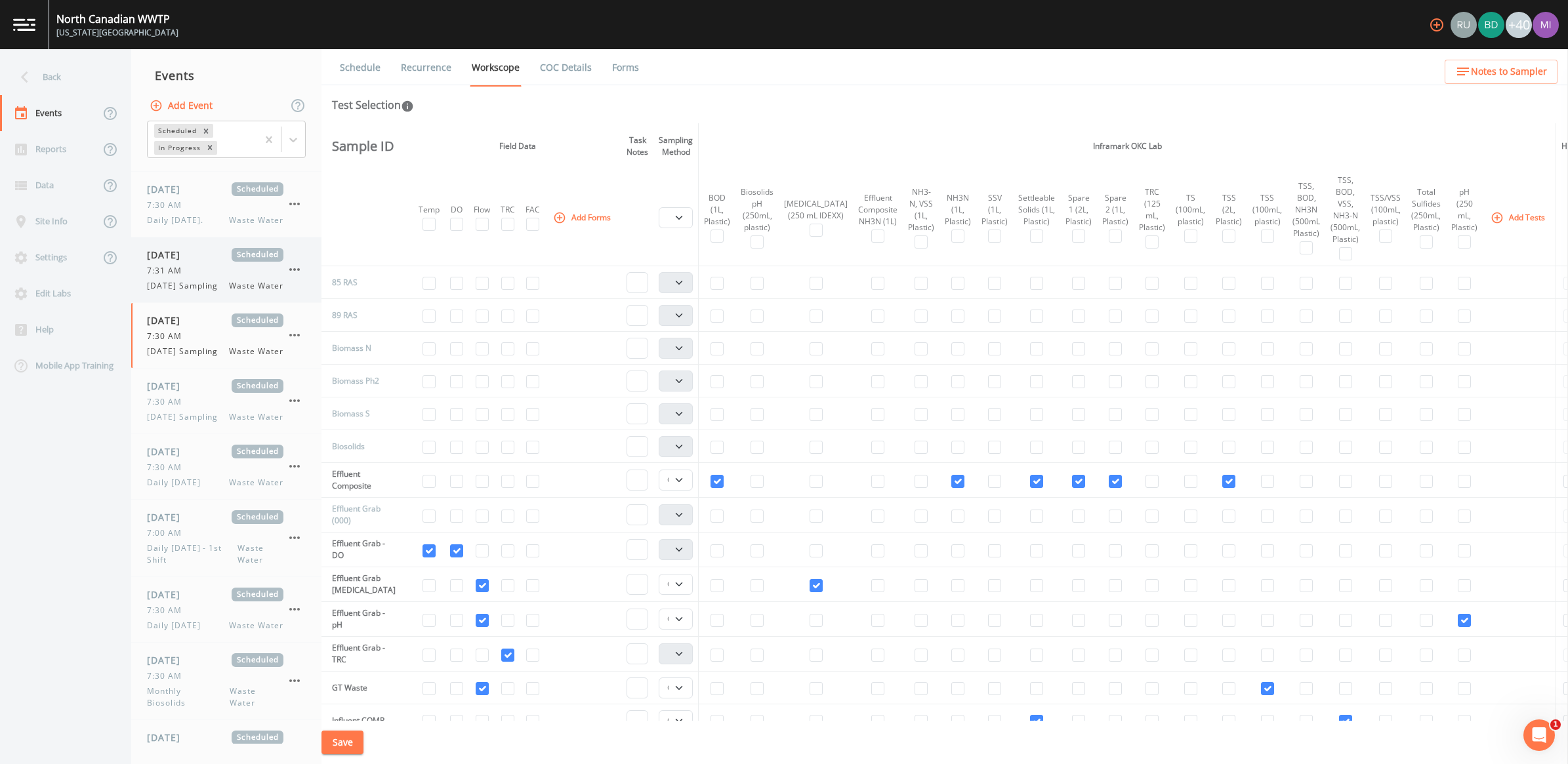
click at [180, 277] on span "7:31 AM" at bounding box center [168, 271] width 43 height 12
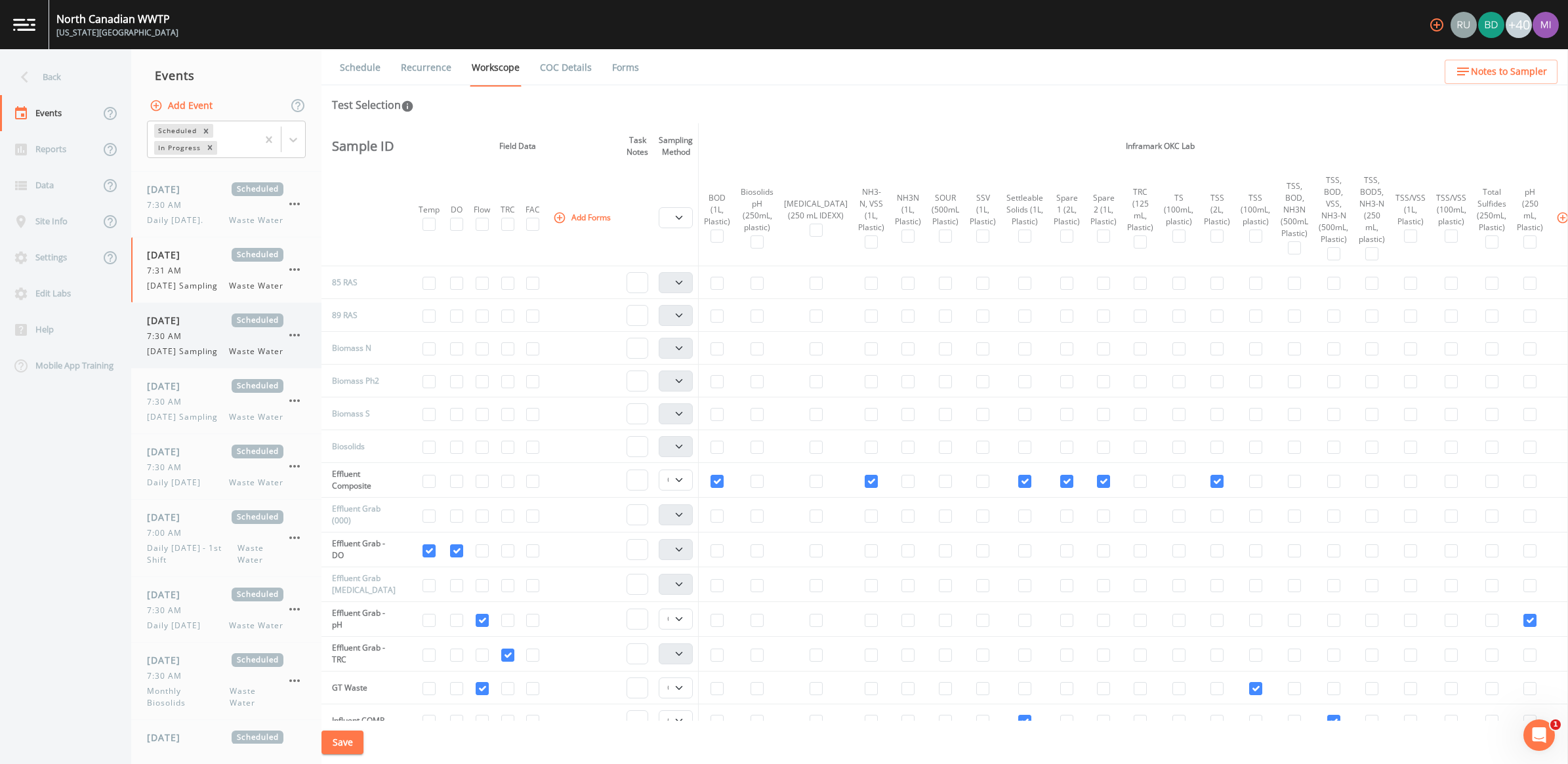
click at [201, 358] on span "[DATE] Sampling" at bounding box center [186, 352] width 79 height 12
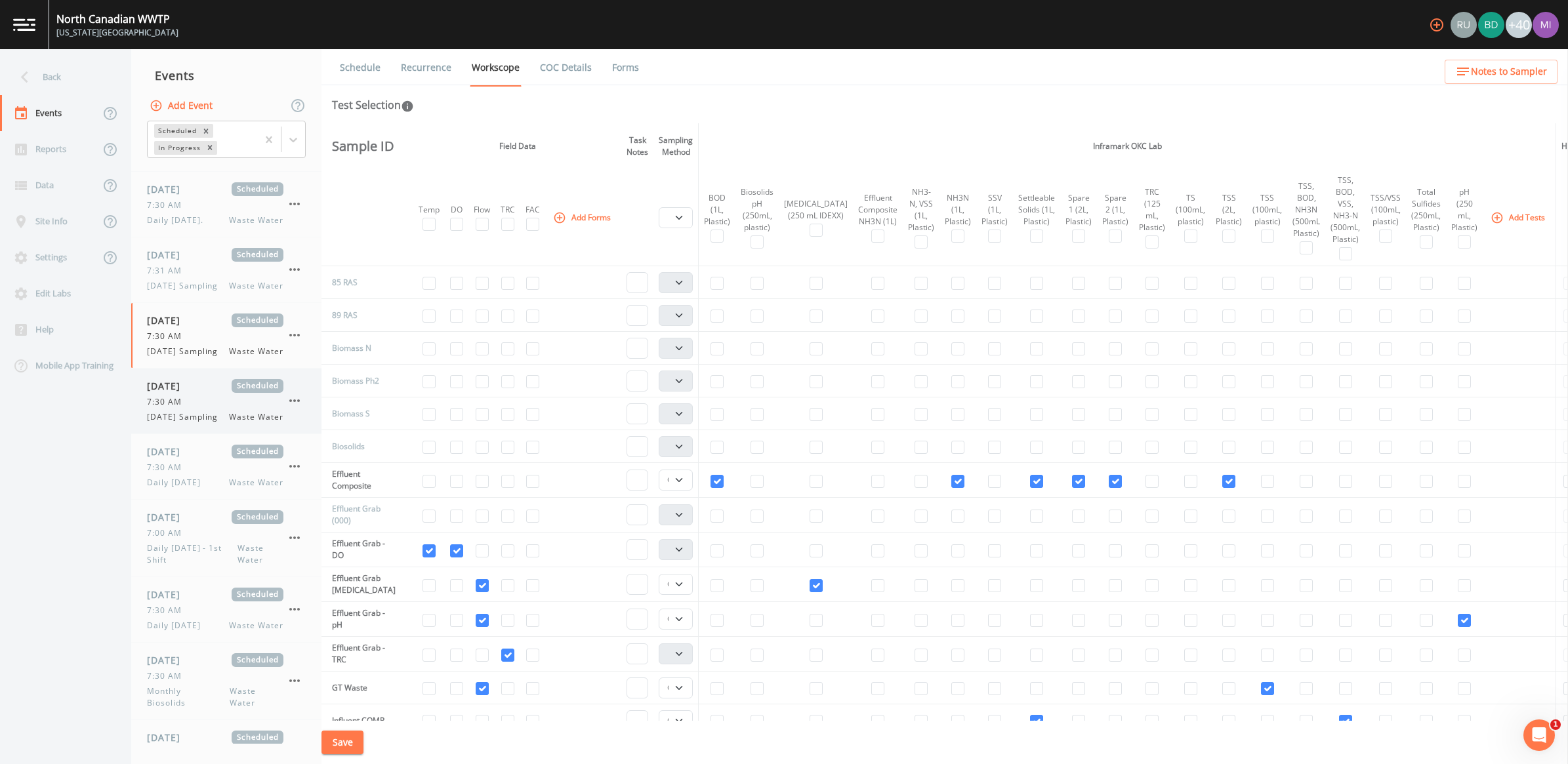
click at [185, 423] on span "[DATE] Sampling" at bounding box center [186, 417] width 79 height 12
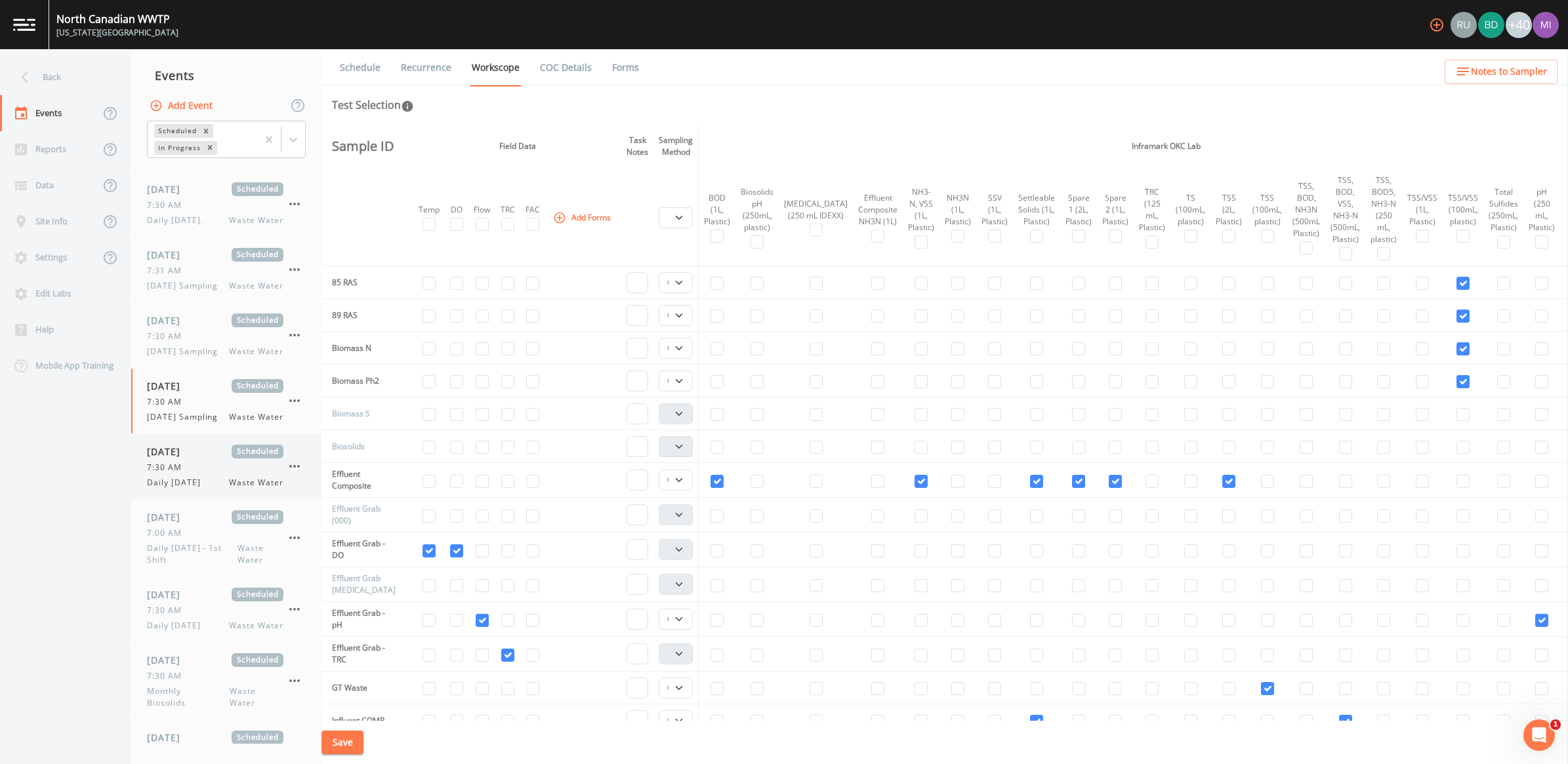
click at [177, 474] on span "7:30 AM" at bounding box center [168, 468] width 43 height 12
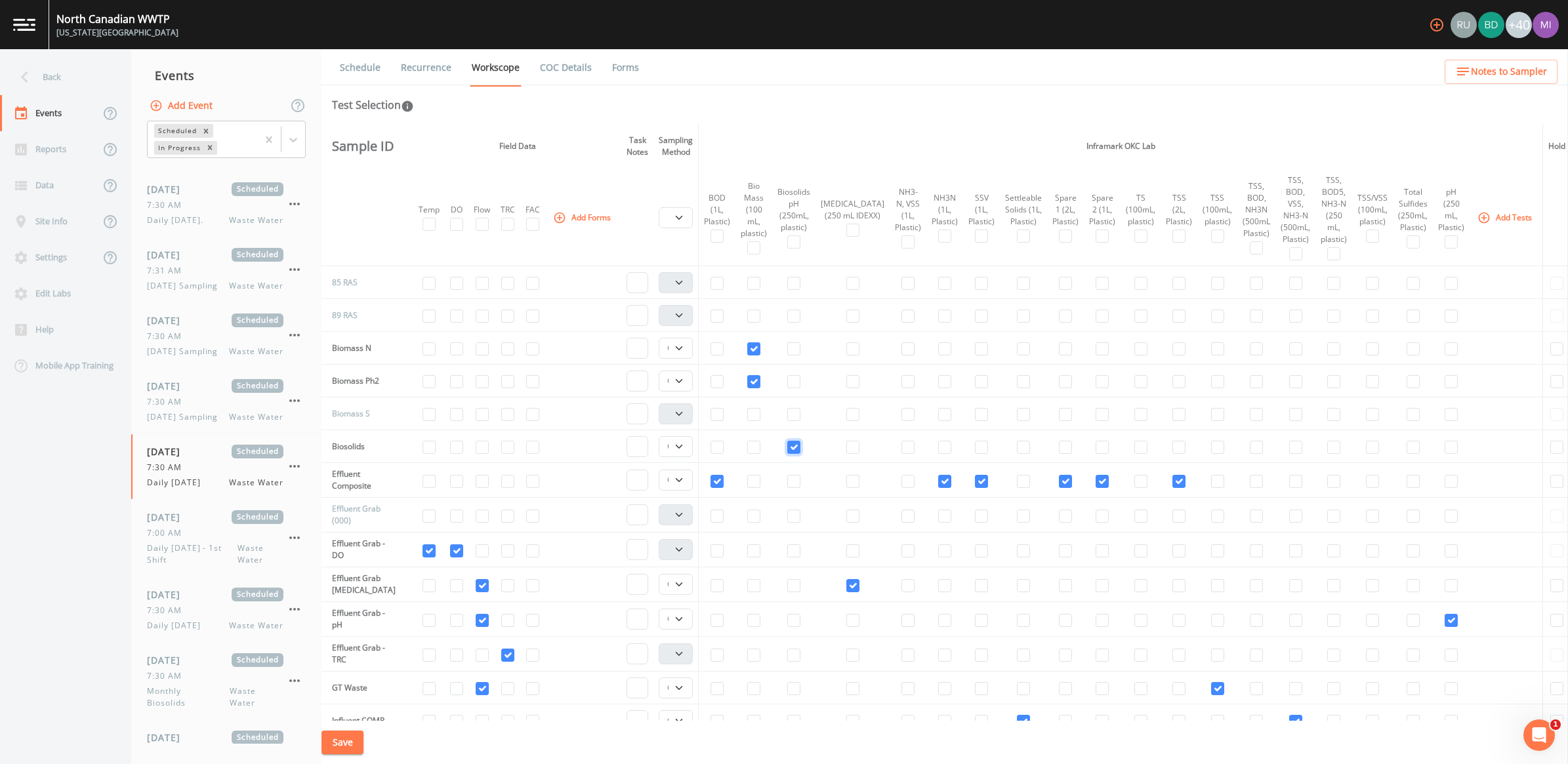
click at [794, 448] on input "checkbox" at bounding box center [793, 446] width 13 height 13
click at [336, 734] on button "Save" at bounding box center [342, 743] width 42 height 24
click at [192, 566] on span "Daily [DATE] - 1st Shift" at bounding box center [192, 554] width 91 height 24
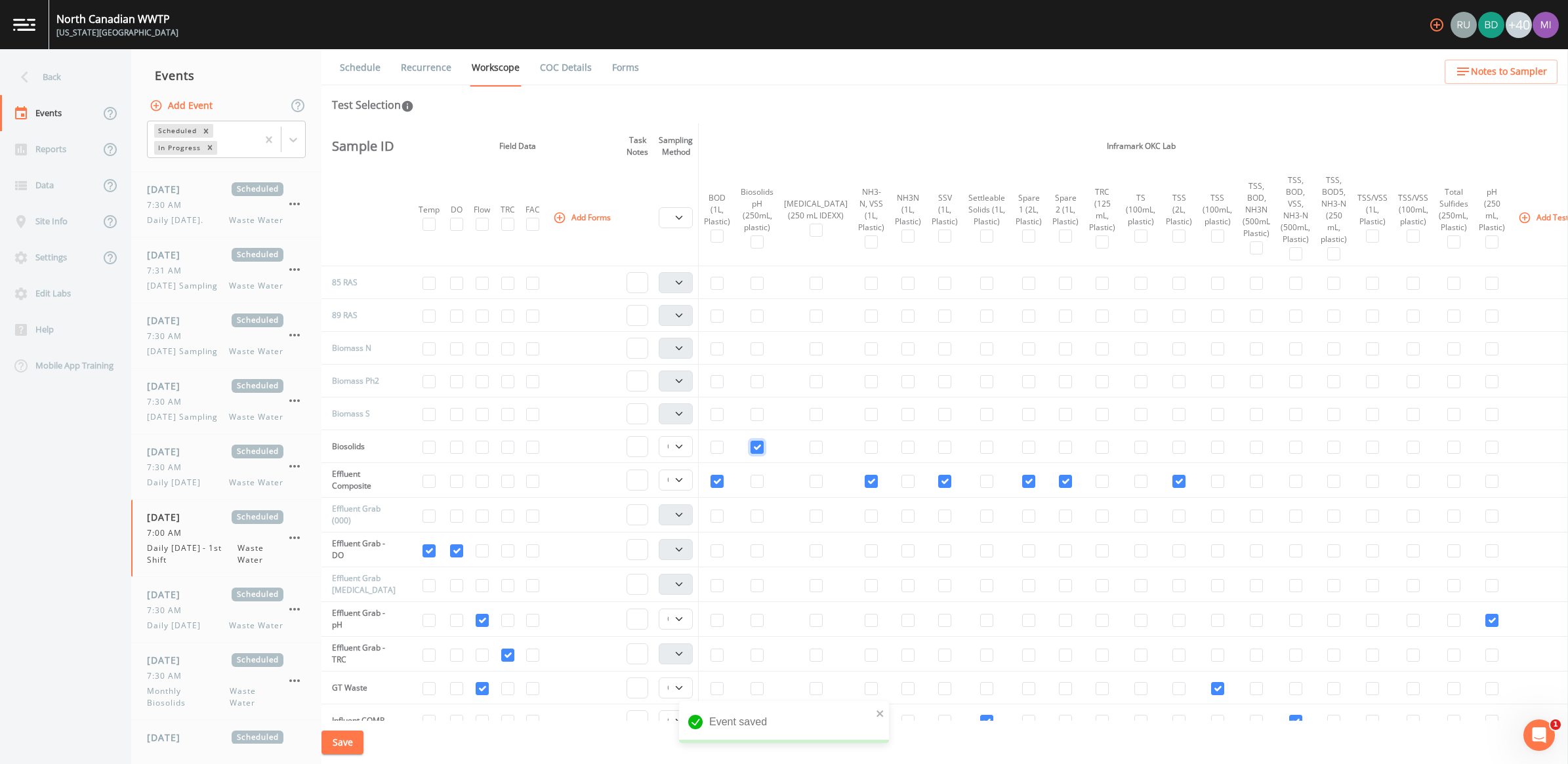
click at [759, 451] on input "checkbox" at bounding box center [757, 446] width 13 height 13
click at [346, 740] on button "Save" at bounding box center [342, 743] width 42 height 24
click at [194, 632] on span "Daily [DATE]" at bounding box center [178, 626] width 61 height 12
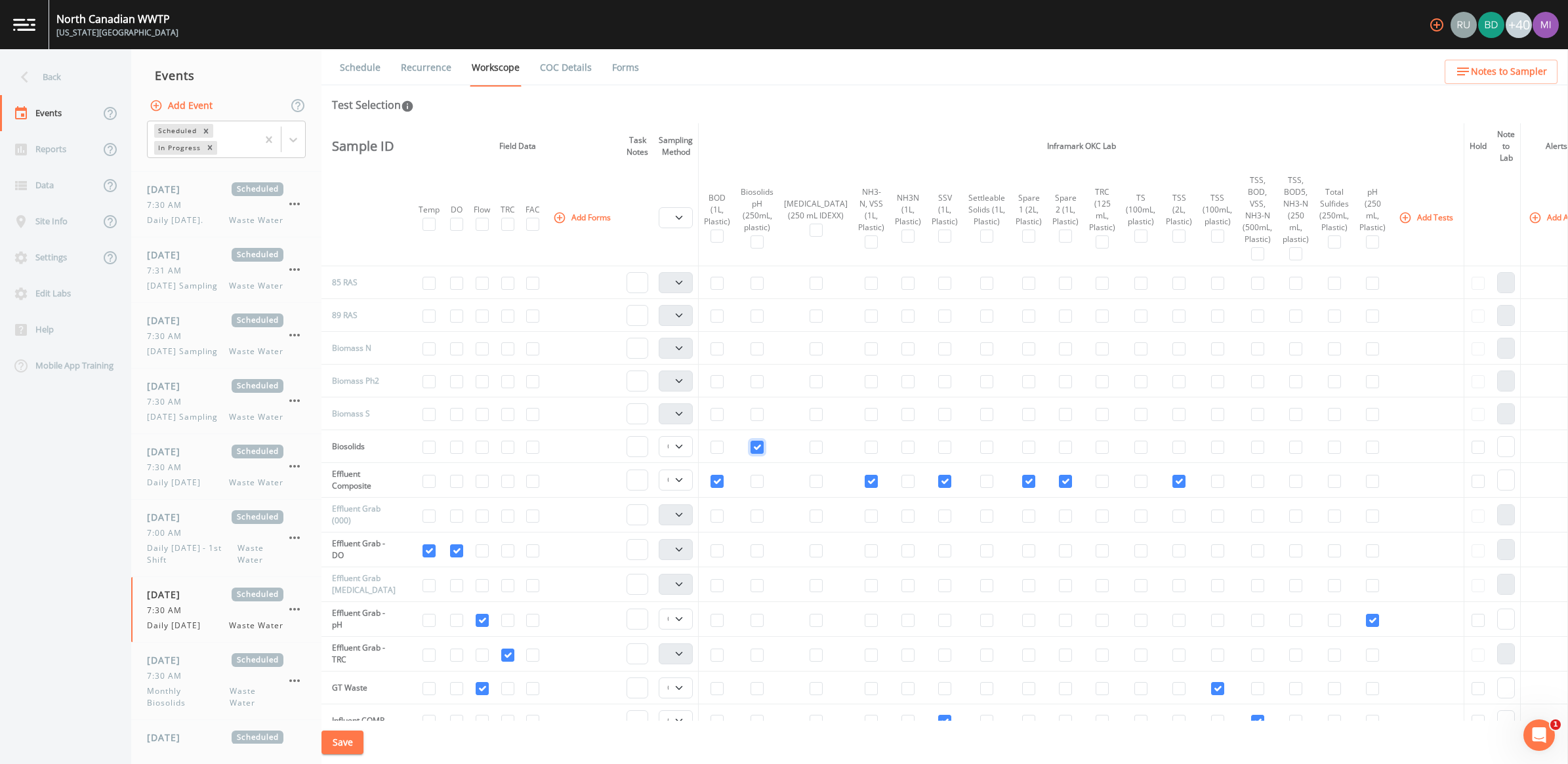
click at [757, 445] on input "checkbox" at bounding box center [757, 446] width 13 height 13
click at [354, 743] on button "Save" at bounding box center [342, 743] width 42 height 24
click at [159, 682] on span "7:30 AM" at bounding box center [168, 676] width 43 height 12
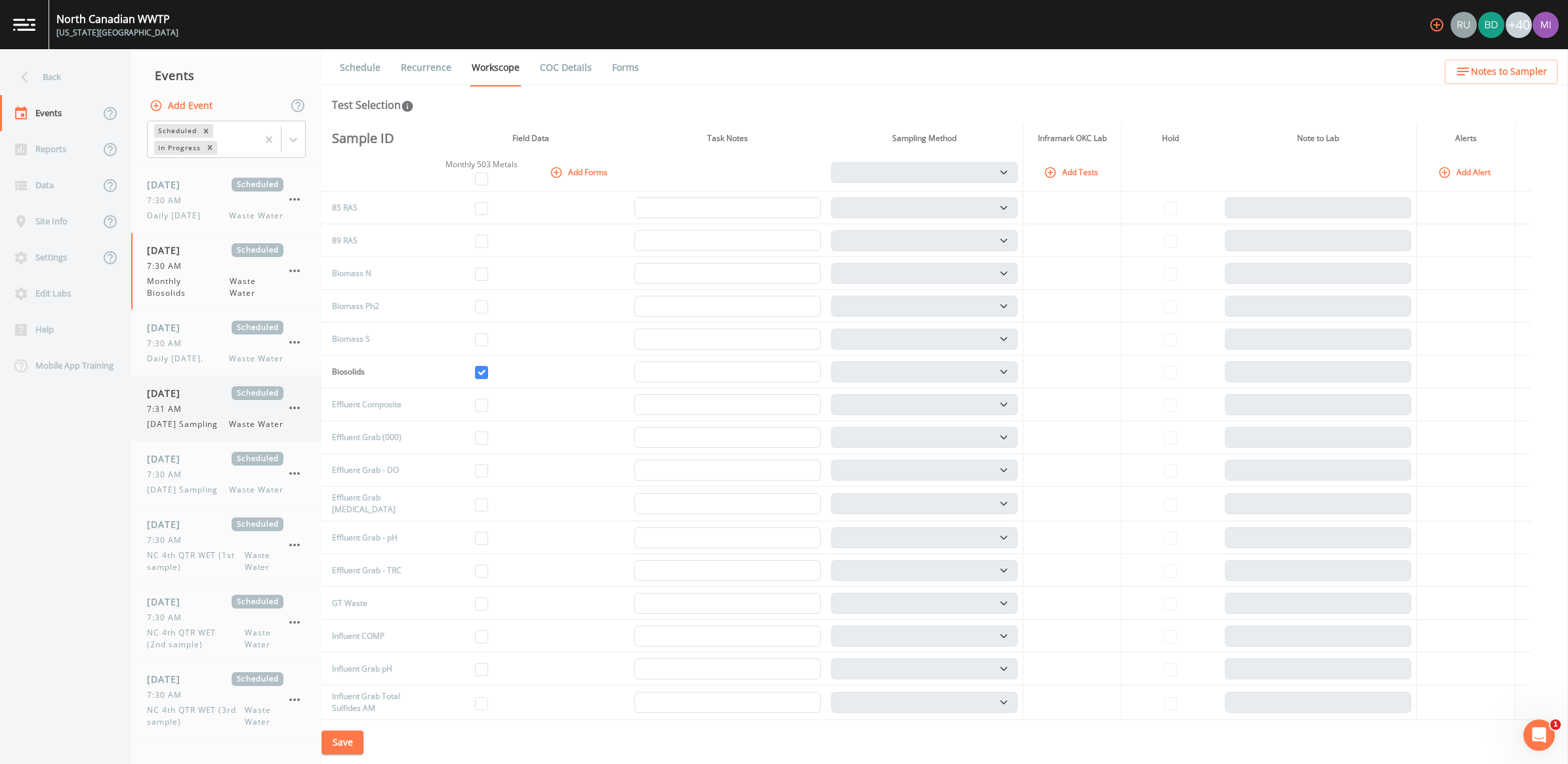
scroll to position [819, 0]
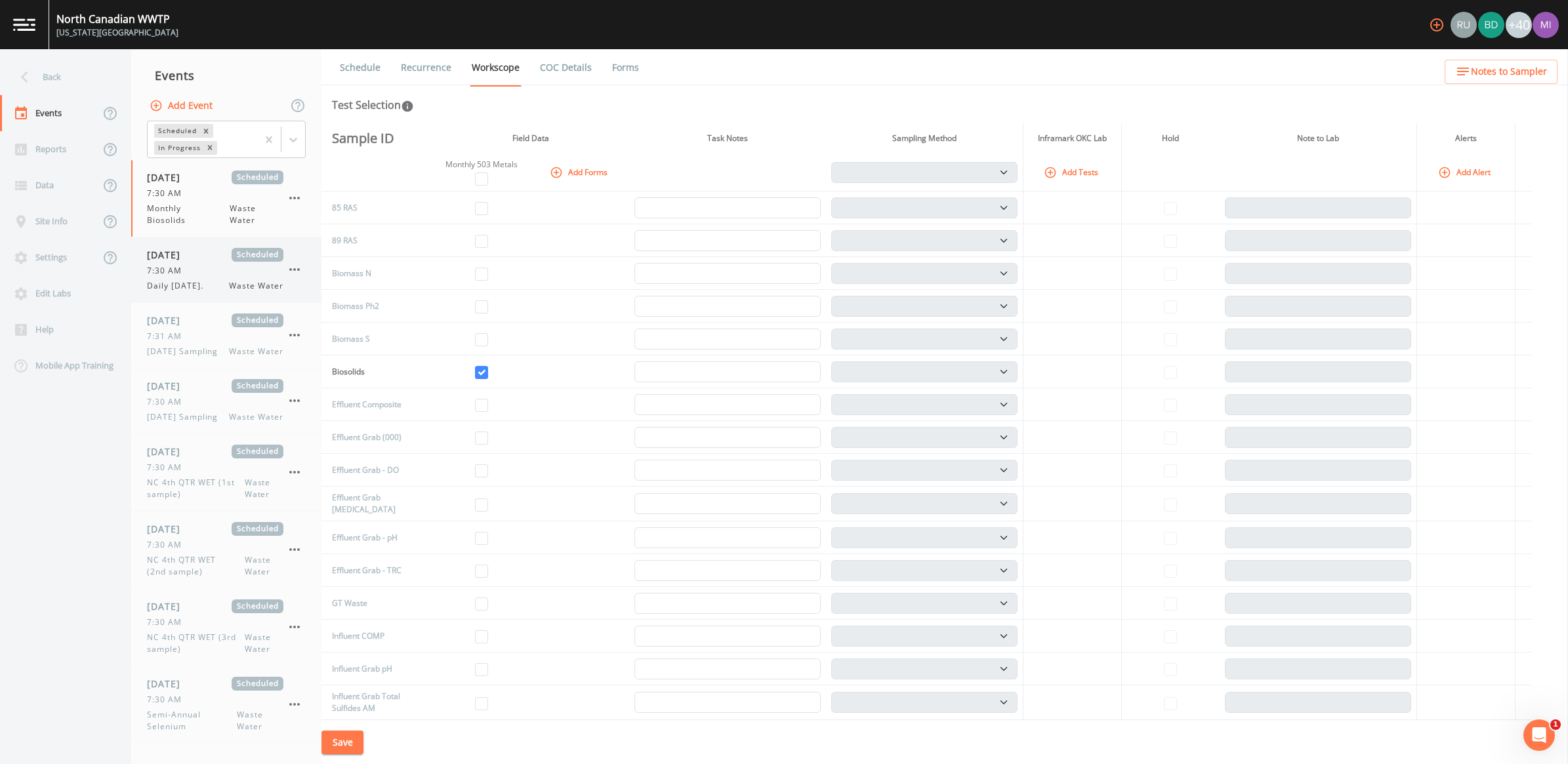
click at [187, 292] on span "Daily [DATE]." at bounding box center [178, 286] width 64 height 12
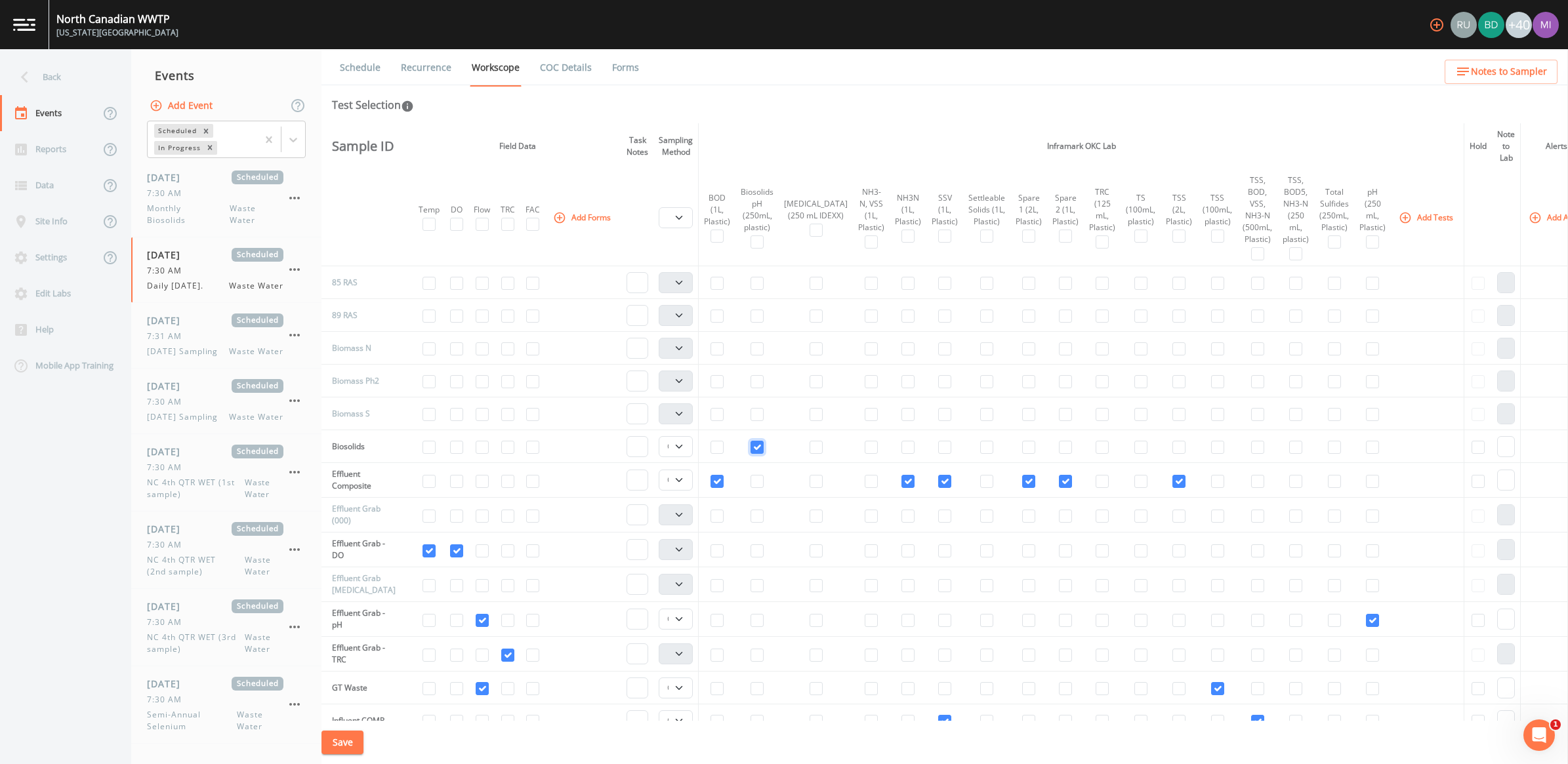
drag, startPoint x: 758, startPoint y: 446, endPoint x: 664, endPoint y: 509, distance: 113.2
click at [758, 445] on input "checkbox" at bounding box center [757, 446] width 13 height 13
click at [346, 741] on button "Save" at bounding box center [342, 743] width 42 height 24
click at [187, 342] on span "7:31 AM" at bounding box center [168, 336] width 43 height 12
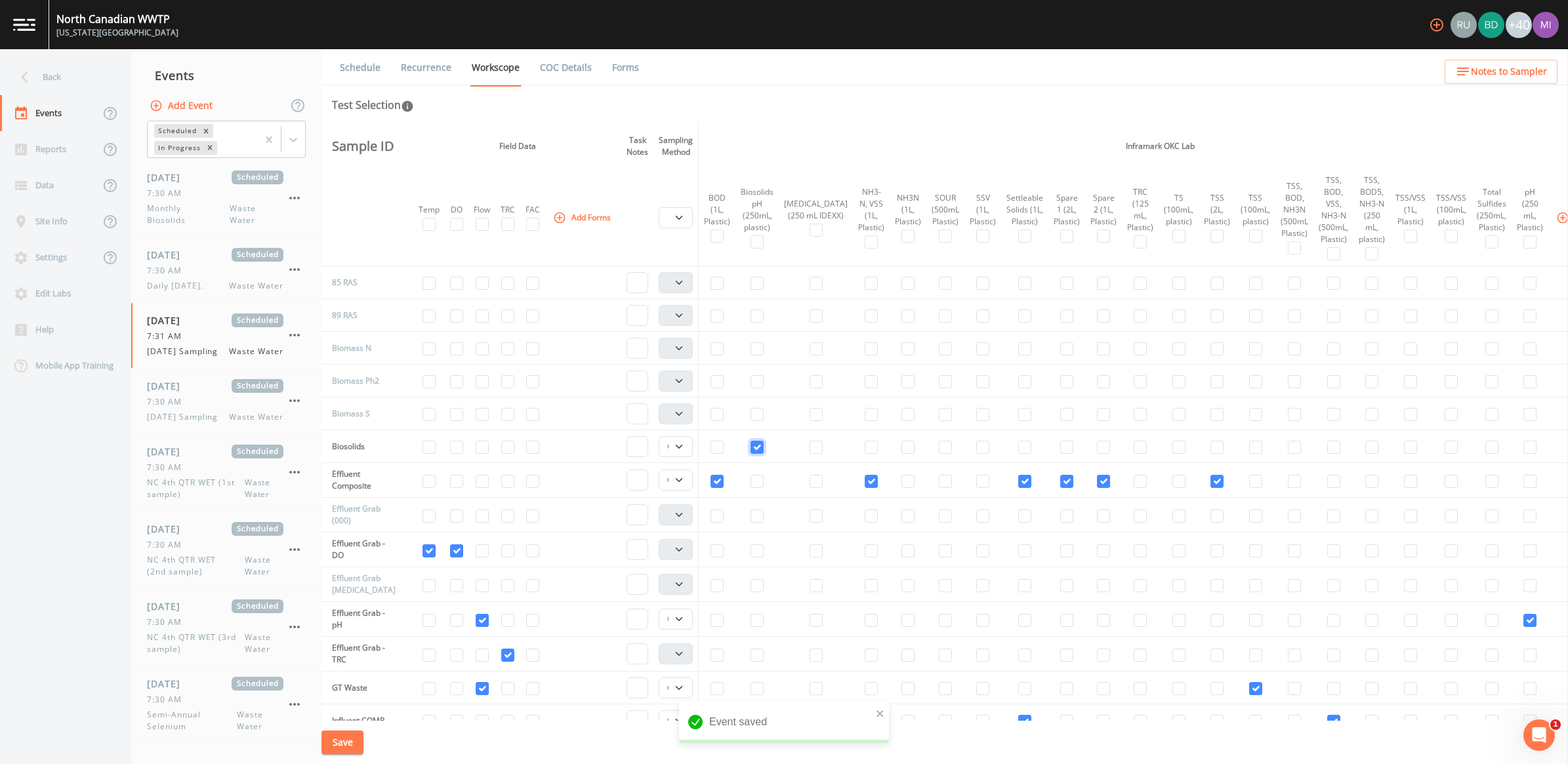
click at [756, 443] on input "checkbox" at bounding box center [757, 446] width 13 height 13
click at [347, 737] on button "Save" at bounding box center [342, 743] width 42 height 24
click at [187, 408] on span "7:30 AM" at bounding box center [168, 402] width 43 height 12
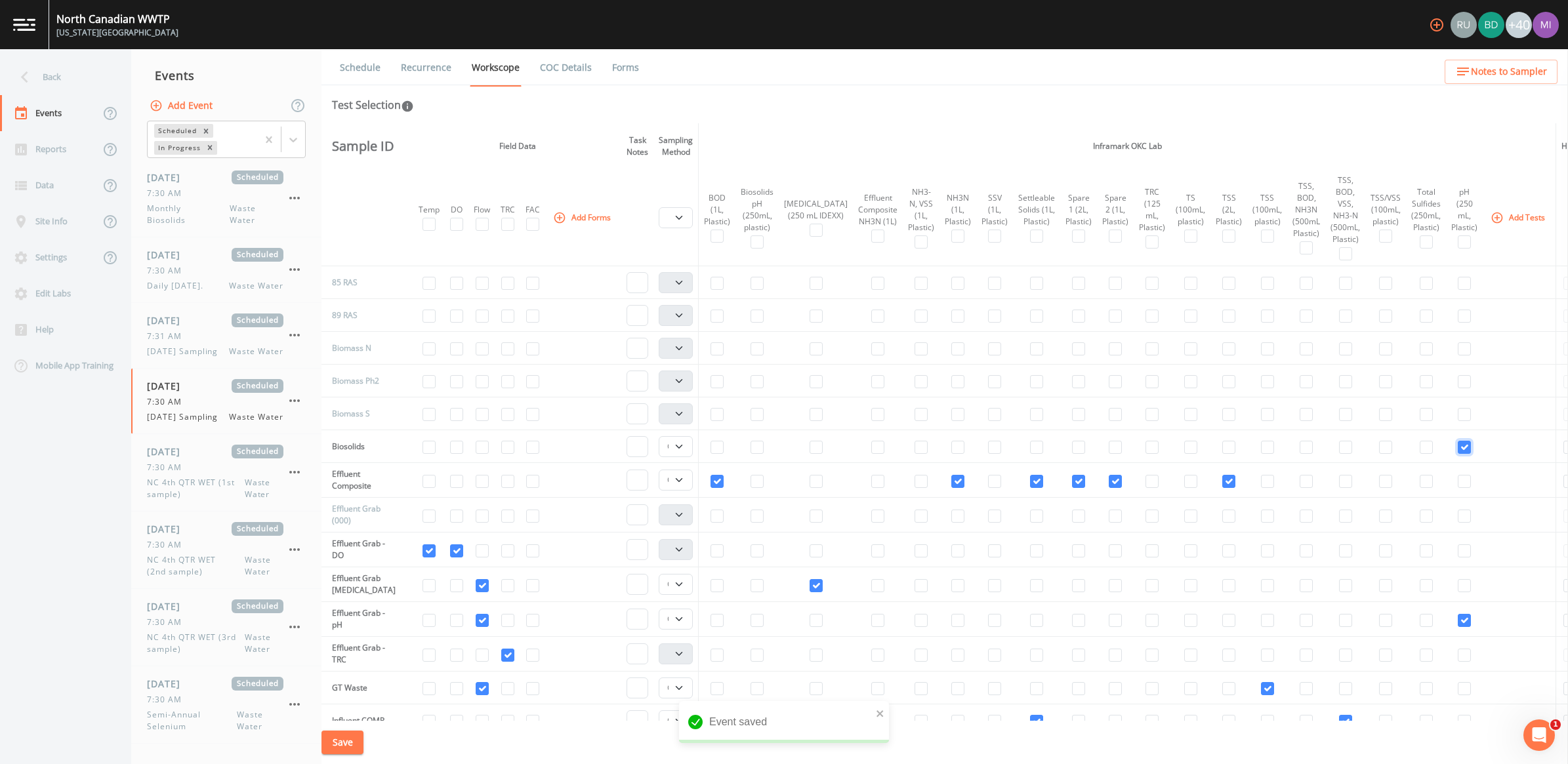
click at [1458, 443] on input "checkbox" at bounding box center [1464, 446] width 13 height 13
click at [342, 745] on button "Save" at bounding box center [342, 743] width 42 height 24
click at [204, 500] on span "NC 4th QTR WET (1st sample)" at bounding box center [196, 489] width 97 height 24
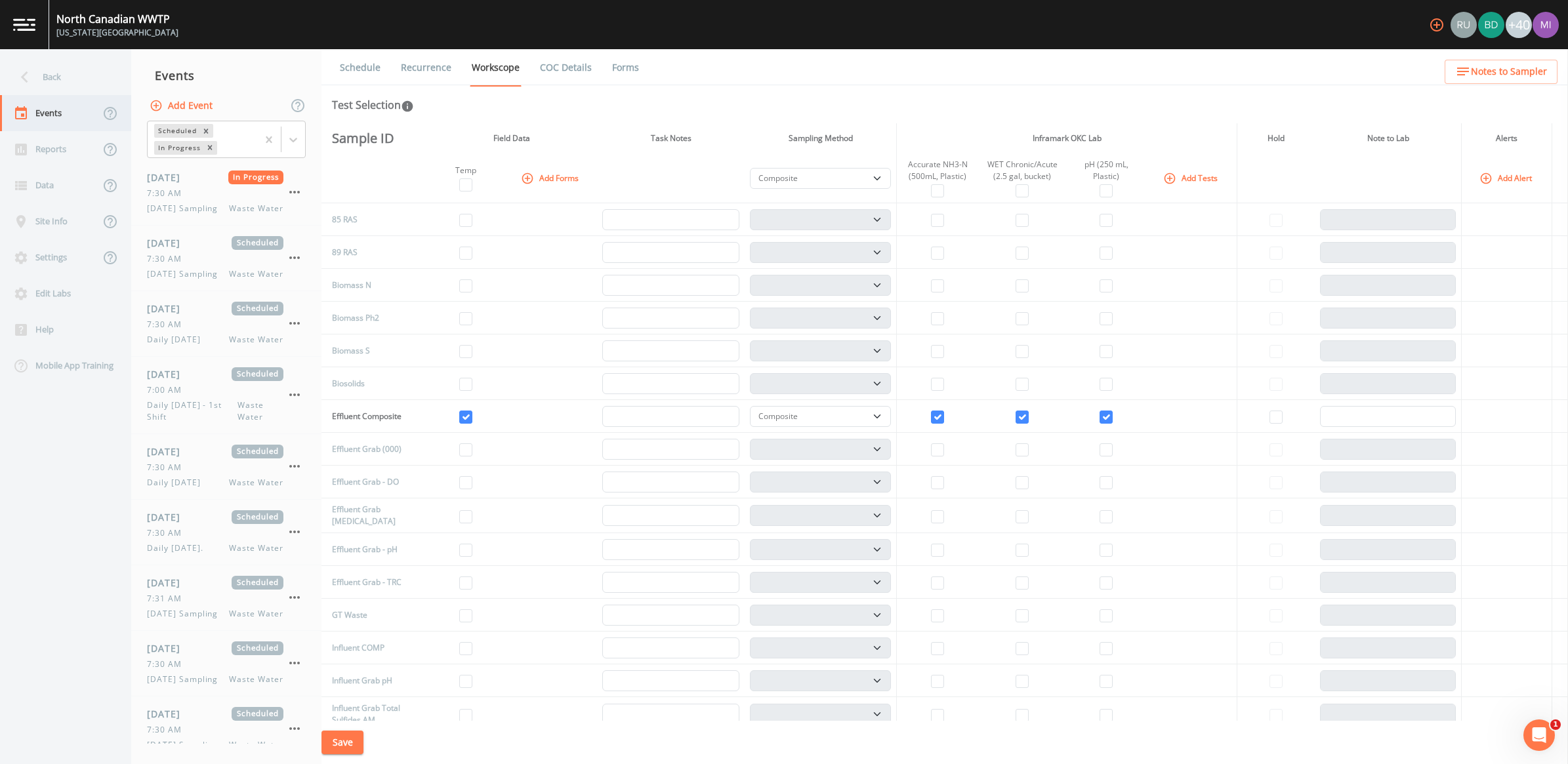
click at [50, 118] on div "Events" at bounding box center [50, 113] width 100 height 36
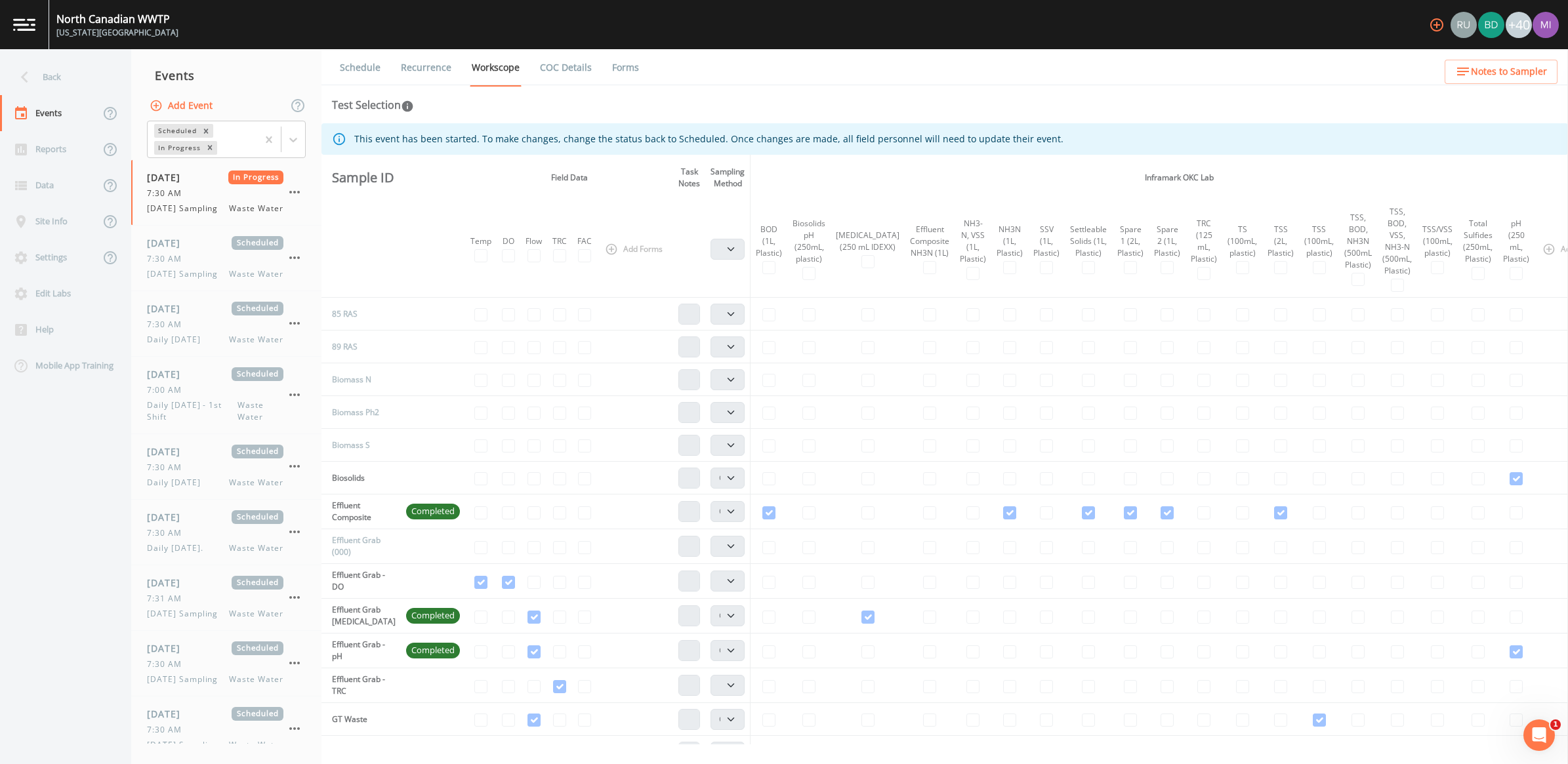
click at [158, 102] on icon "button" at bounding box center [155, 105] width 13 height 13
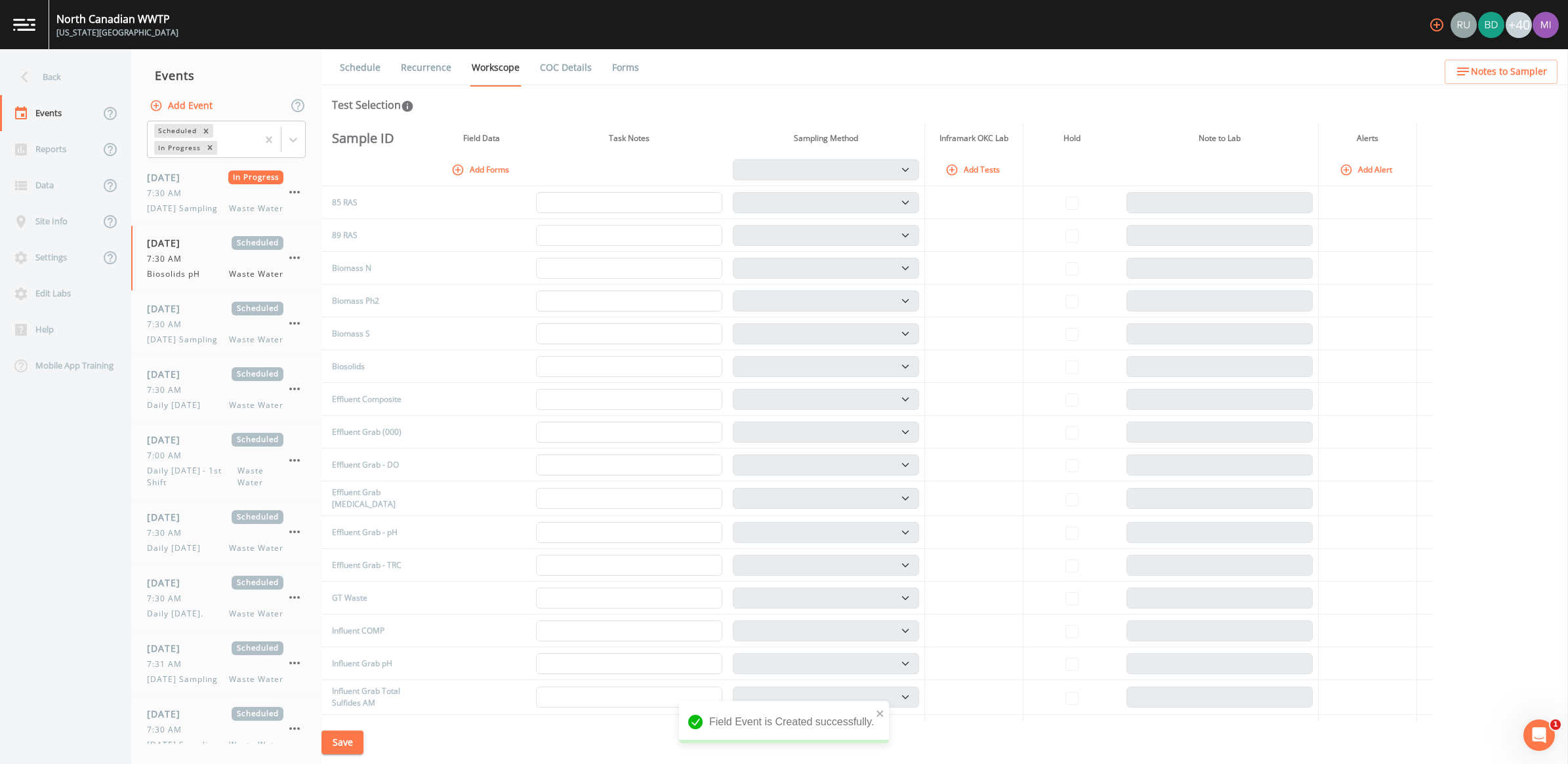
click at [430, 66] on link "Recurrence" at bounding box center [426, 67] width 55 height 37
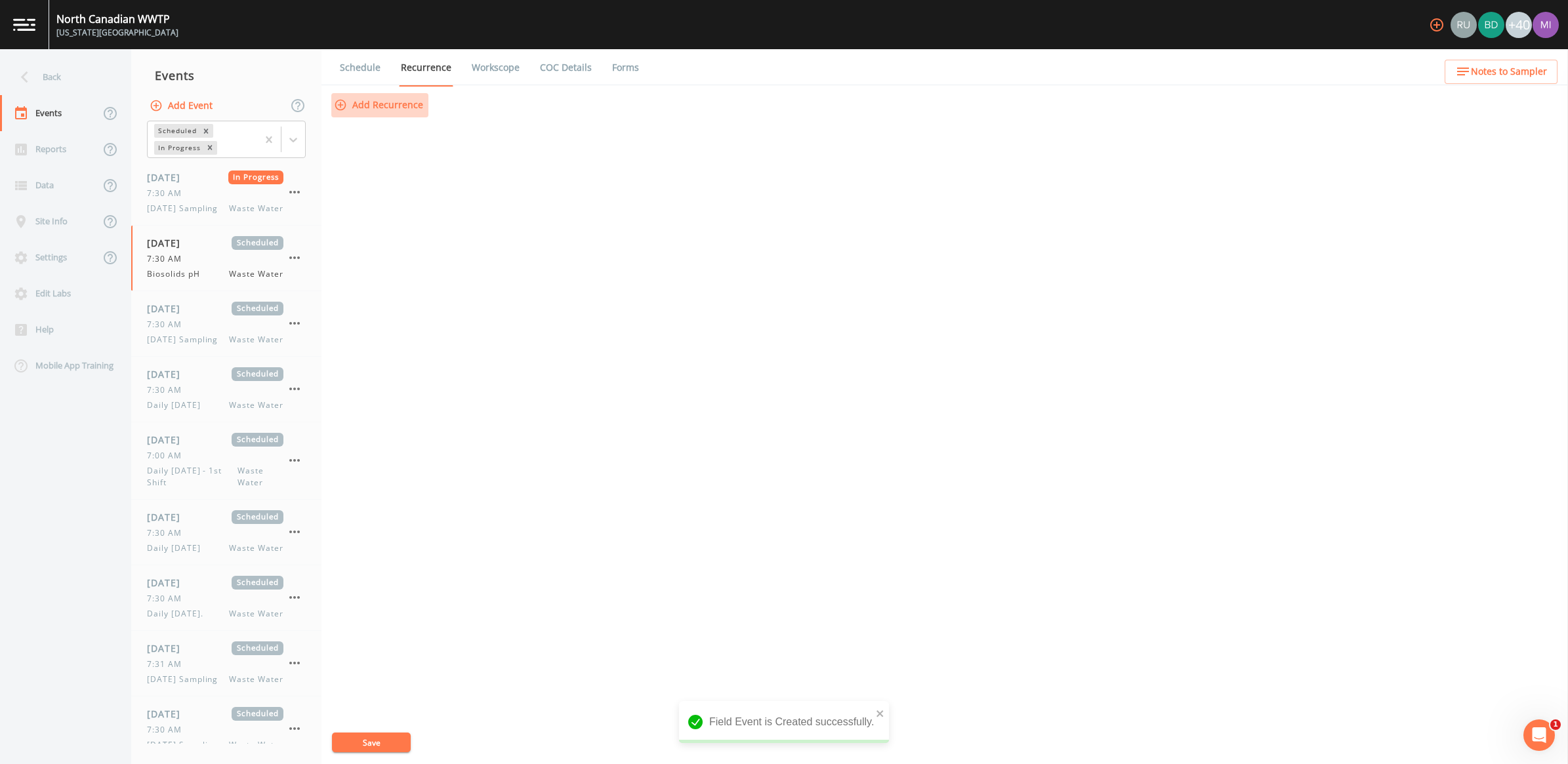
click at [398, 102] on button "Add Recurrence" at bounding box center [380, 105] width 97 height 24
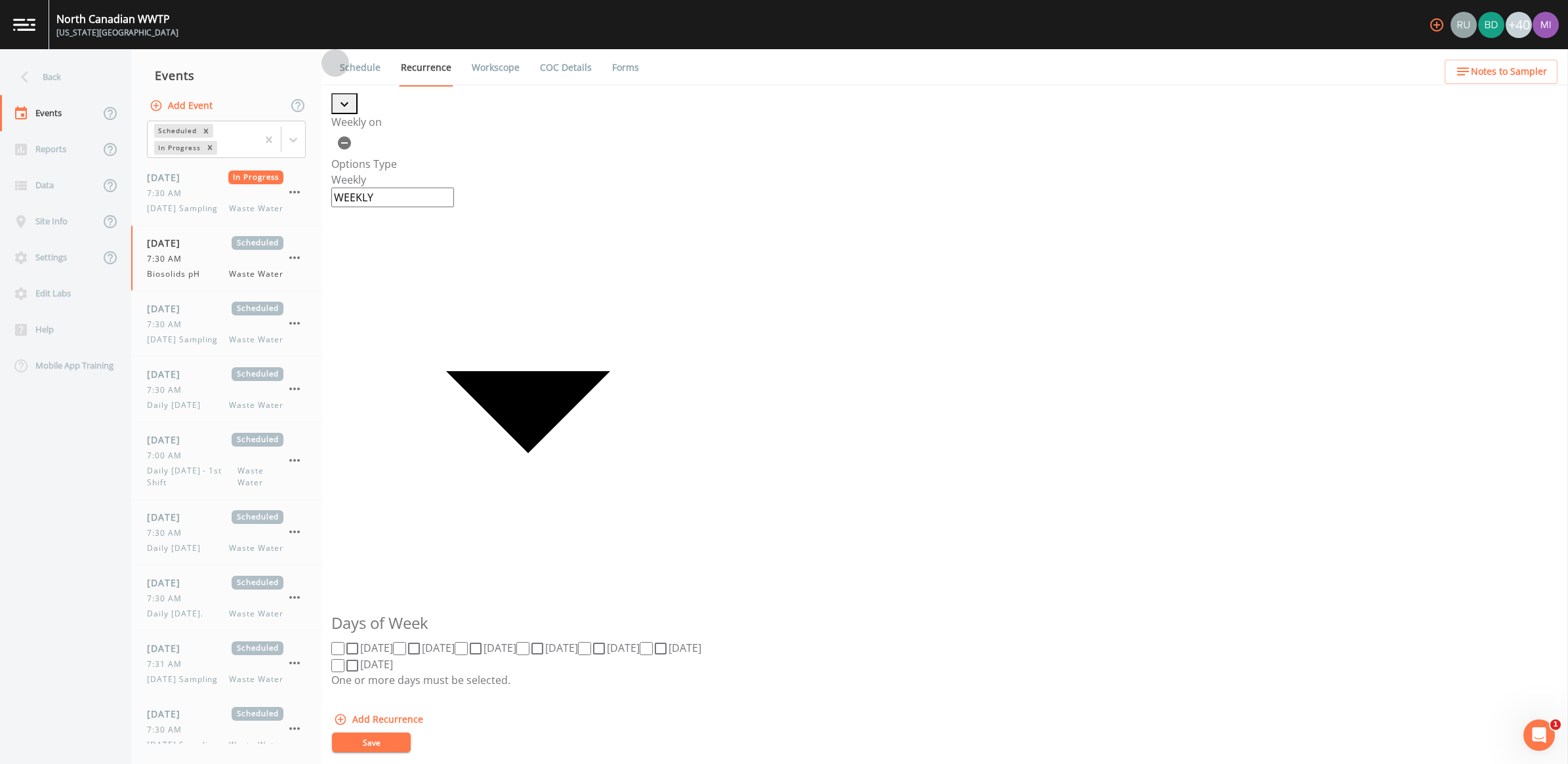
click at [355, 641] on icon at bounding box center [352, 649] width 15 height 15
click at [344, 642] on input "[DATE]" at bounding box center [337, 648] width 13 height 13
click at [652, 641] on icon at bounding box center [660, 649] width 15 height 15
click at [640, 642] on input "[DATE]" at bounding box center [646, 648] width 13 height 13
click at [360, 658] on icon at bounding box center [352, 666] width 15 height 15
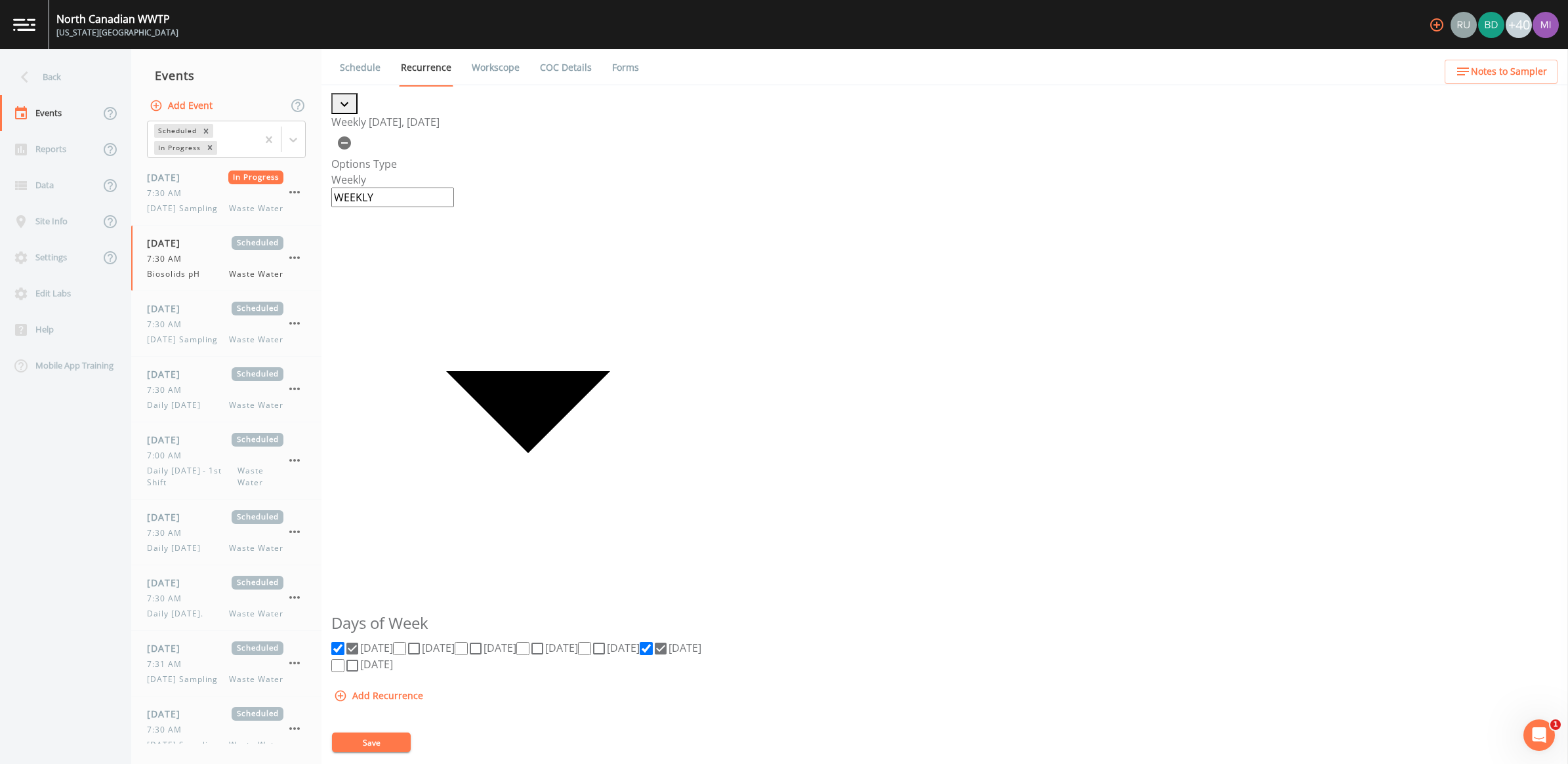
click at [344, 659] on input "[DATE]" at bounding box center [337, 665] width 13 height 13
click at [422, 641] on icon at bounding box center [414, 649] width 15 height 15
click at [407, 642] on input "[DATE]" at bounding box center [399, 648] width 13 height 13
click at [482, 643] on icon at bounding box center [476, 649] width 12 height 12
click at [468, 642] on input "[DATE]" at bounding box center [460, 648] width 13 height 13
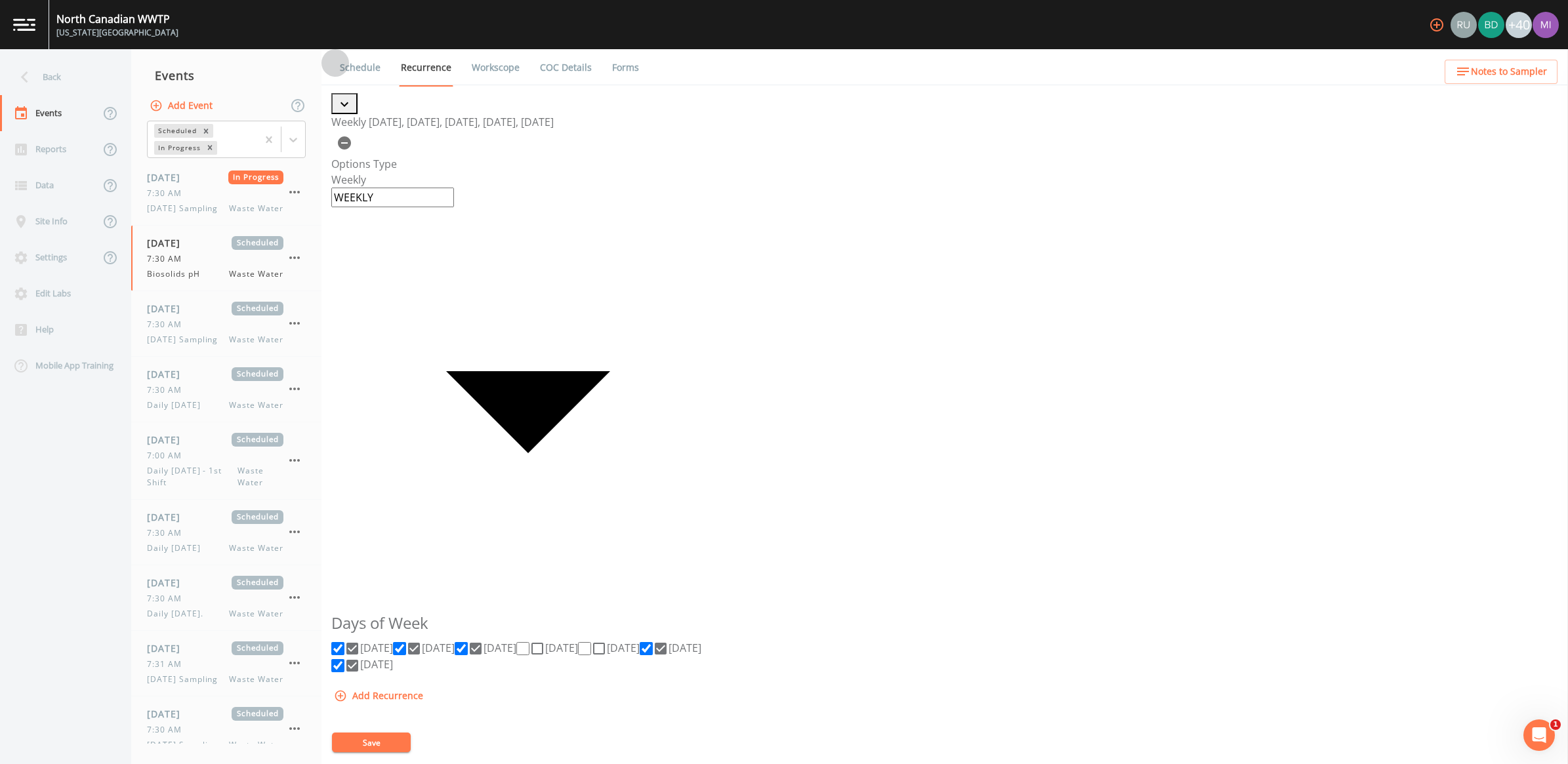
click at [545, 641] on icon at bounding box center [537, 649] width 15 height 15
click at [529, 642] on input "[DATE]" at bounding box center [523, 648] width 13 height 13
click at [607, 641] on icon at bounding box center [599, 649] width 15 height 15
click at [591, 642] on input "[DATE]" at bounding box center [584, 648] width 13 height 13
click at [349, 54] on link "Schedule" at bounding box center [360, 67] width 44 height 37
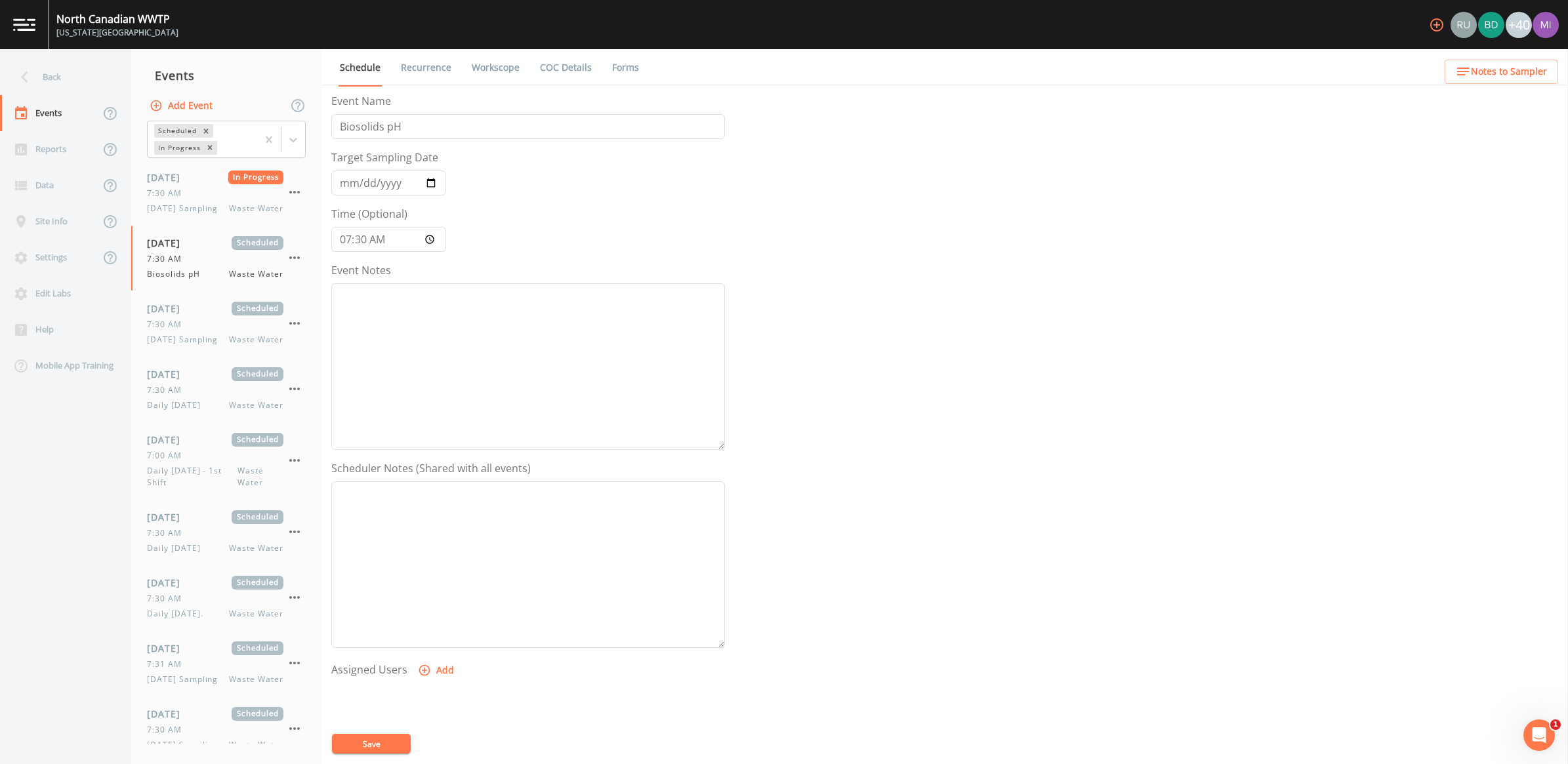
click at [497, 69] on link "Workscope" at bounding box center [495, 67] width 52 height 37
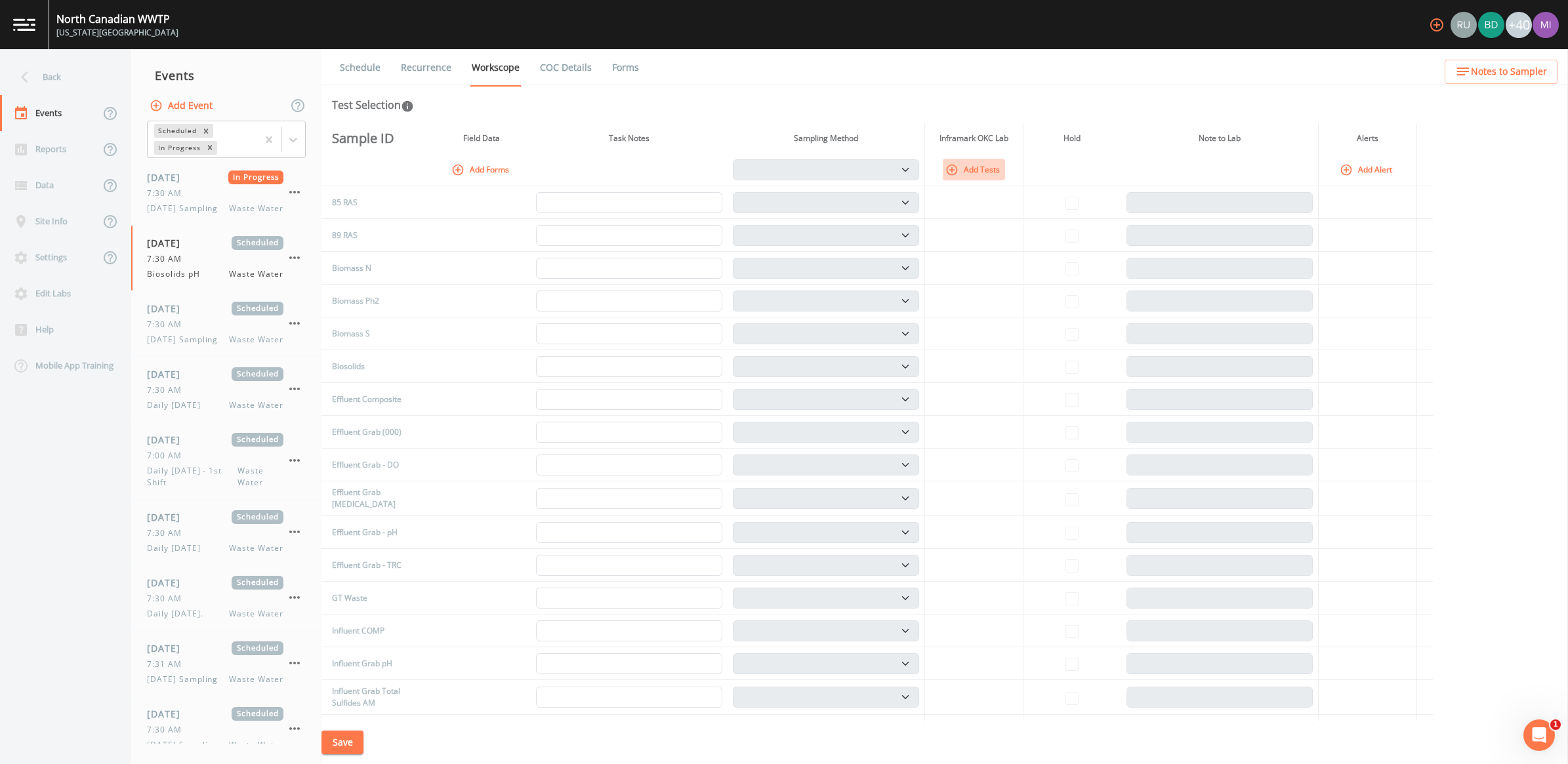
click at [988, 165] on button "Add Tests" at bounding box center [974, 169] width 62 height 21
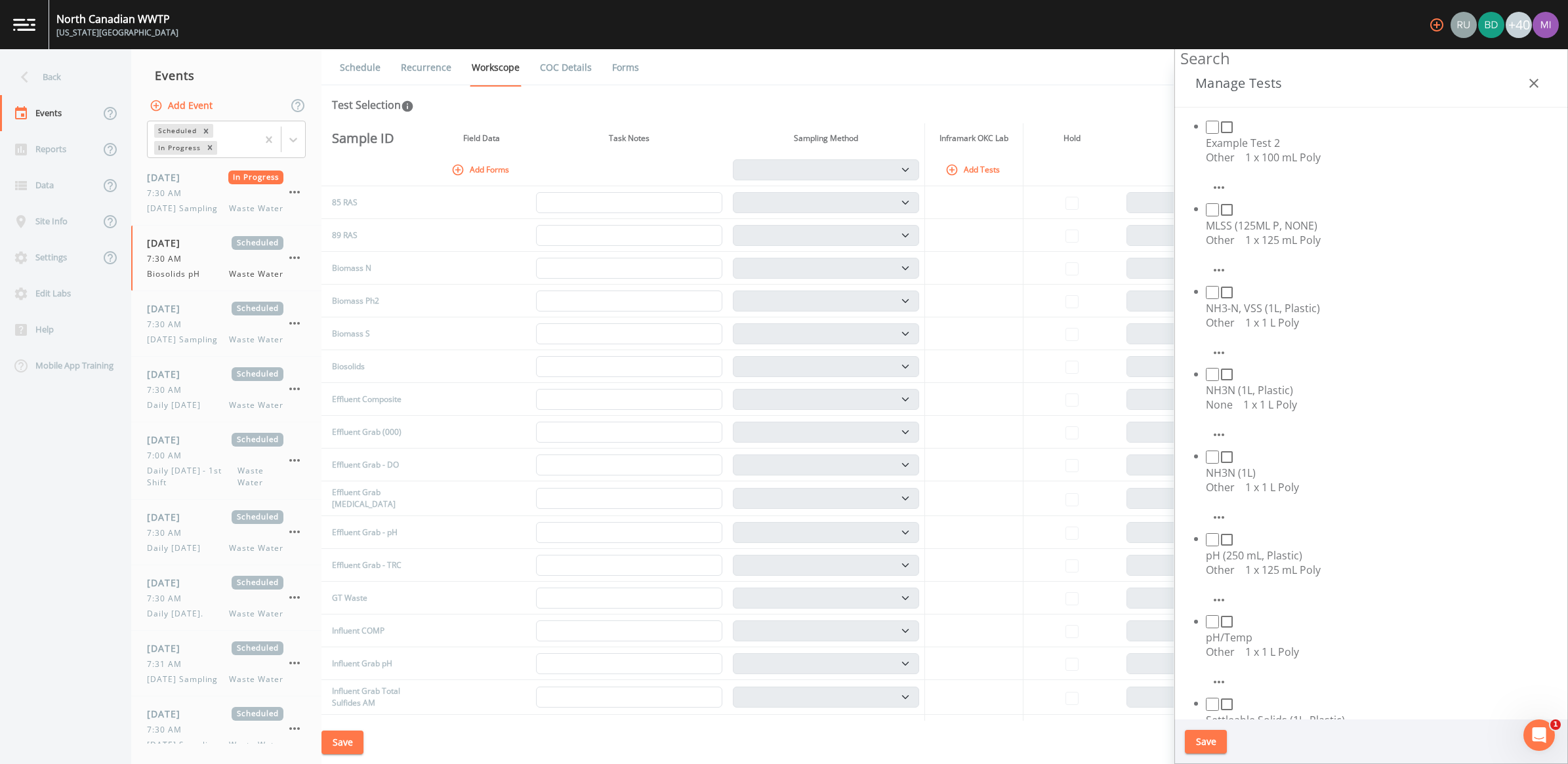
scroll to position [738, 0]
click at [1201, 738] on button "Save" at bounding box center [1205, 742] width 42 height 24
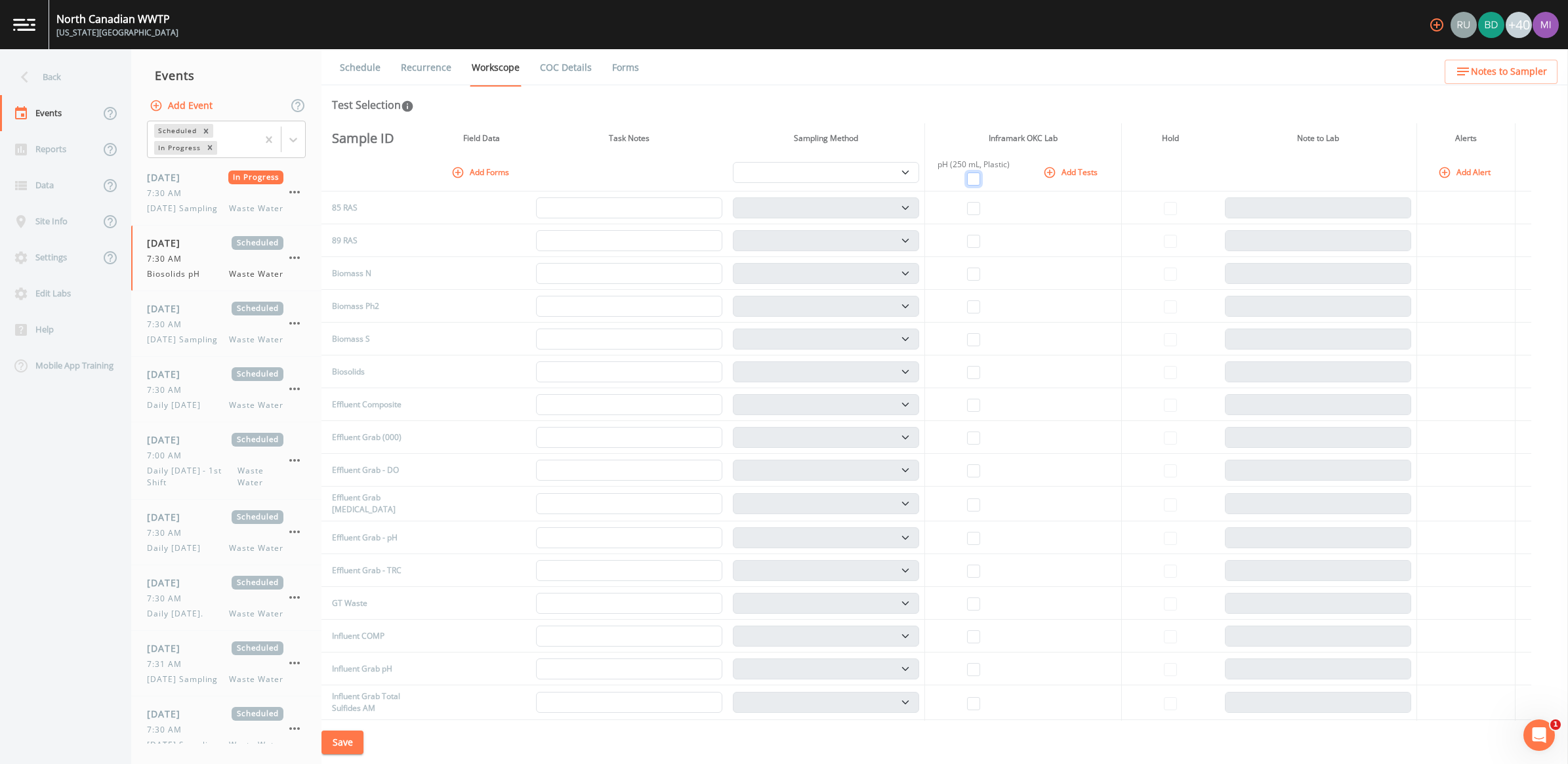
click at [980, 176] on input "checkbox" at bounding box center [973, 178] width 13 height 13
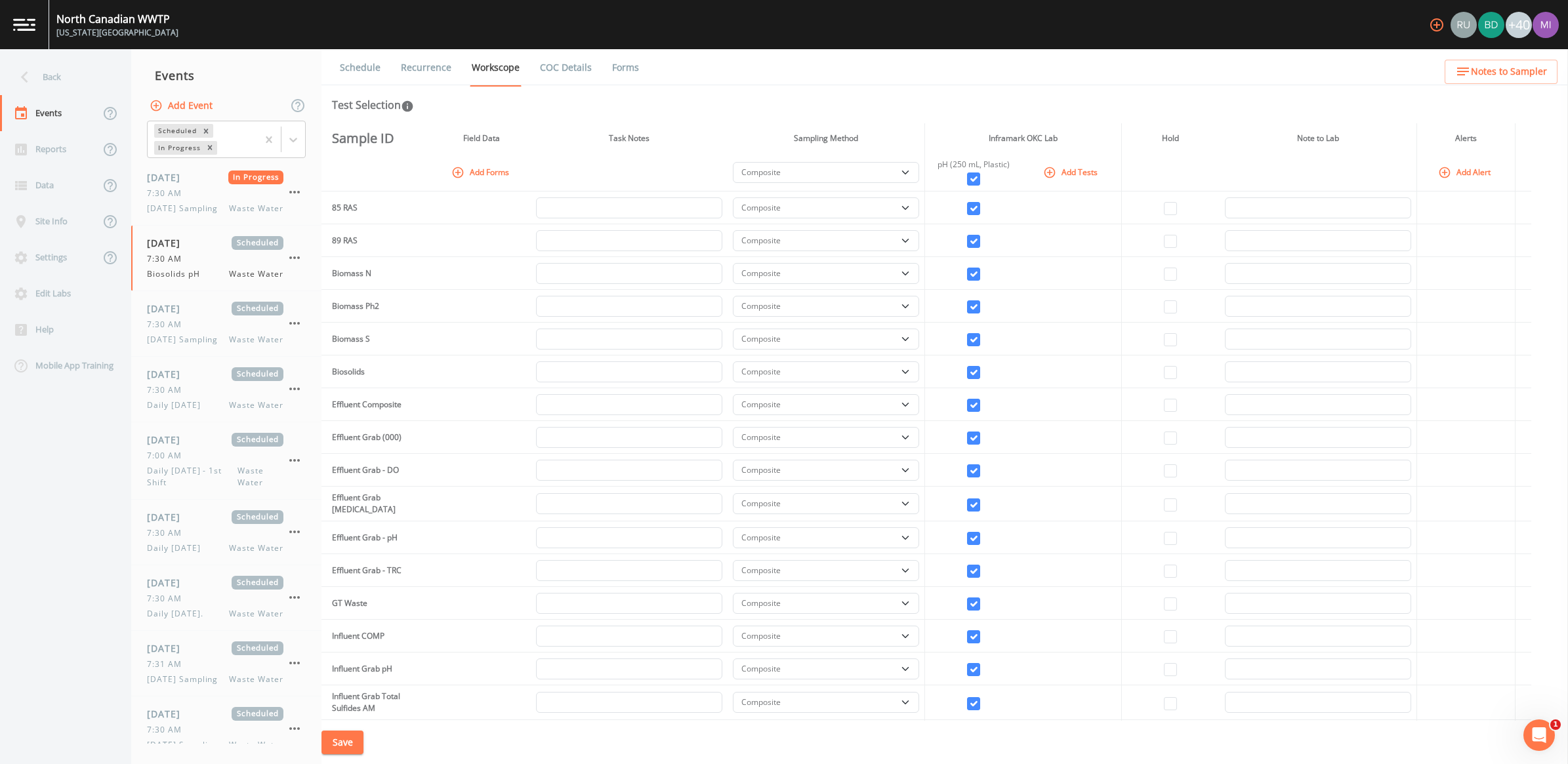
click at [974, 172] on th "pH (250 mL, Plastic)" at bounding box center [973, 172] width 98 height 38
click at [980, 180] on input "checkbox" at bounding box center [973, 178] width 13 height 13
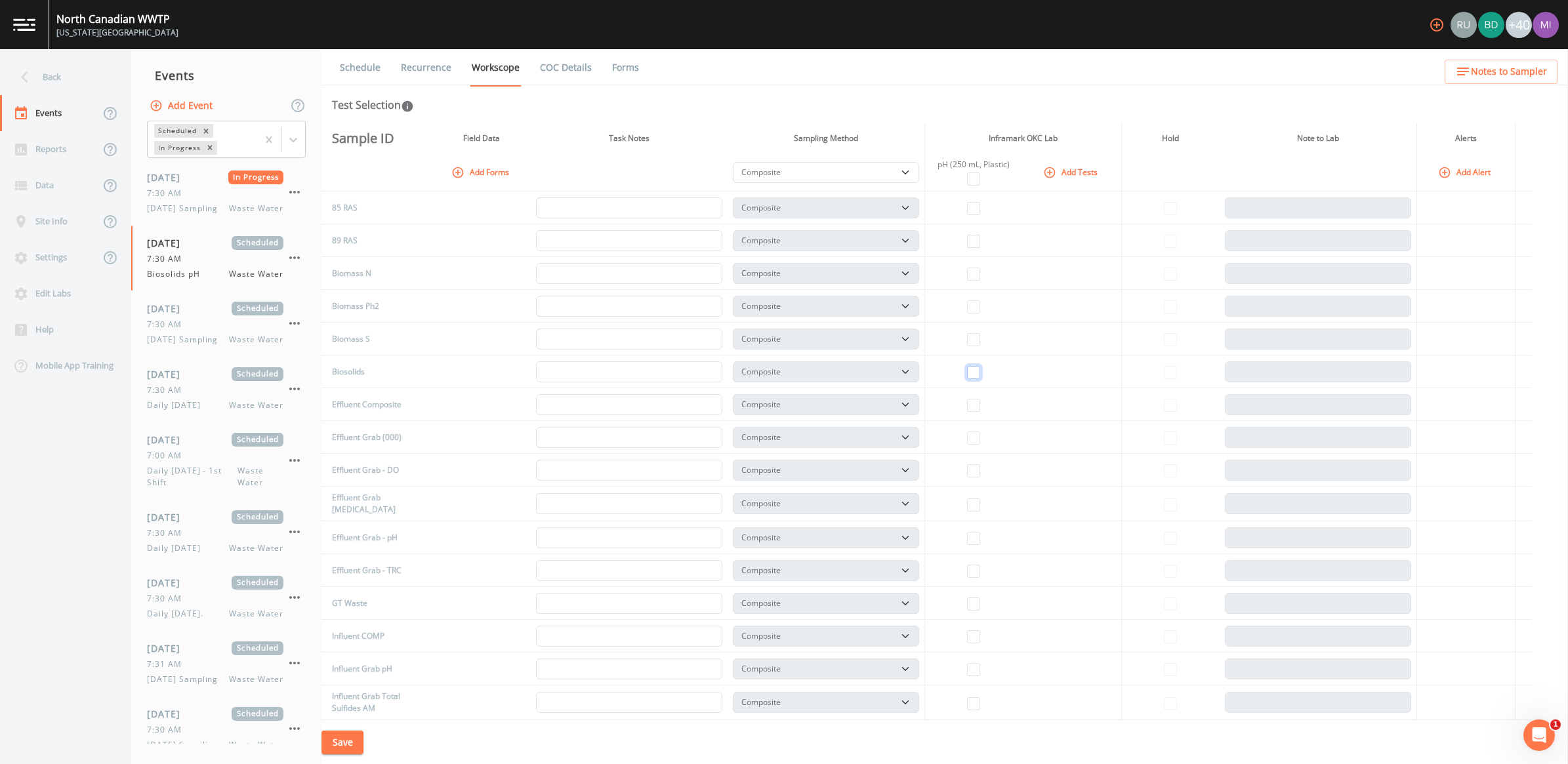
click at [980, 370] on input "checkbox" at bounding box center [973, 372] width 13 height 13
click at [342, 738] on button "Save" at bounding box center [342, 743] width 42 height 24
